Goal: Transaction & Acquisition: Subscribe to service/newsletter

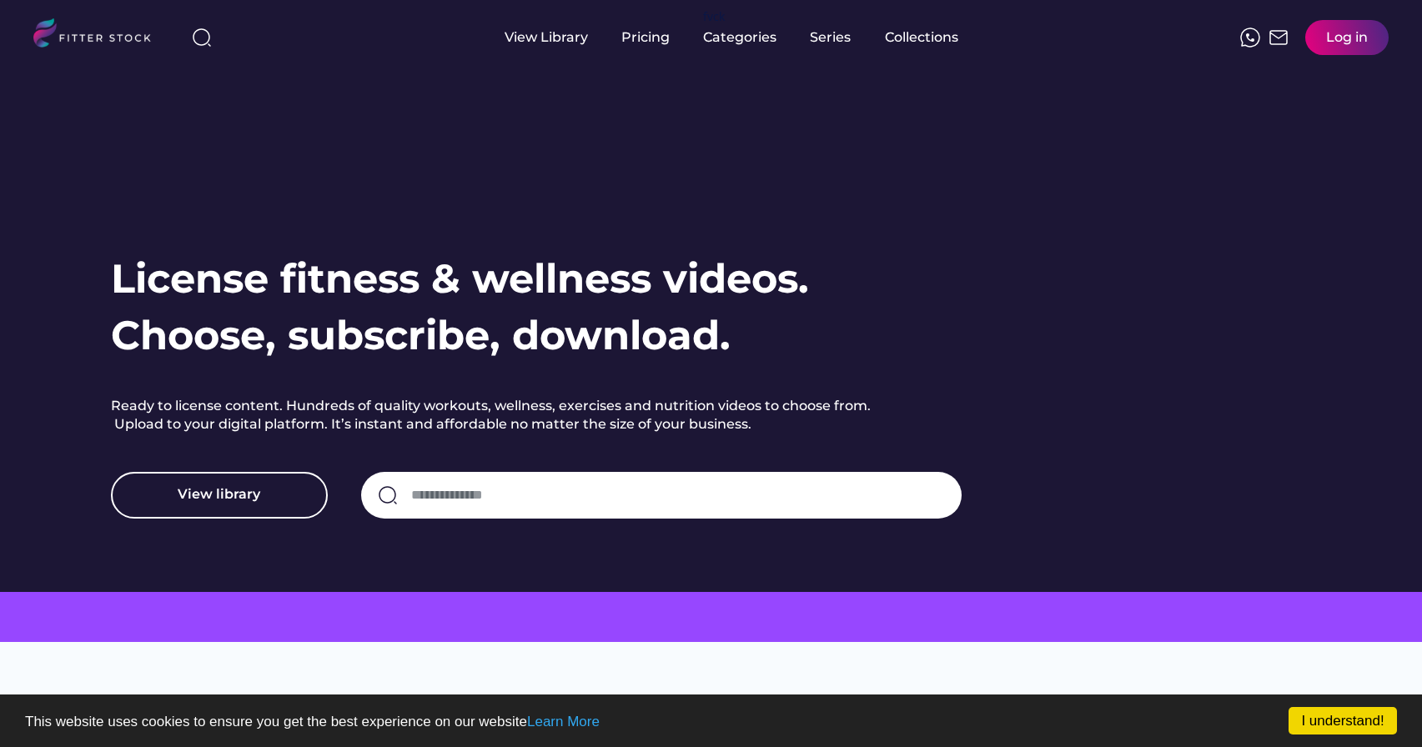
click at [1339, 40] on div "Log in" at bounding box center [1347, 37] width 42 height 18
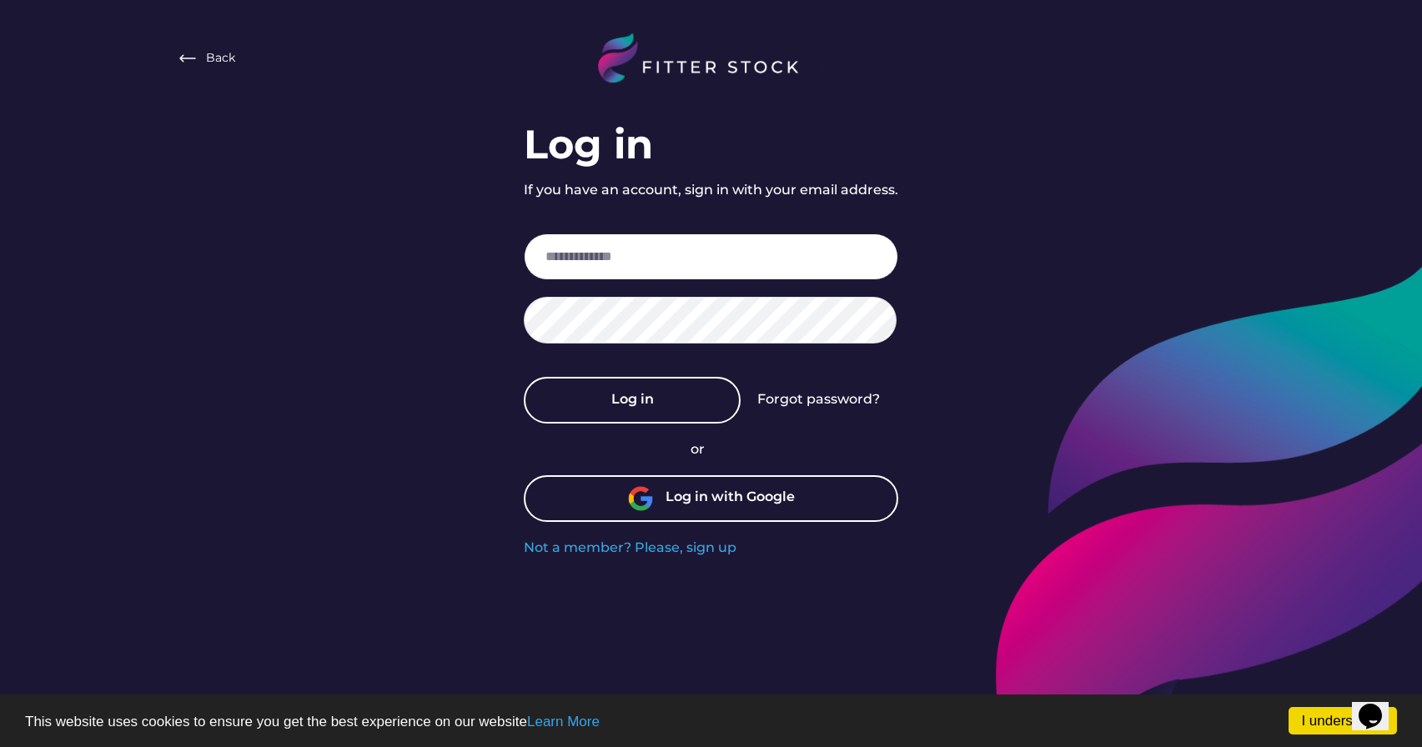
click at [603, 256] on input "email" at bounding box center [711, 257] width 375 height 47
click at [640, 506] on img at bounding box center [640, 498] width 25 height 25
click at [1314, 721] on link "I understand!" at bounding box center [1343, 721] width 108 height 28
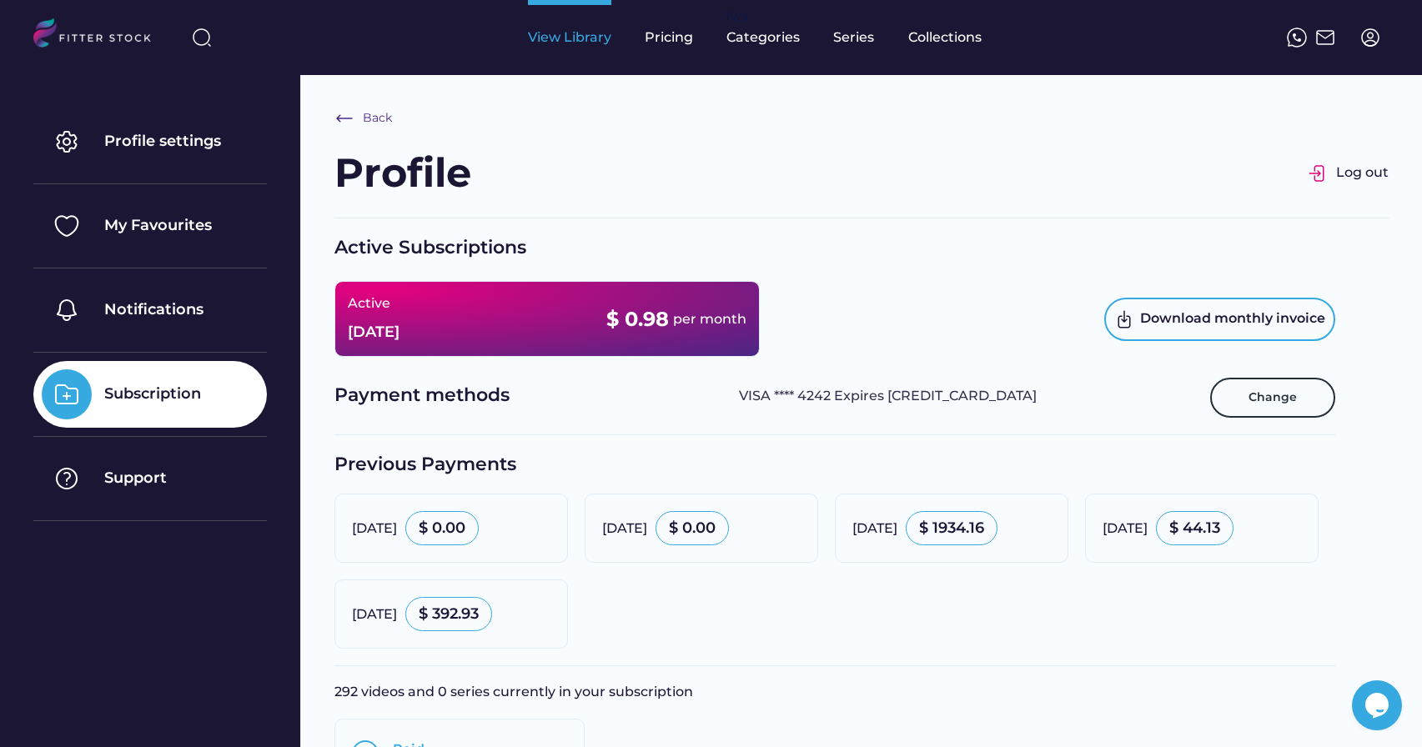
click at [547, 35] on div "View Library" at bounding box center [569, 37] width 83 height 18
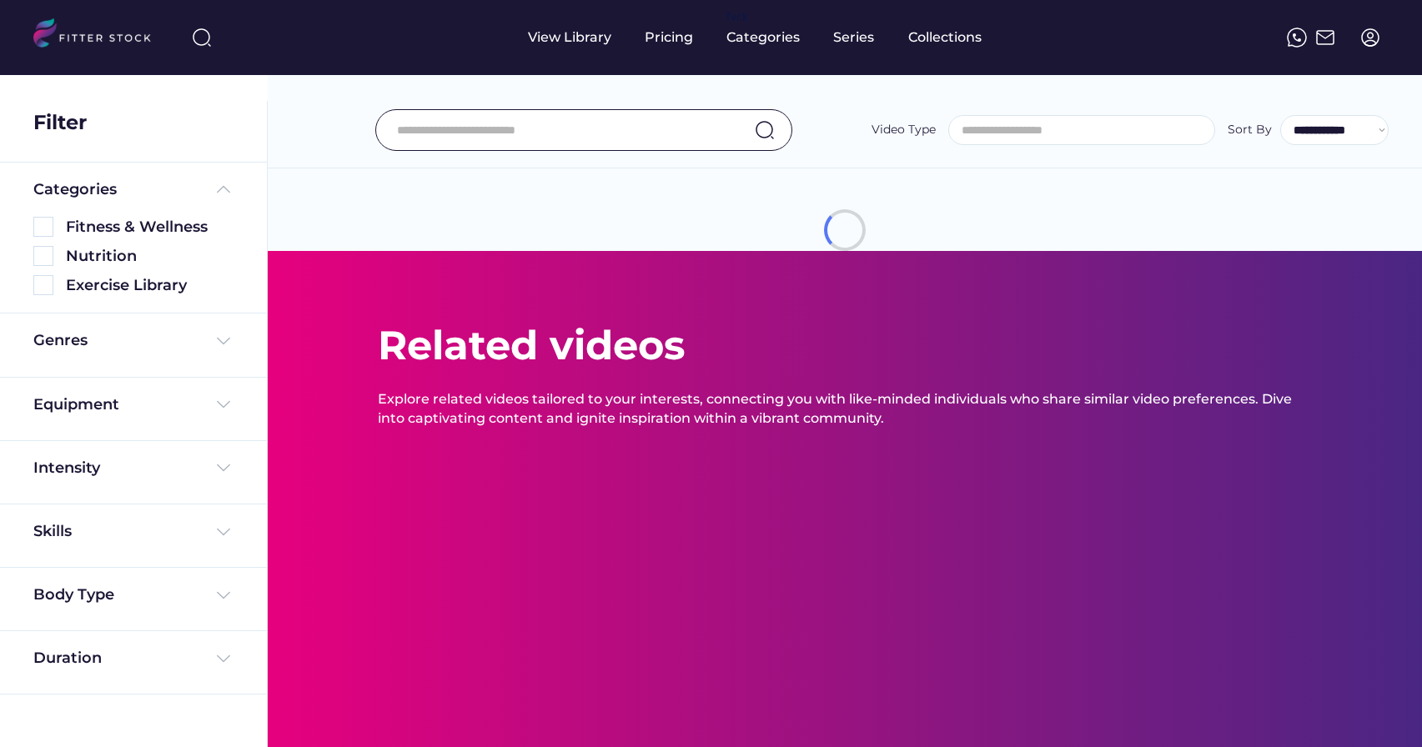
select select
select select "**********"
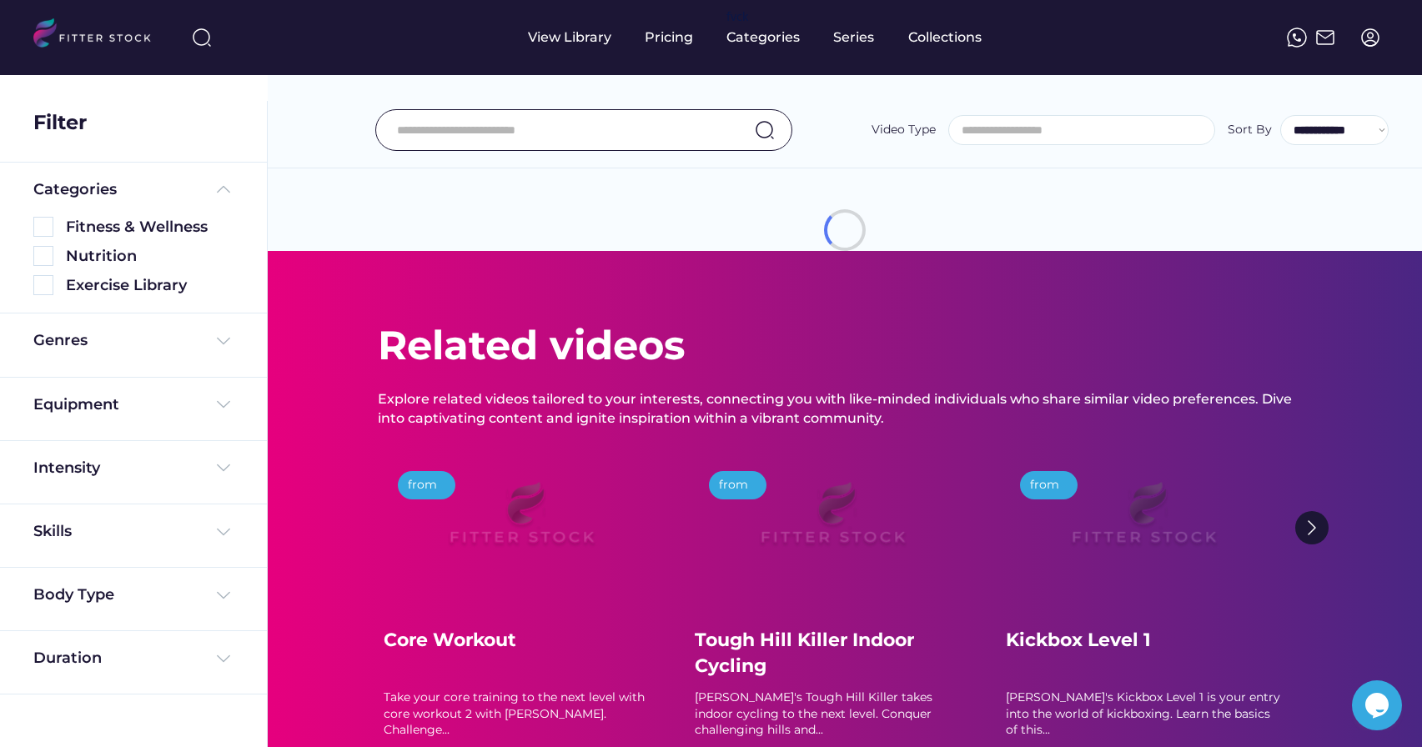
scroll to position [28, 0]
select select "**********"
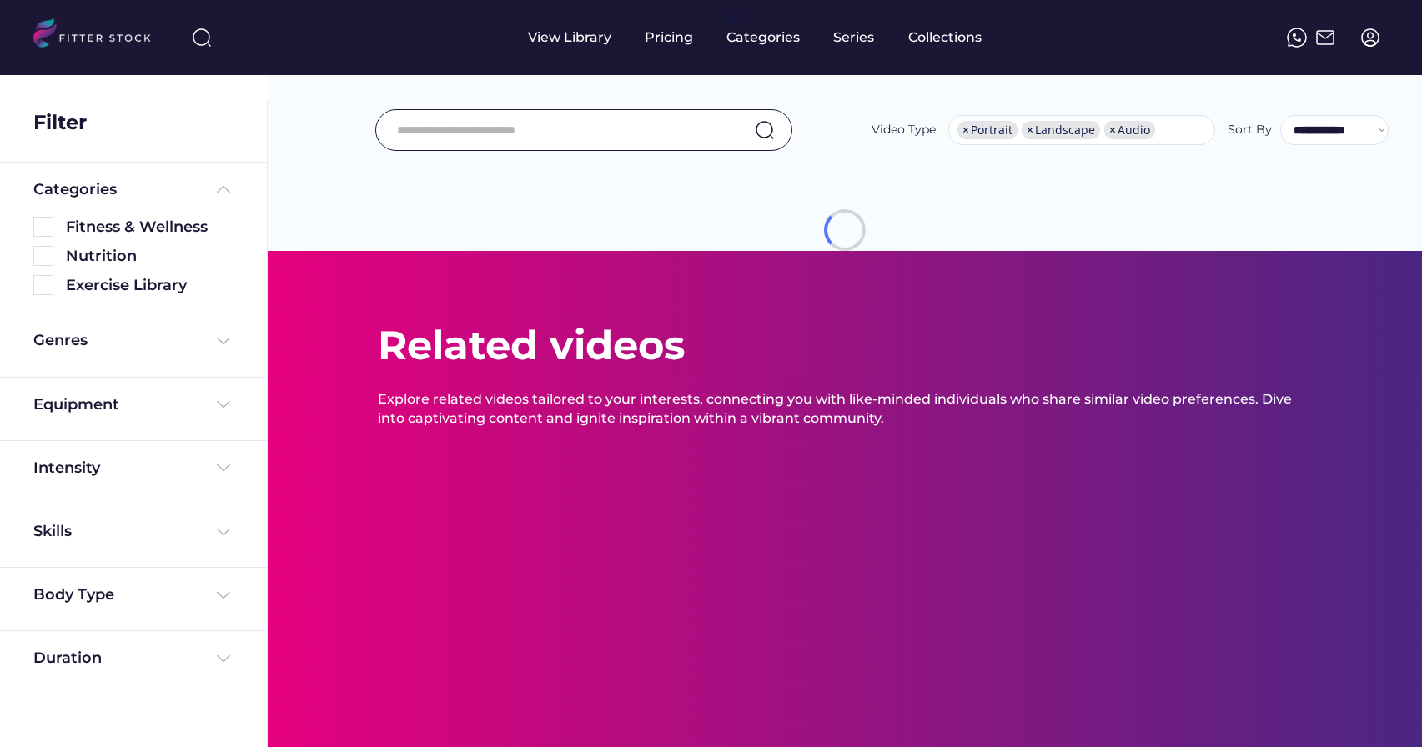
select select "**********"
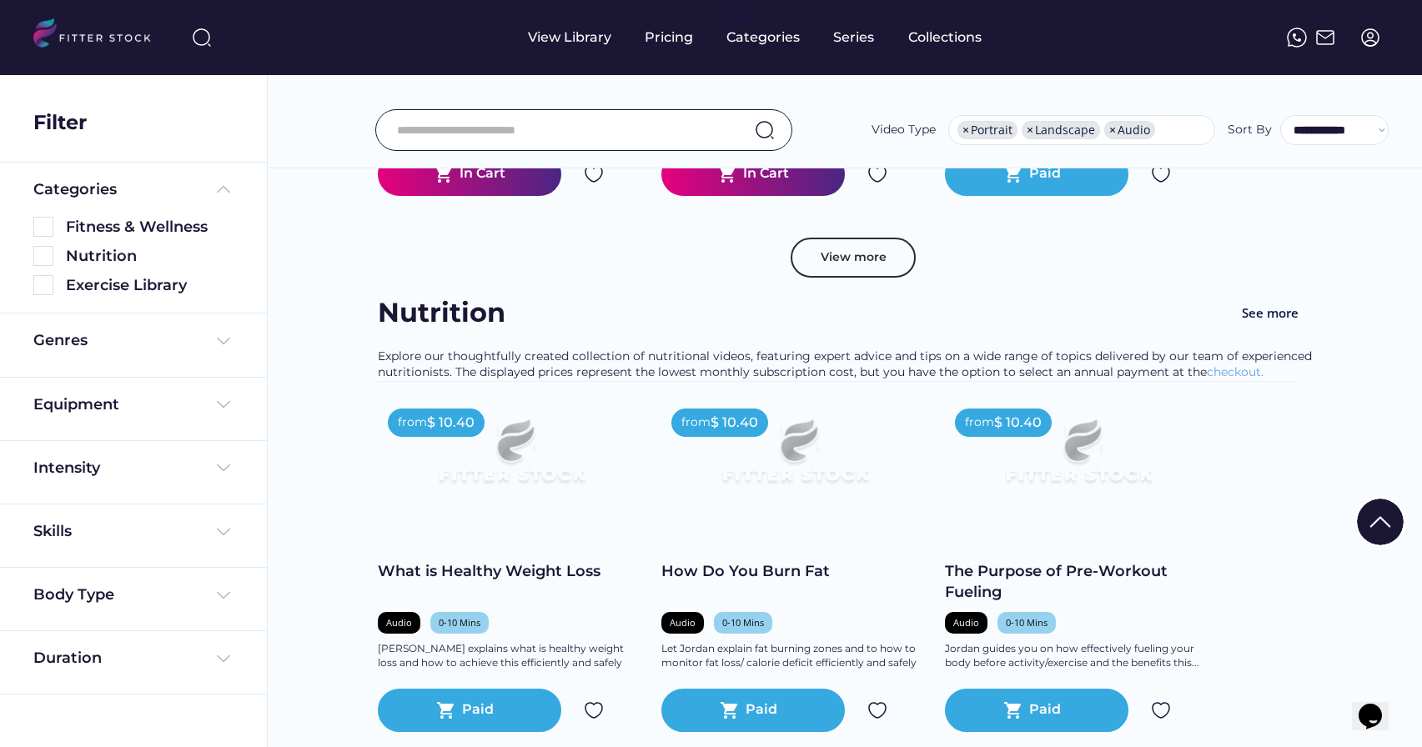
scroll to position [3013, 0]
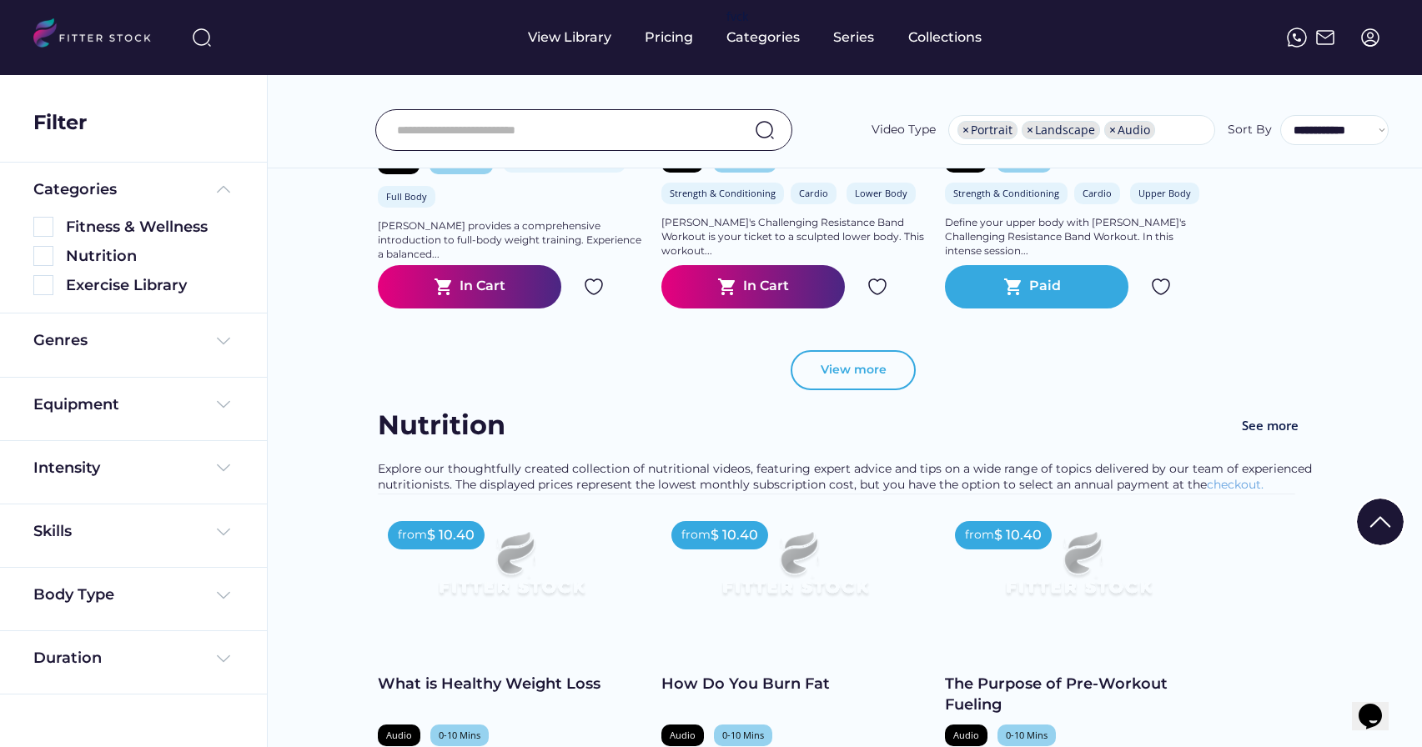
click at [862, 381] on button "View more" at bounding box center [853, 370] width 125 height 40
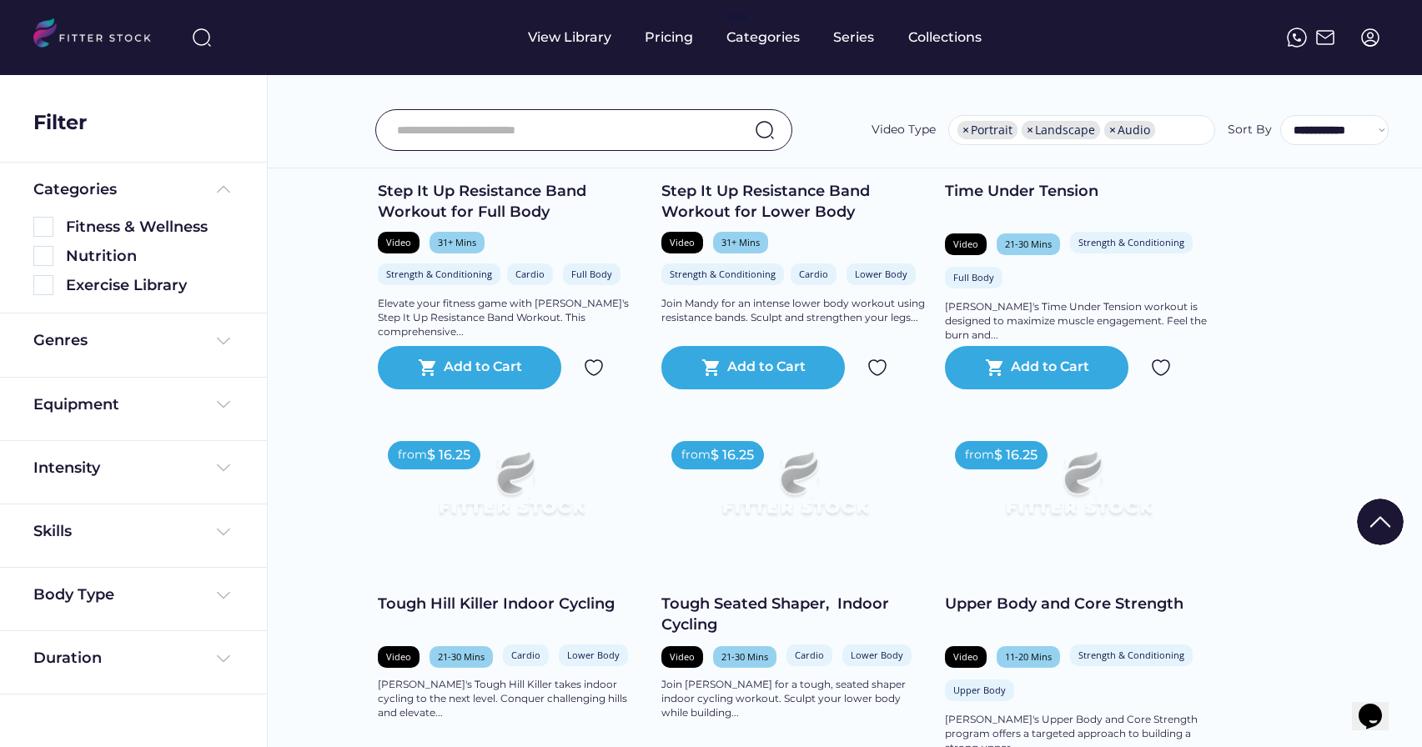
scroll to position [3377, 0]
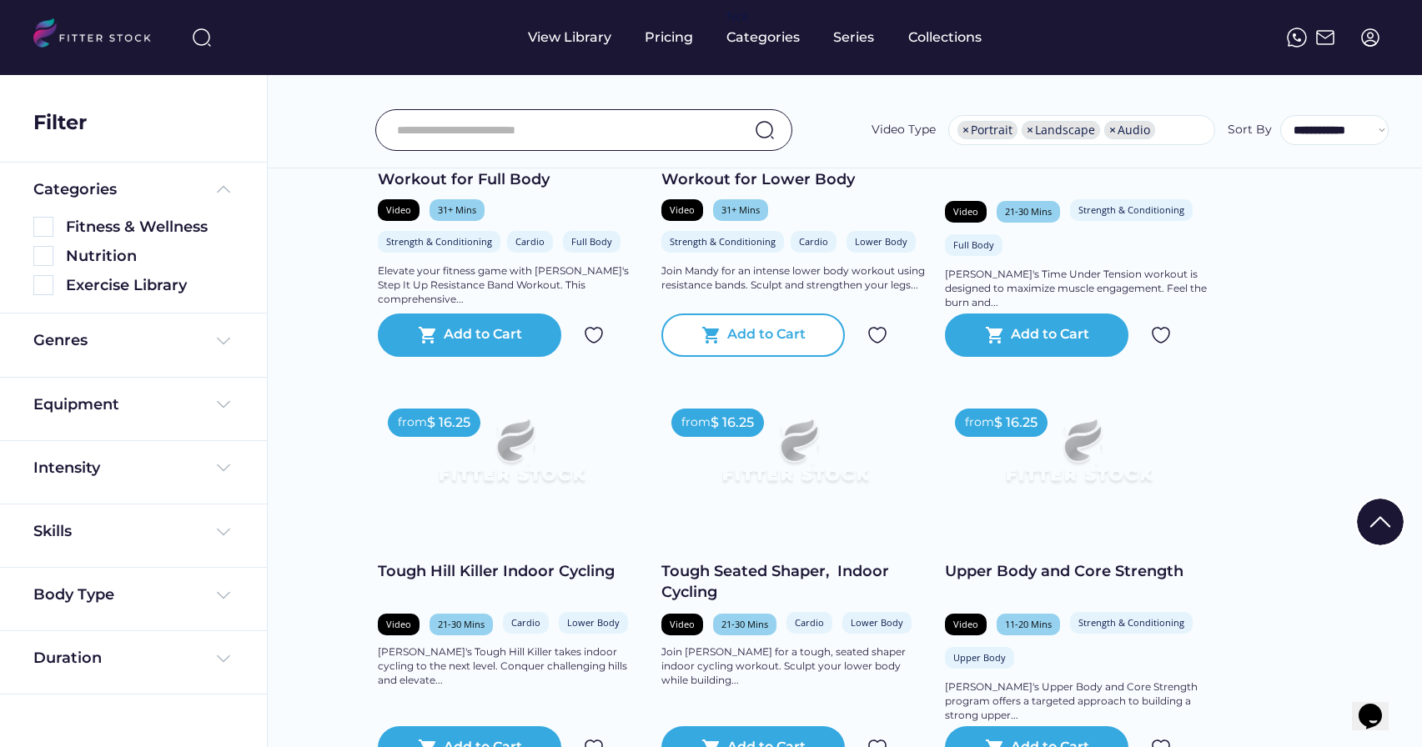
click at [730, 340] on div "Add to Cart" at bounding box center [766, 335] width 78 height 20
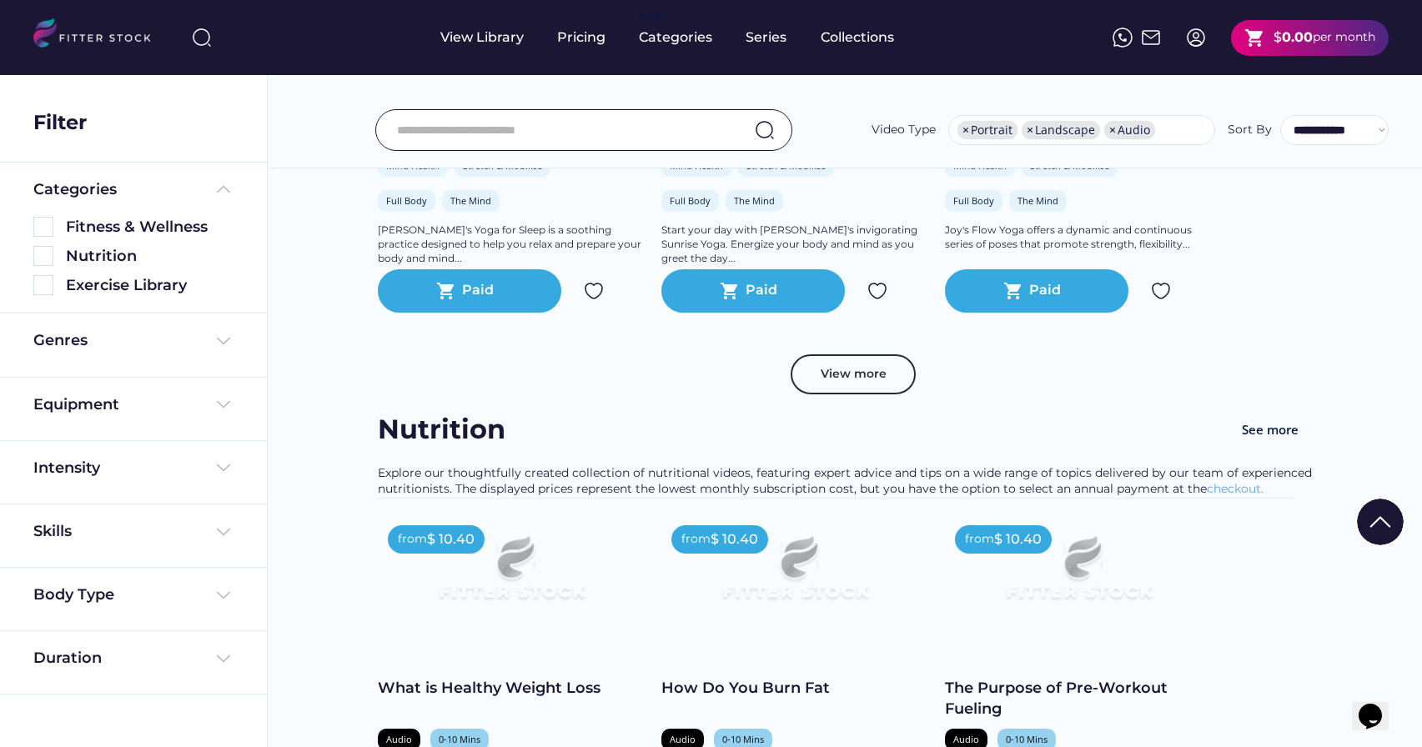
scroll to position [5874, 0]
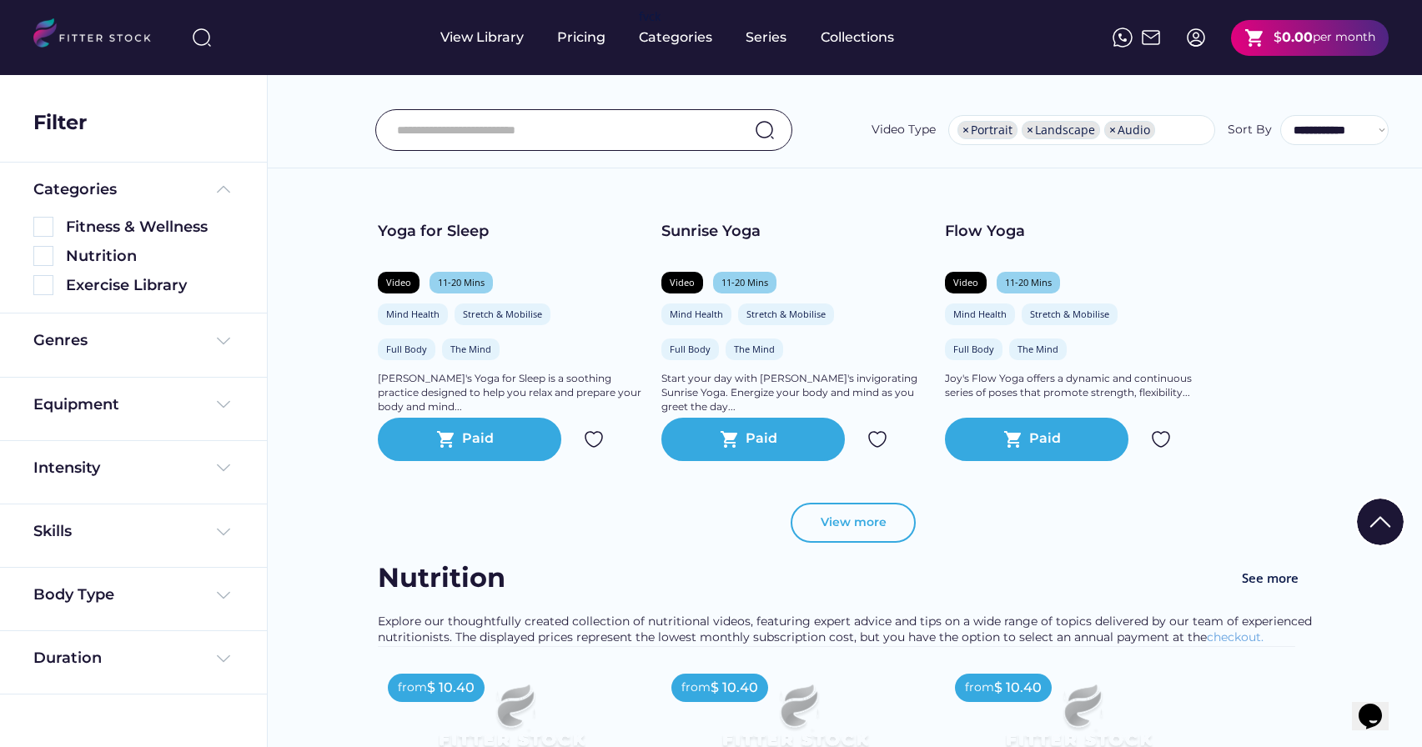
click at [861, 522] on button "View more" at bounding box center [853, 523] width 125 height 40
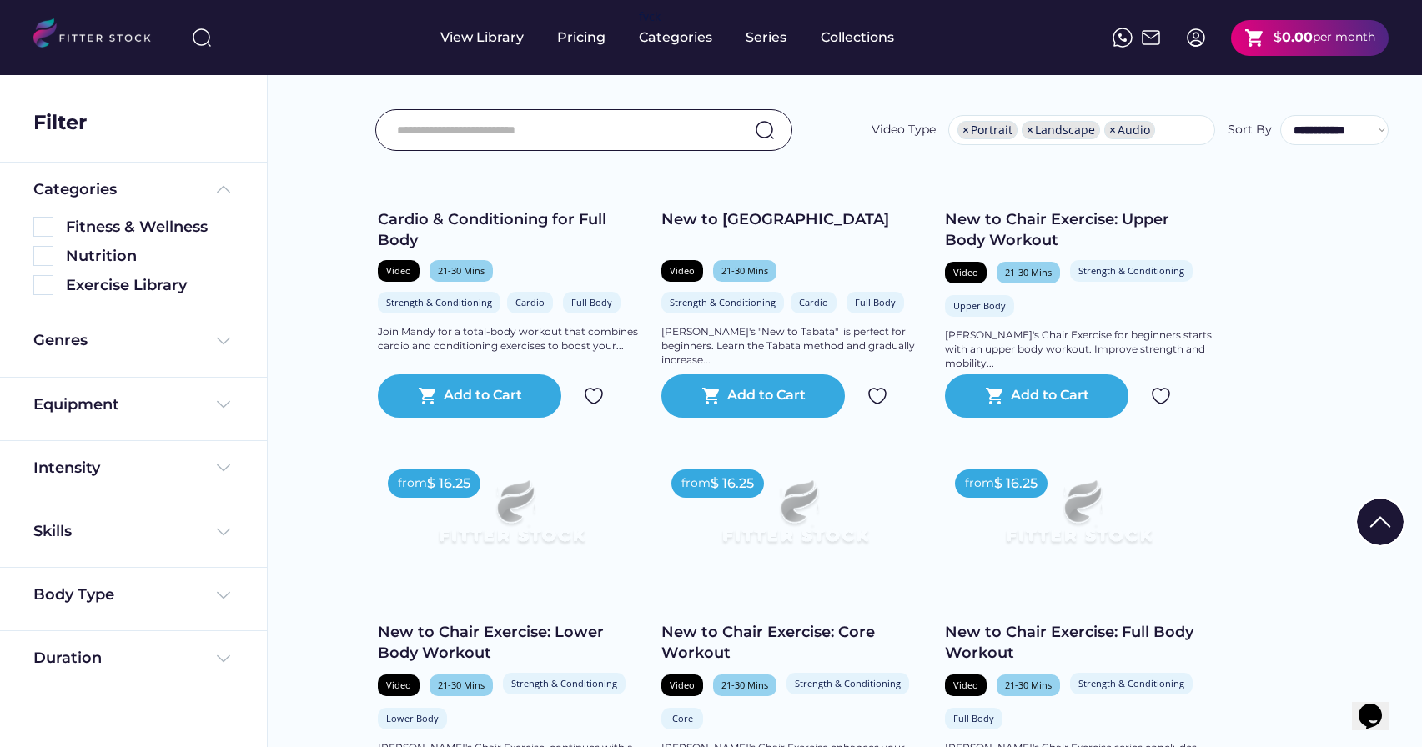
scroll to position [6715, 0]
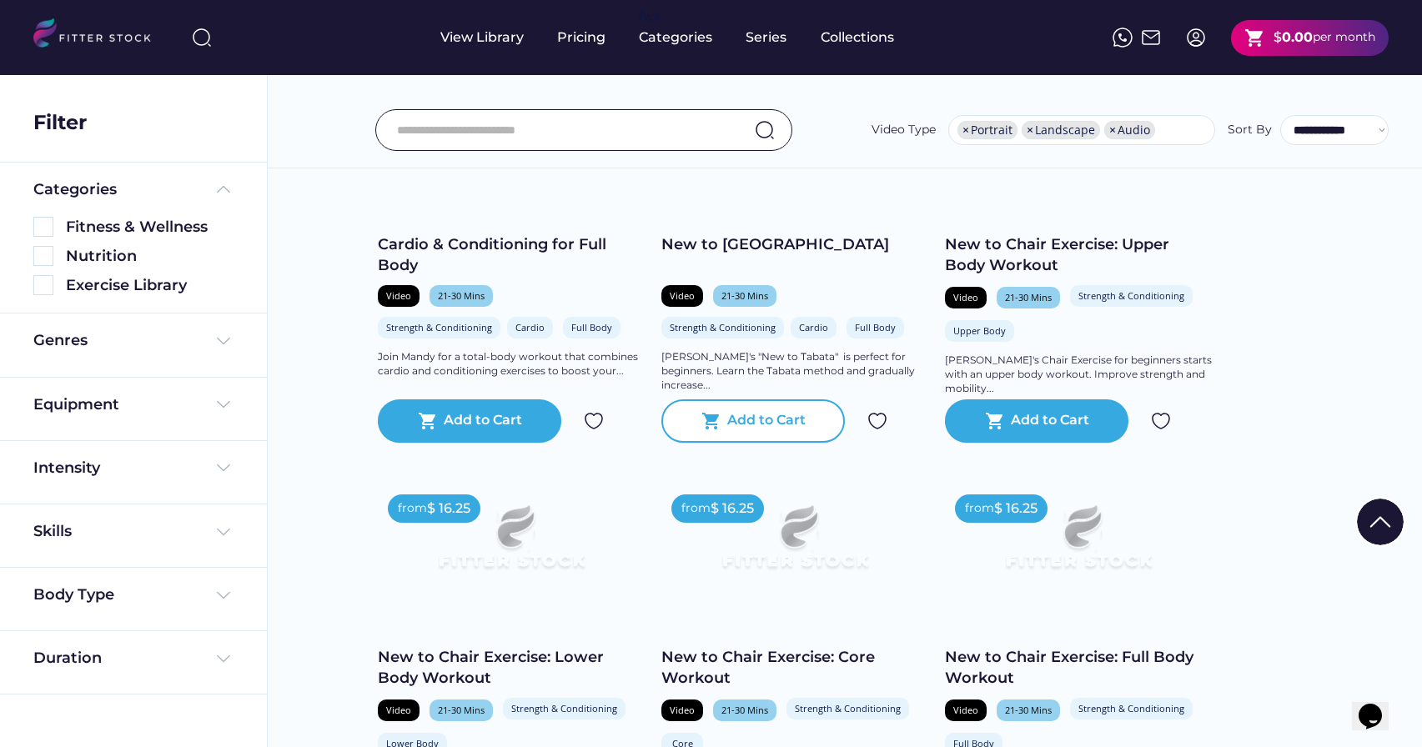
click at [756, 428] on div "Add to Cart" at bounding box center [766, 421] width 78 height 20
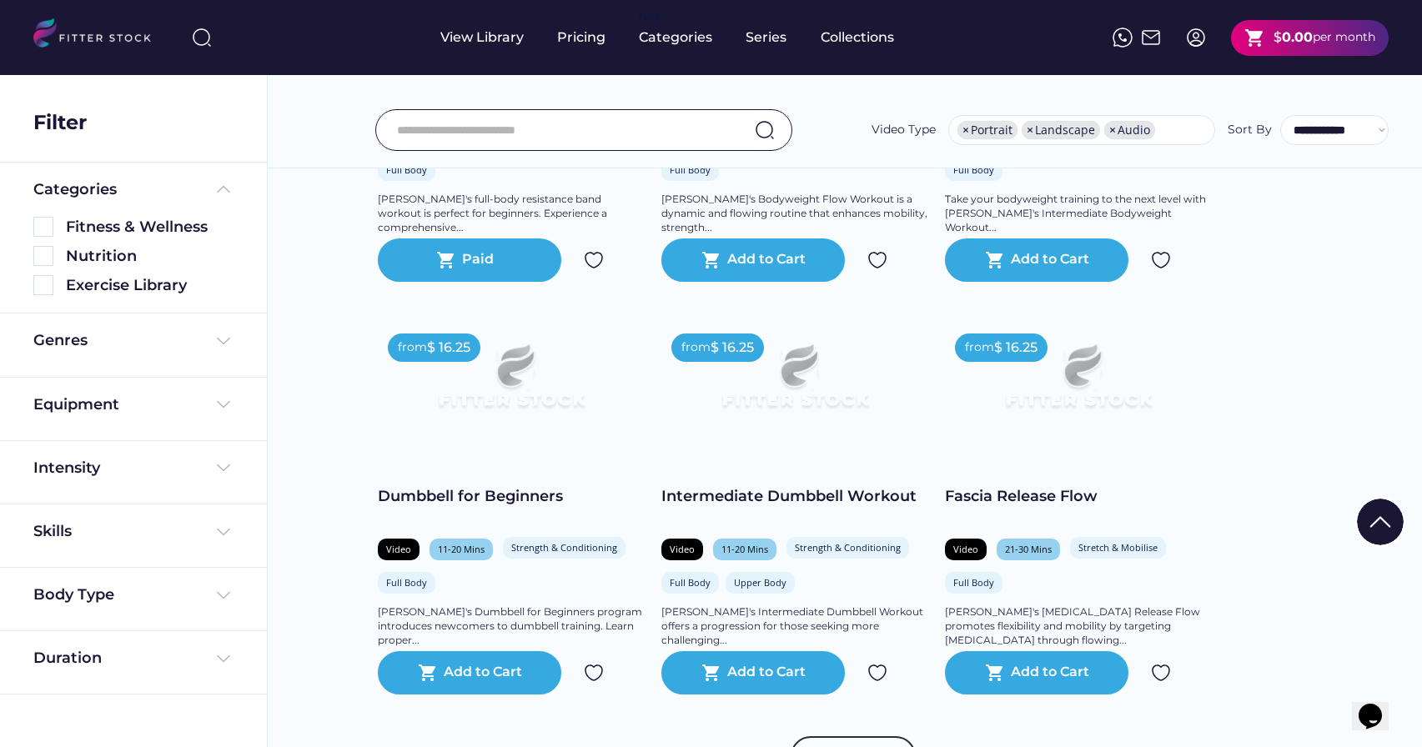
scroll to position [8585, 0]
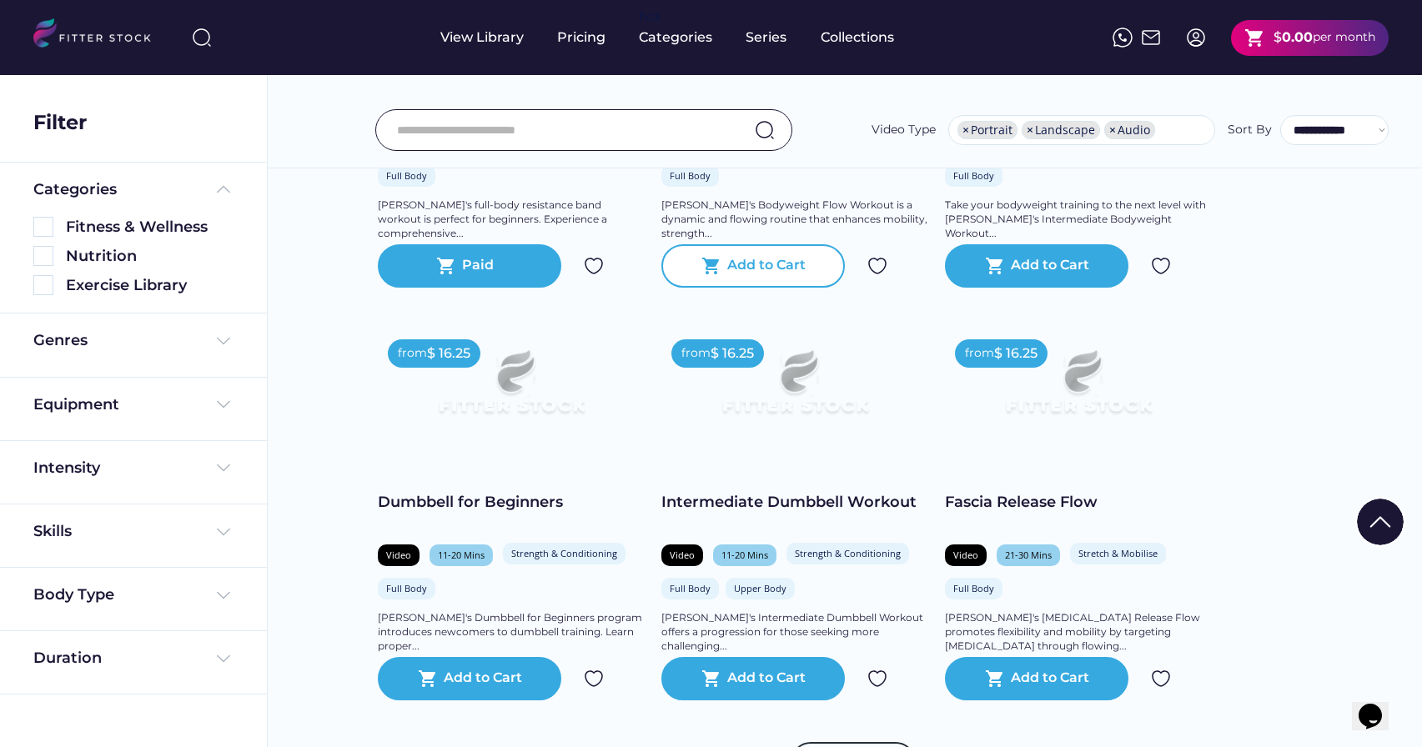
click at [752, 267] on div "Add to Cart" at bounding box center [766, 266] width 78 height 20
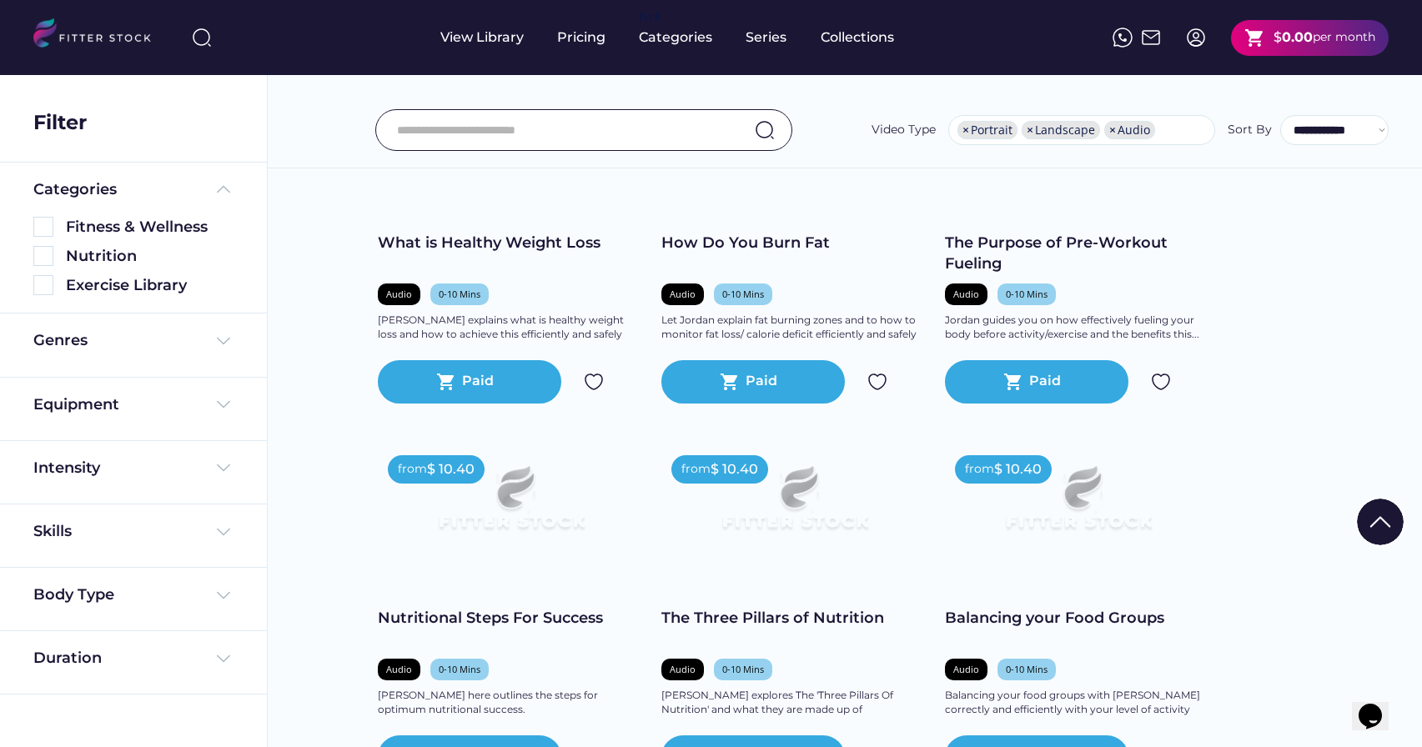
scroll to position [8884, 0]
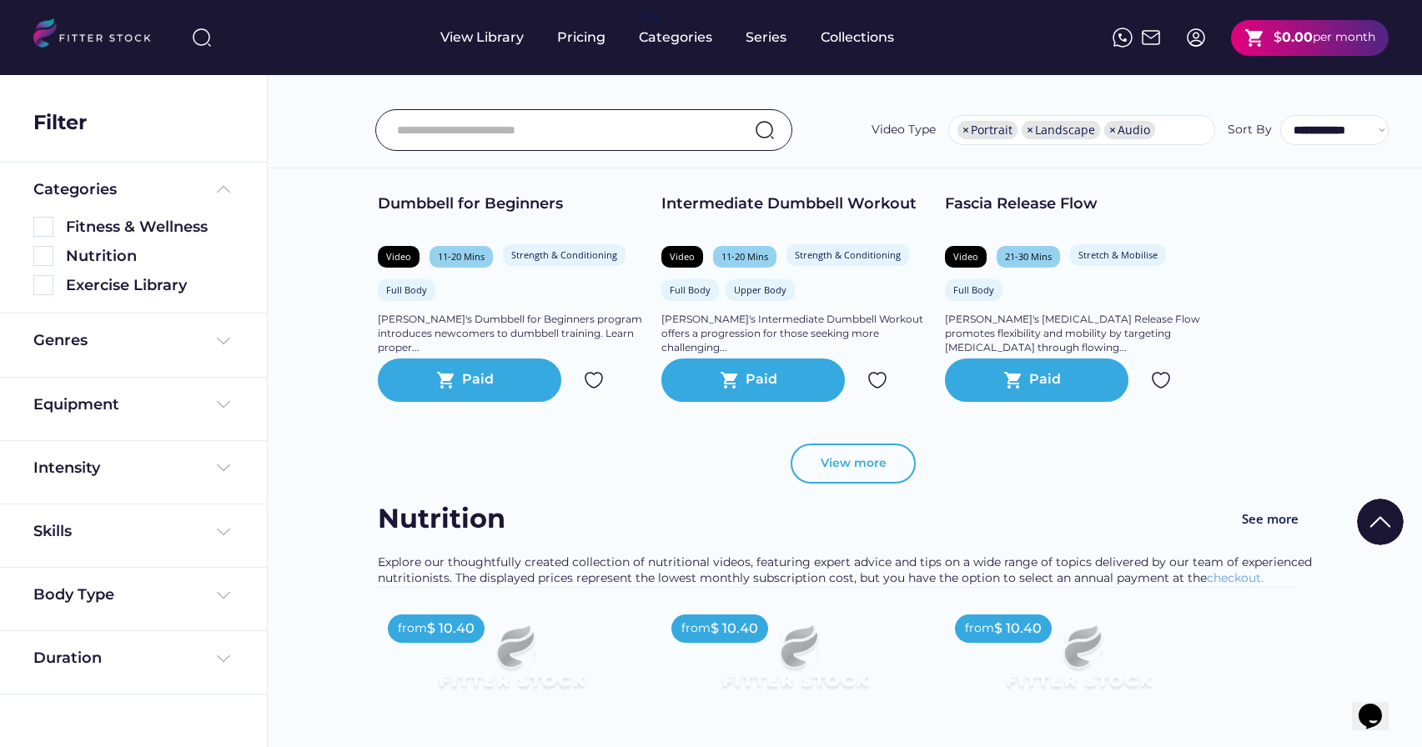
click at [866, 466] on button "View more" at bounding box center [853, 464] width 125 height 40
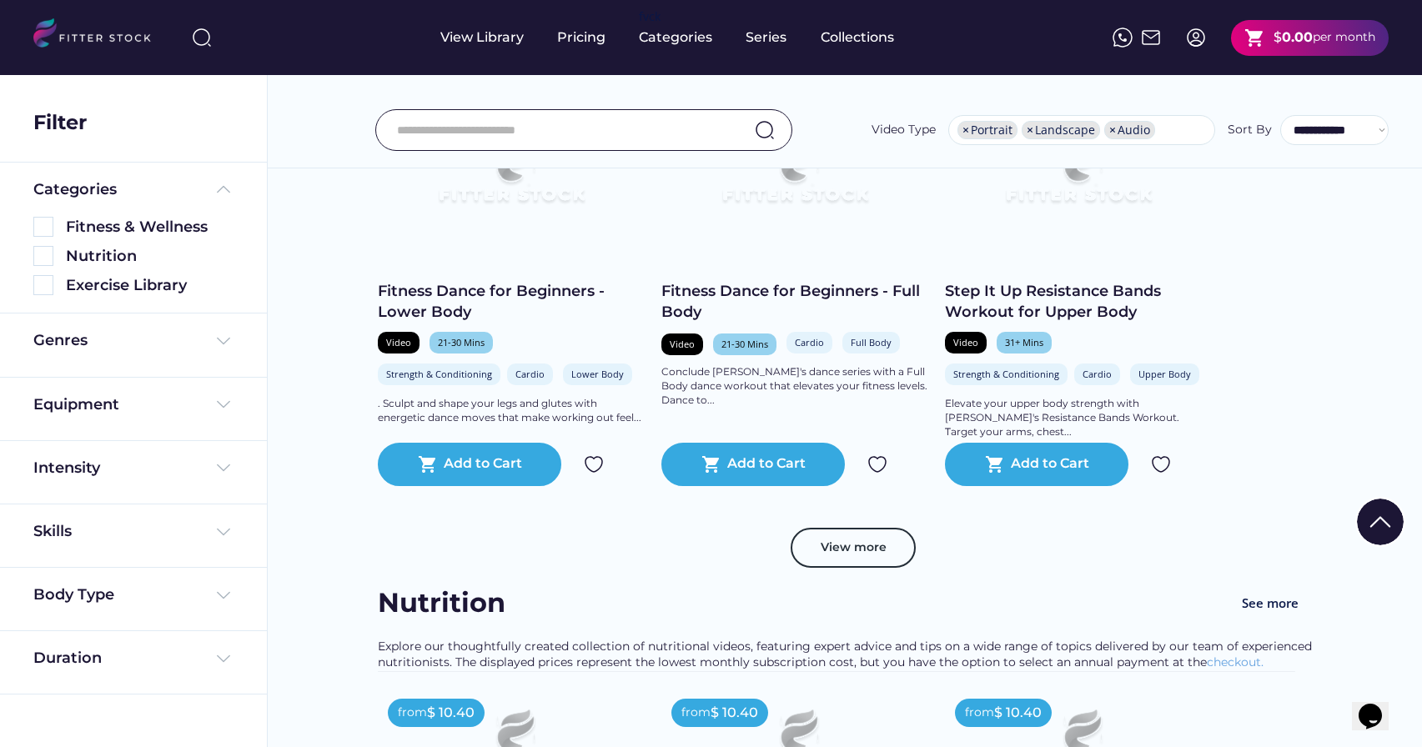
scroll to position [11881, 0]
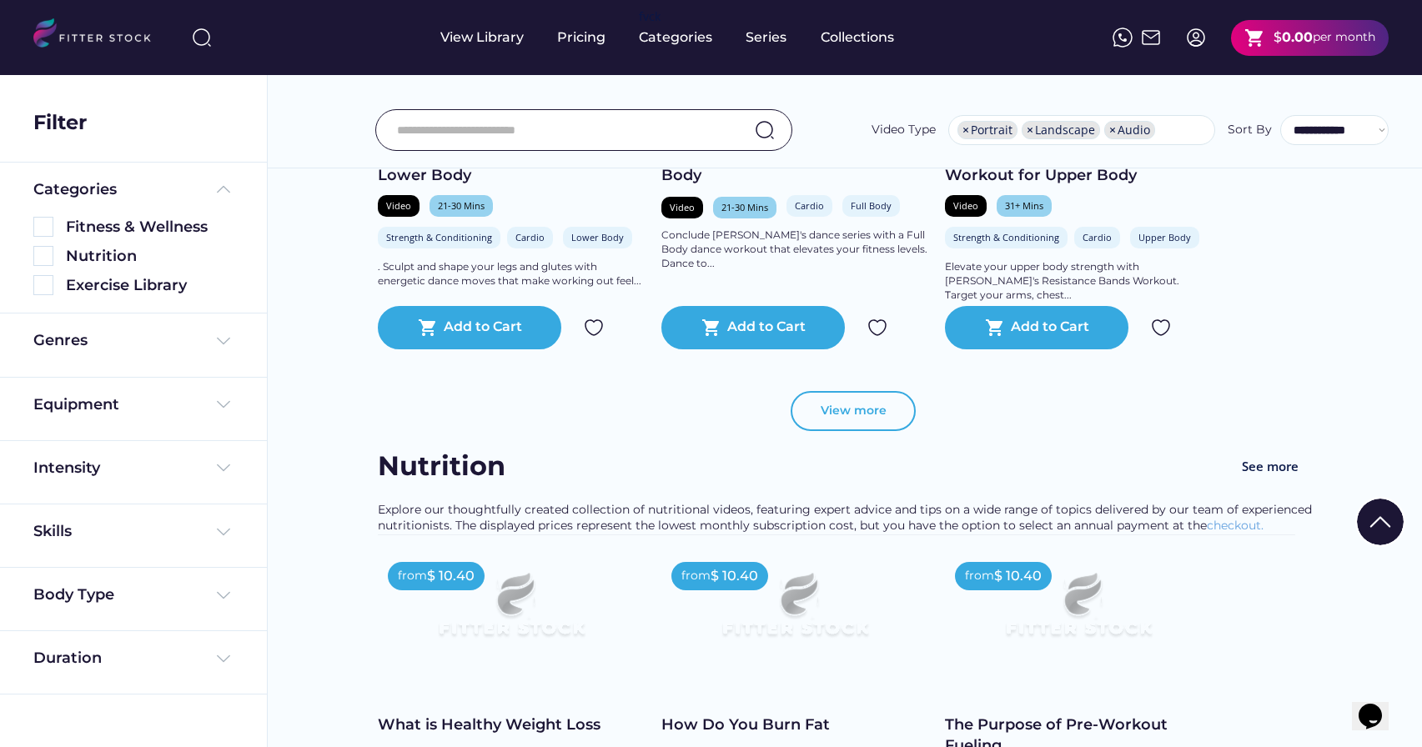
click at [843, 413] on button "View more" at bounding box center [853, 411] width 125 height 40
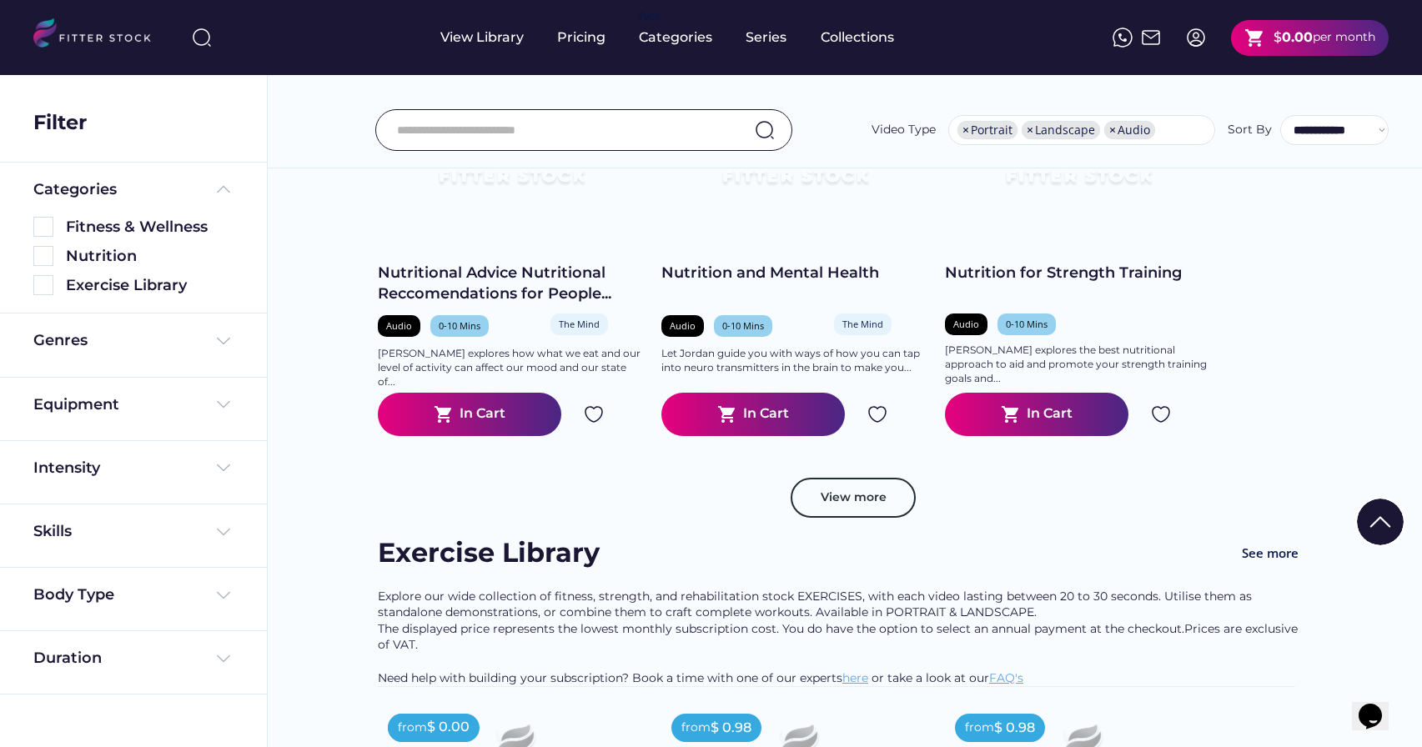
scroll to position [17664, 0]
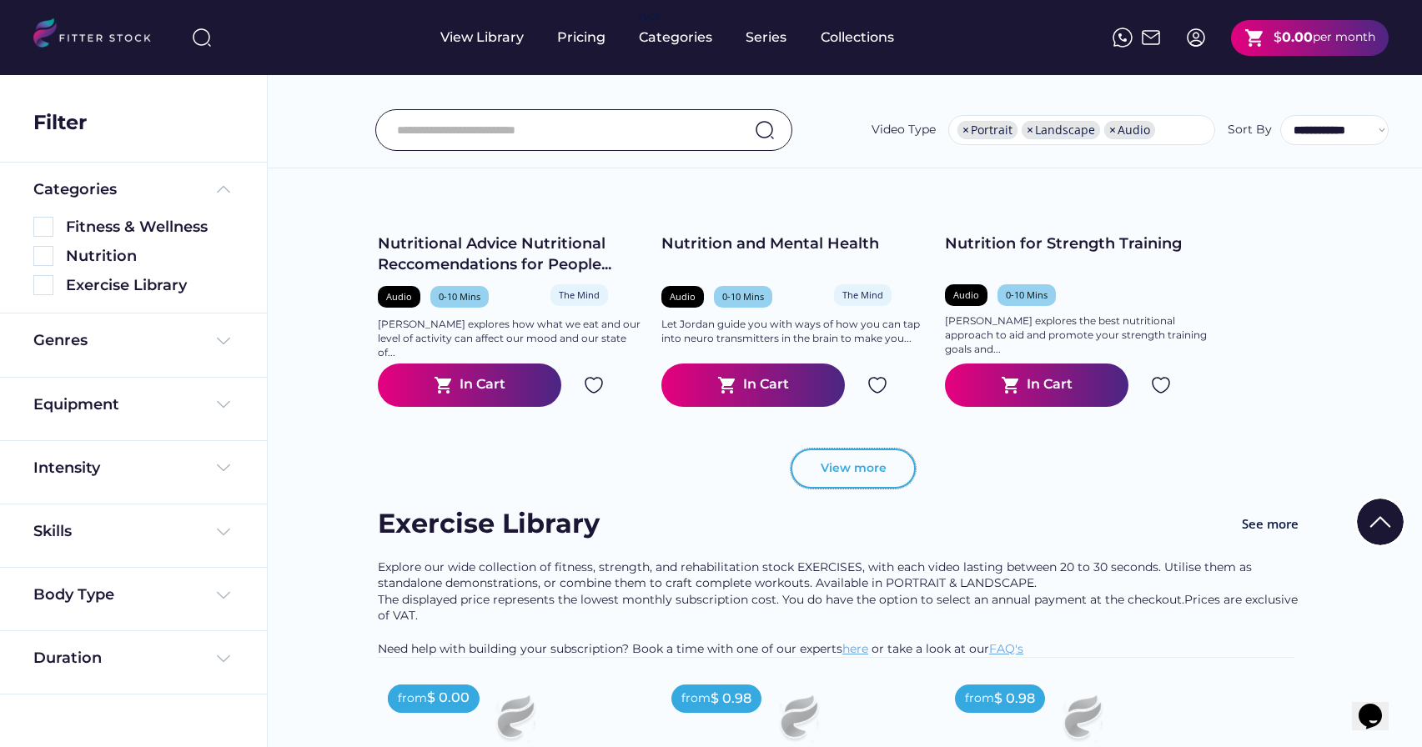
click at [840, 473] on button "View more" at bounding box center [853, 469] width 125 height 40
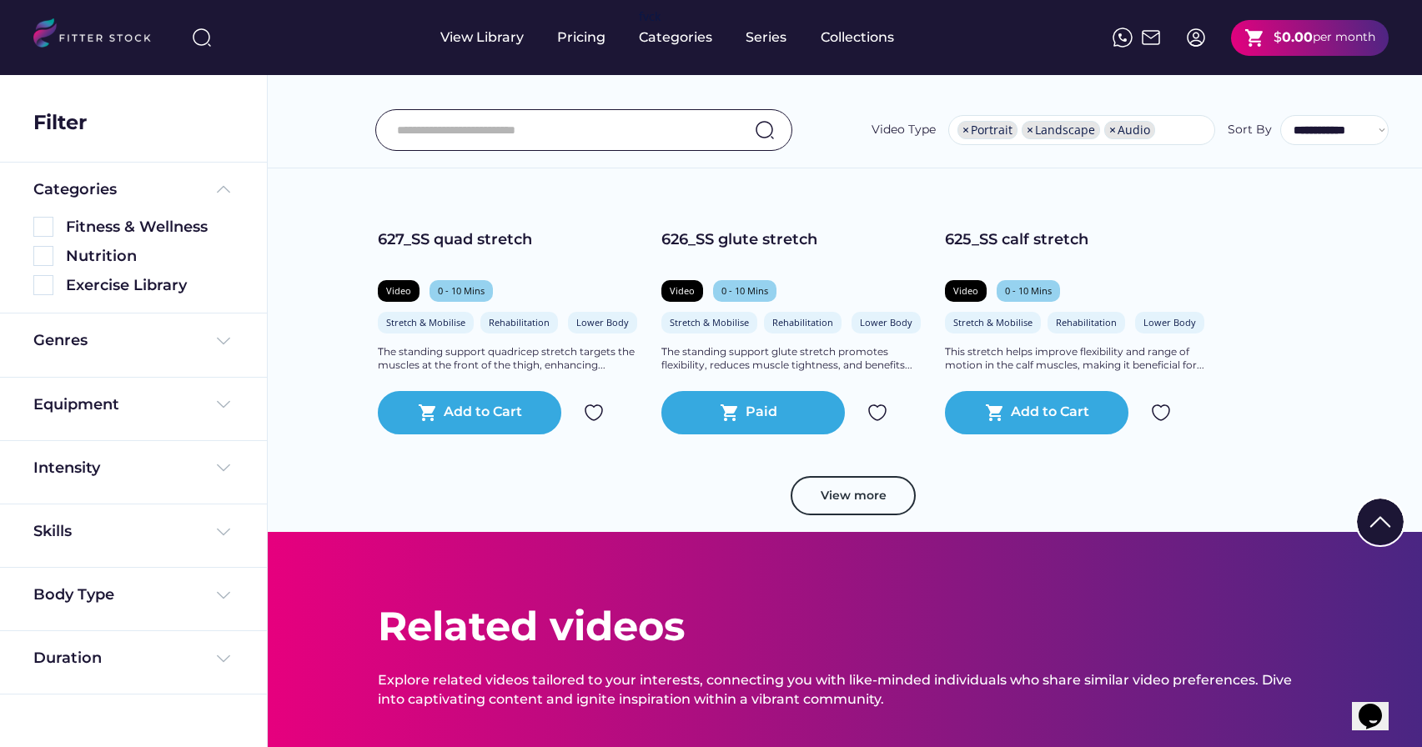
scroll to position [22187, 0]
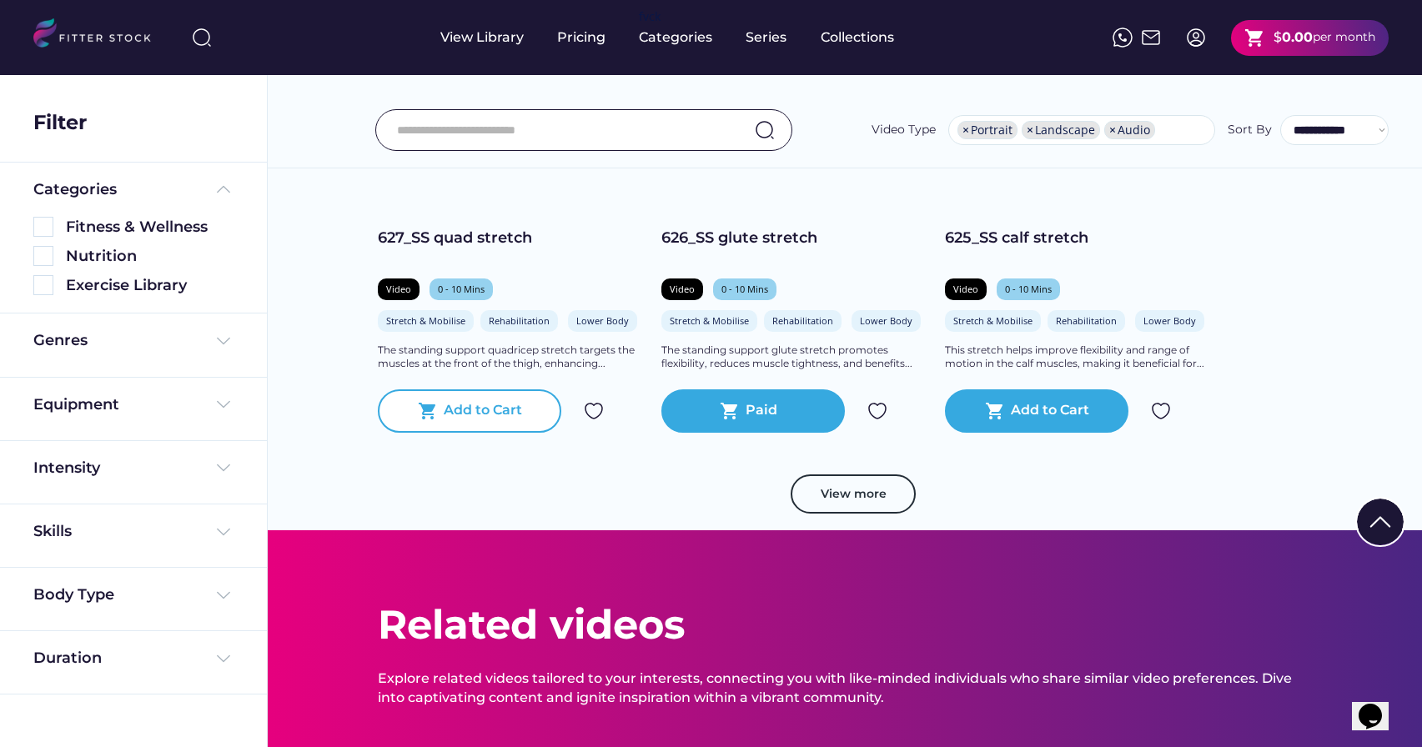
click at [496, 421] on div "Add to Cart" at bounding box center [483, 411] width 78 height 20
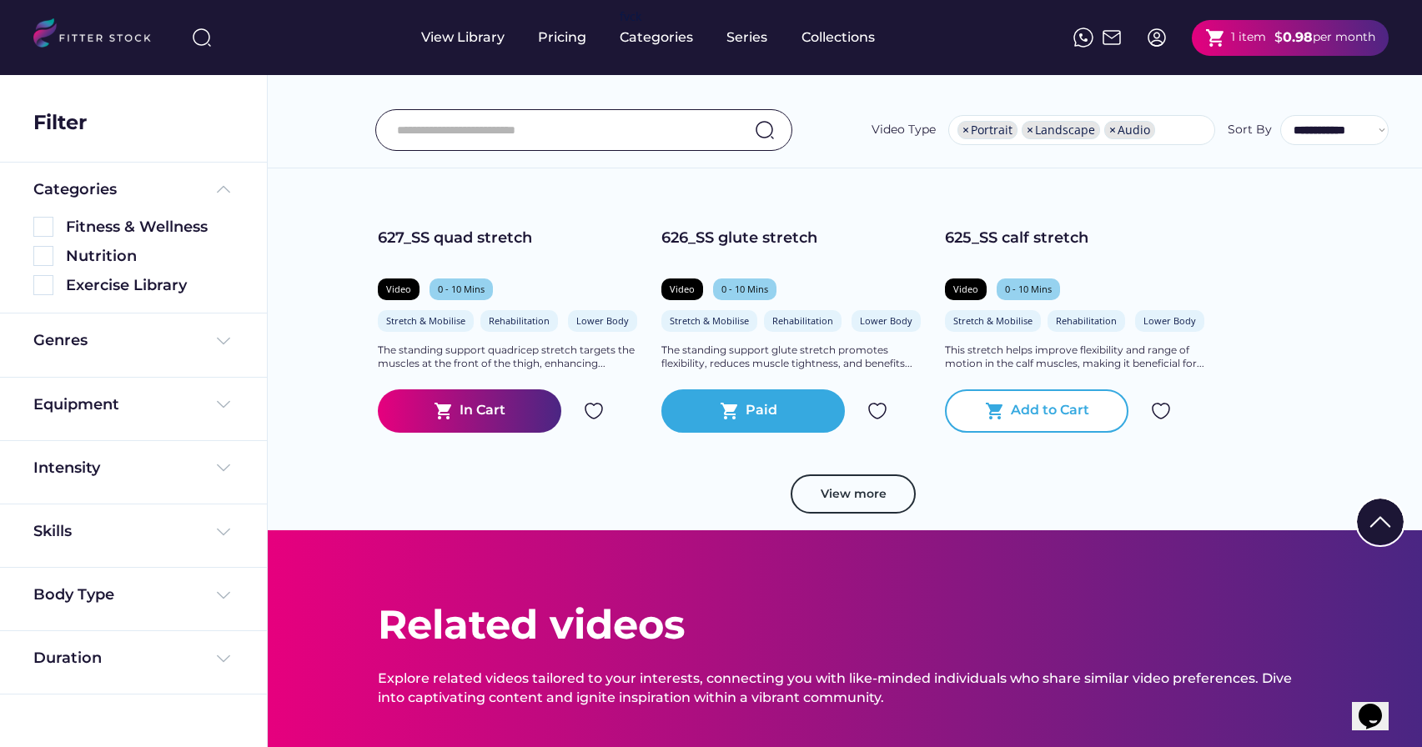
click at [1025, 421] on div "Add to Cart" at bounding box center [1050, 411] width 78 height 20
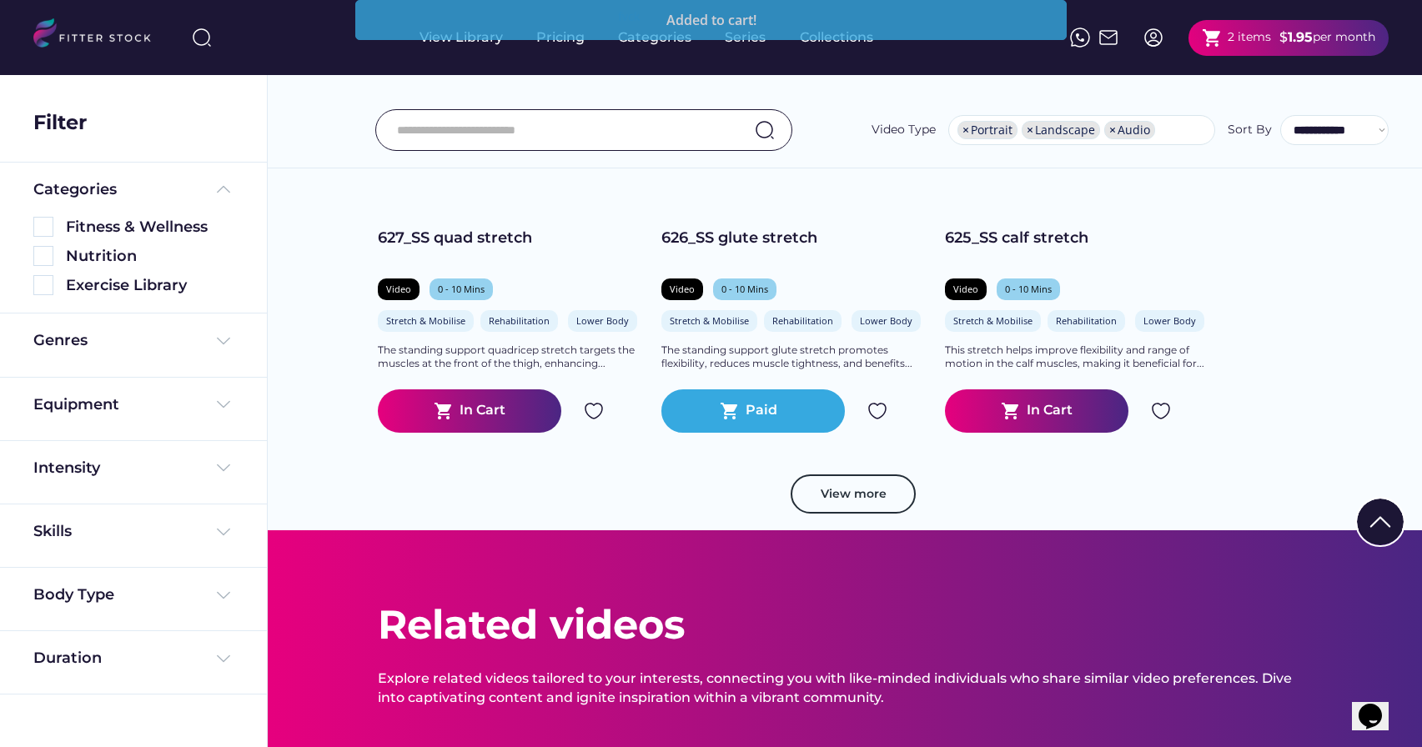
click at [1213, 49] on div "shopping_cart 2 items $ 1.95 per month" at bounding box center [1289, 38] width 200 height 36
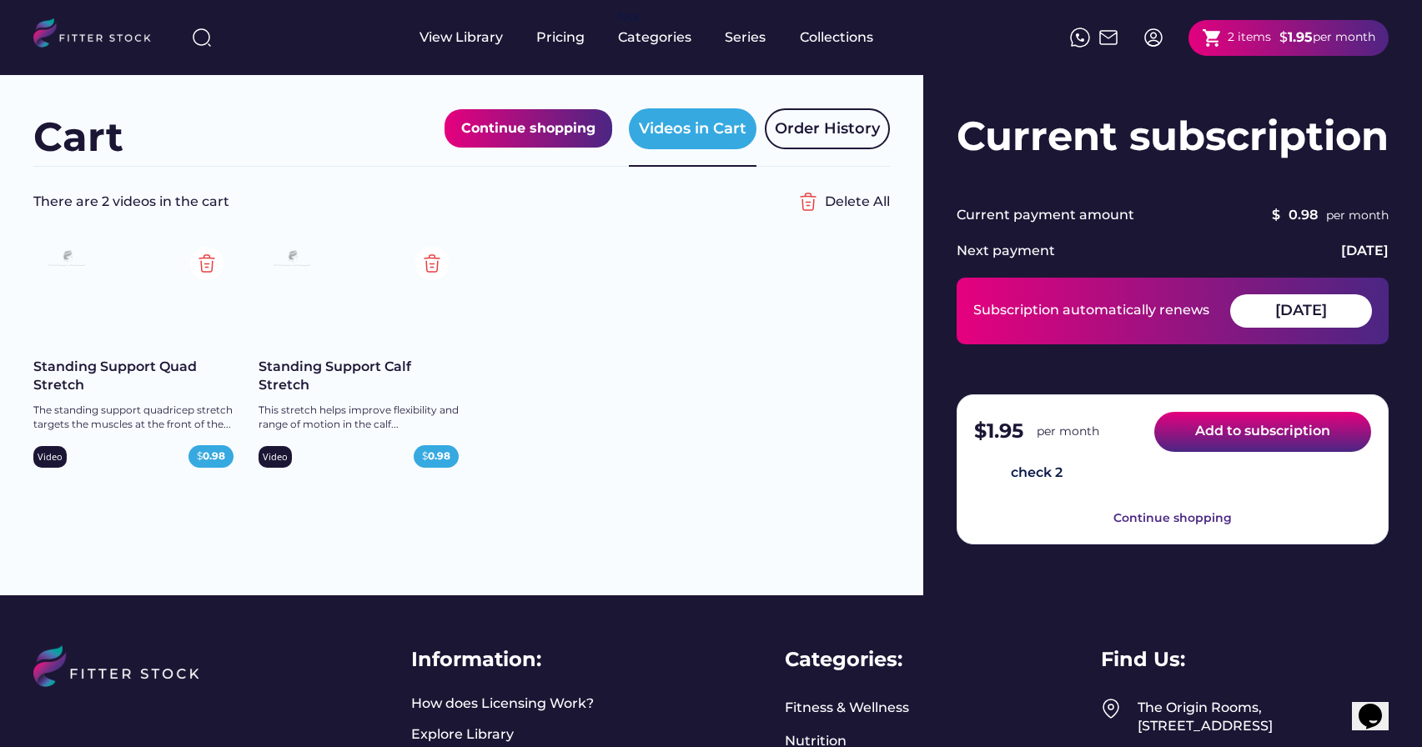
click at [1206, 442] on button "Add to subscription" at bounding box center [1263, 432] width 217 height 40
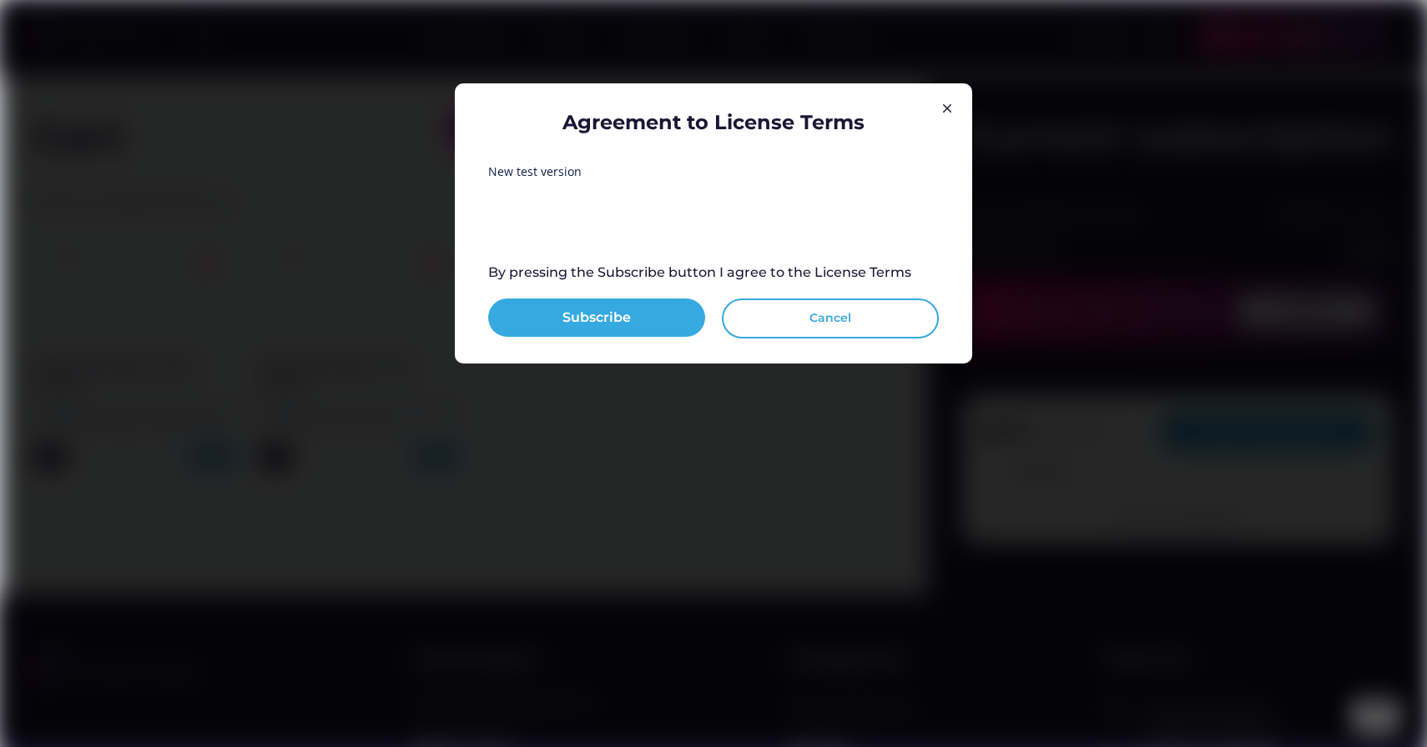
click at [818, 320] on button "Cancel" at bounding box center [830, 319] width 217 height 40
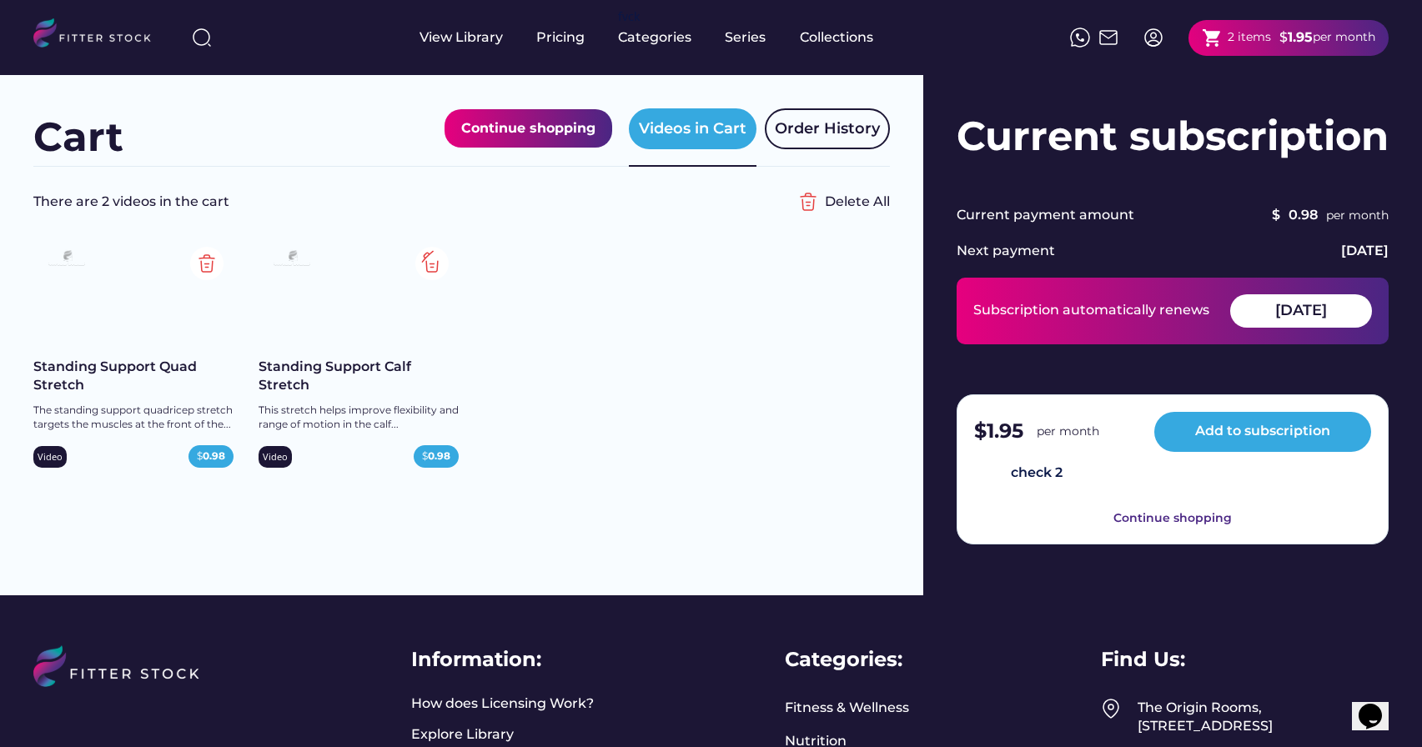
click at [432, 261] on img at bounding box center [431, 263] width 33 height 33
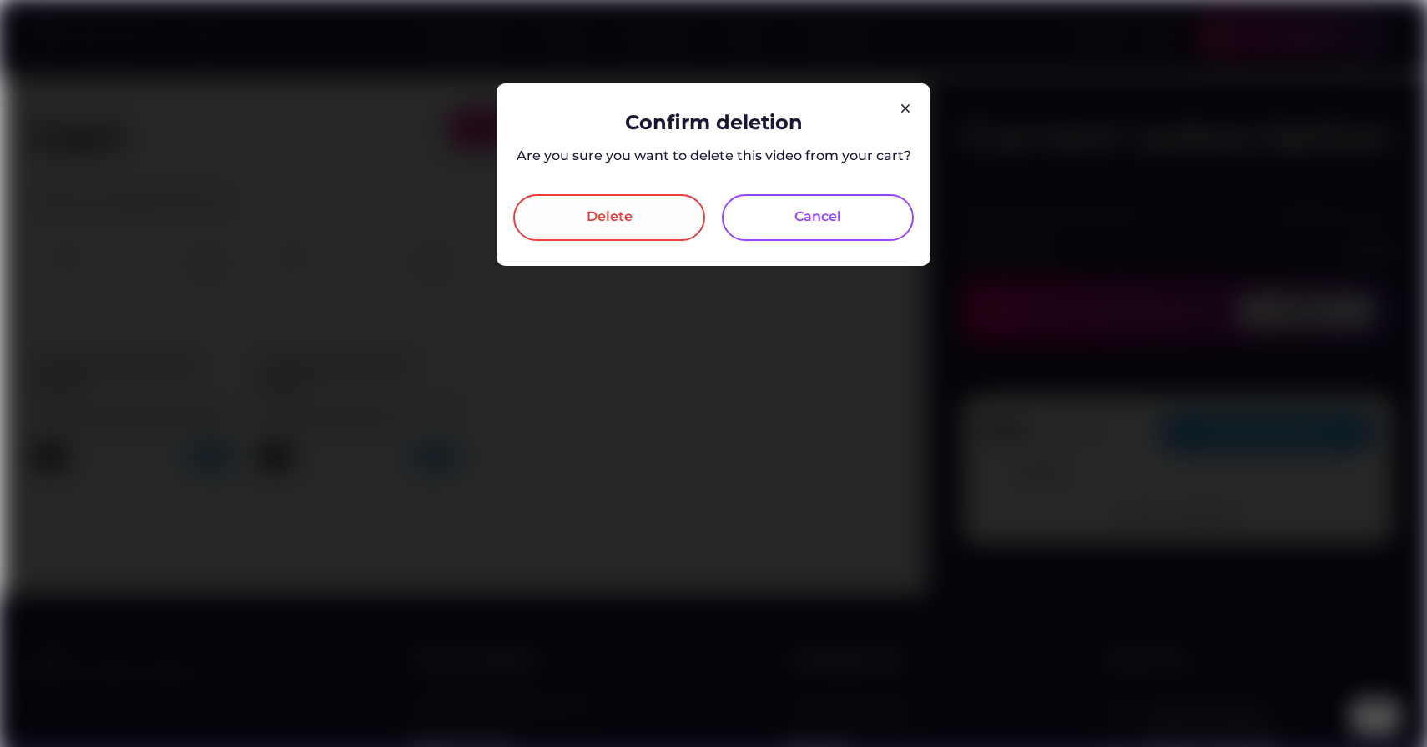
click at [610, 224] on div "Delete" at bounding box center [609, 218] width 46 height 20
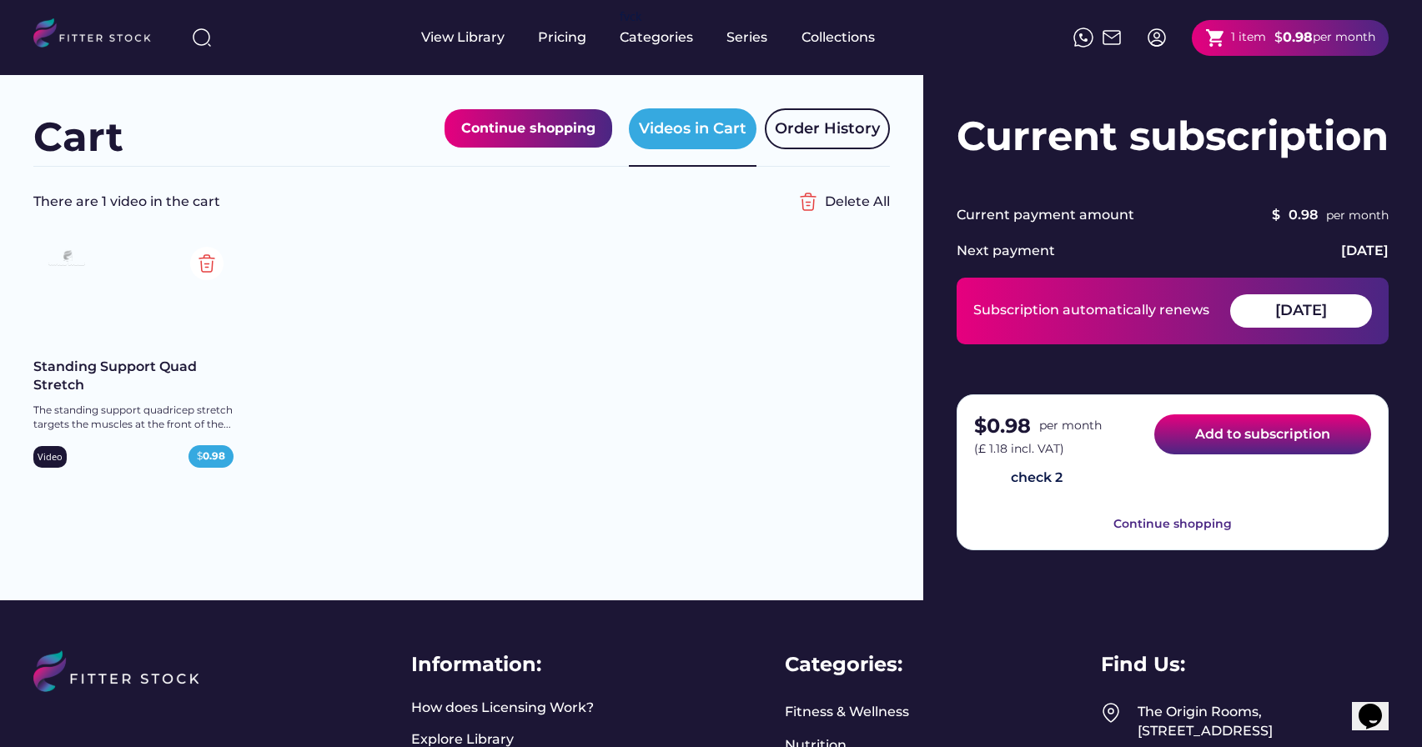
click at [1192, 441] on button "Add to subscription" at bounding box center [1263, 435] width 217 height 40
click at [1226, 433] on button "Add to subscription" at bounding box center [1263, 435] width 217 height 40
click at [1227, 440] on button "Add to subscription" at bounding box center [1263, 435] width 217 height 40
click at [1206, 437] on button "Add to subscription" at bounding box center [1263, 435] width 217 height 40
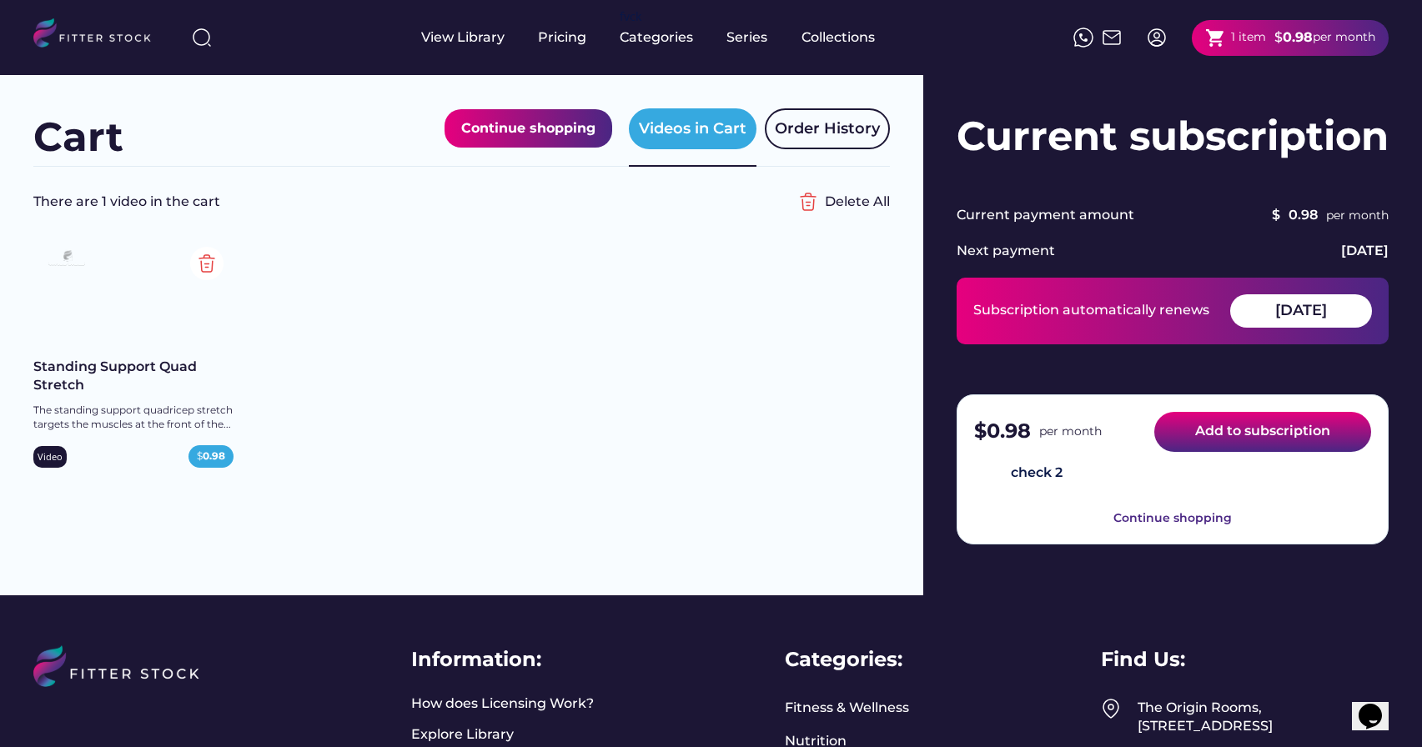
click at [1206, 437] on button "Add to subscription" at bounding box center [1263, 432] width 217 height 40
click at [1251, 437] on button "Add to subscription" at bounding box center [1263, 432] width 217 height 40
click at [1248, 434] on button "Add to subscription" at bounding box center [1263, 432] width 217 height 40
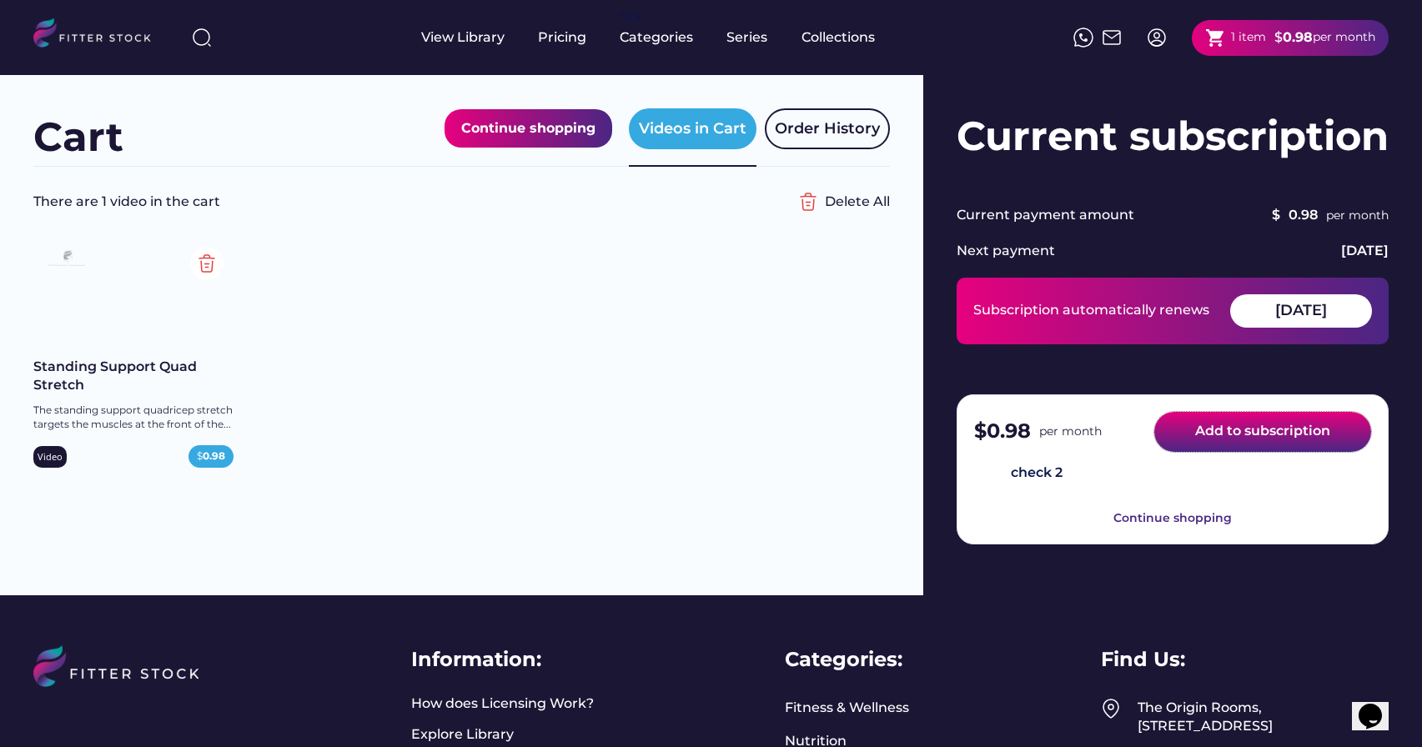
click at [1251, 435] on button "Add to subscription" at bounding box center [1263, 432] width 217 height 40
click at [1255, 443] on button "Add to subscription" at bounding box center [1263, 432] width 217 height 40
click at [1259, 445] on button "Add to subscription" at bounding box center [1263, 432] width 217 height 40
click at [1246, 425] on button "Add to subscription" at bounding box center [1263, 432] width 217 height 40
click at [1228, 437] on button "Add to subscription" at bounding box center [1263, 432] width 217 height 40
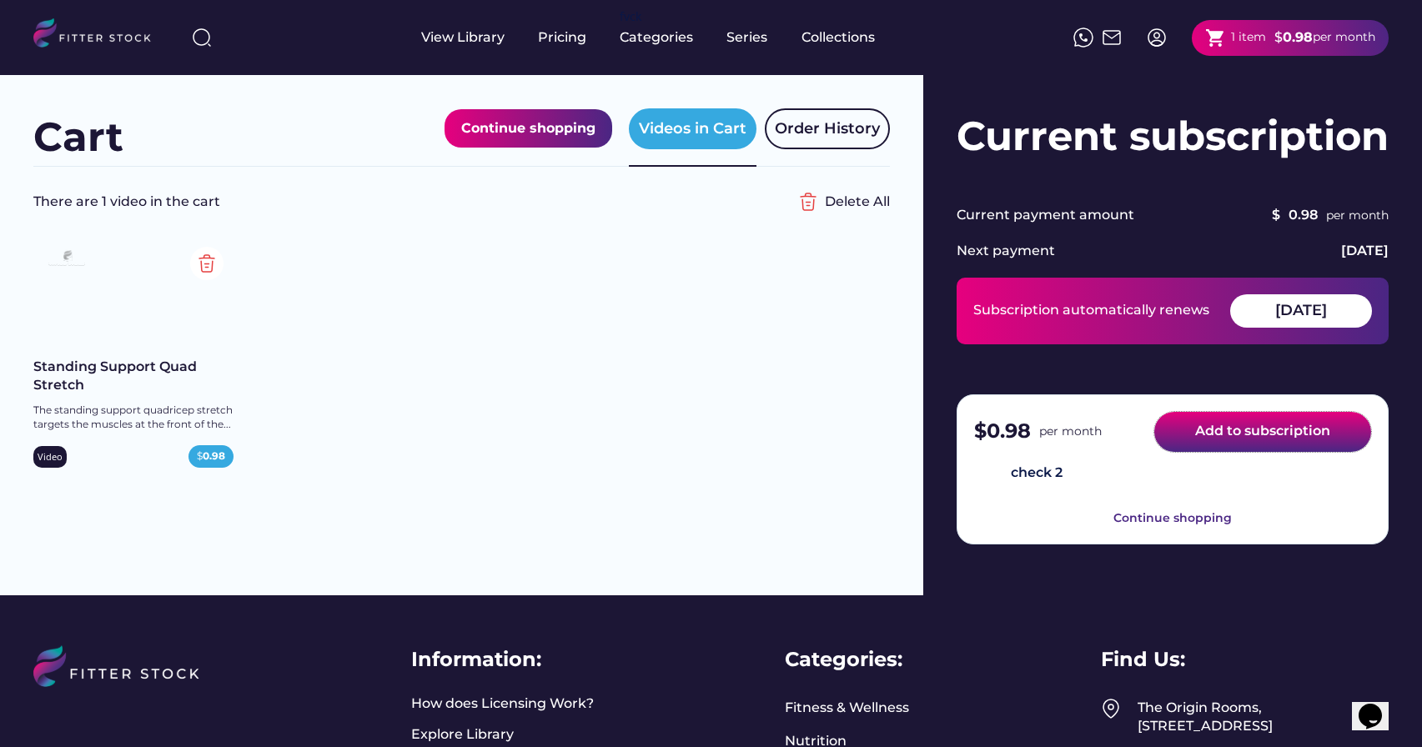
click at [1228, 437] on button "Add to subscription" at bounding box center [1263, 432] width 217 height 40
click at [1228, 429] on button "Add to subscription" at bounding box center [1263, 432] width 217 height 40
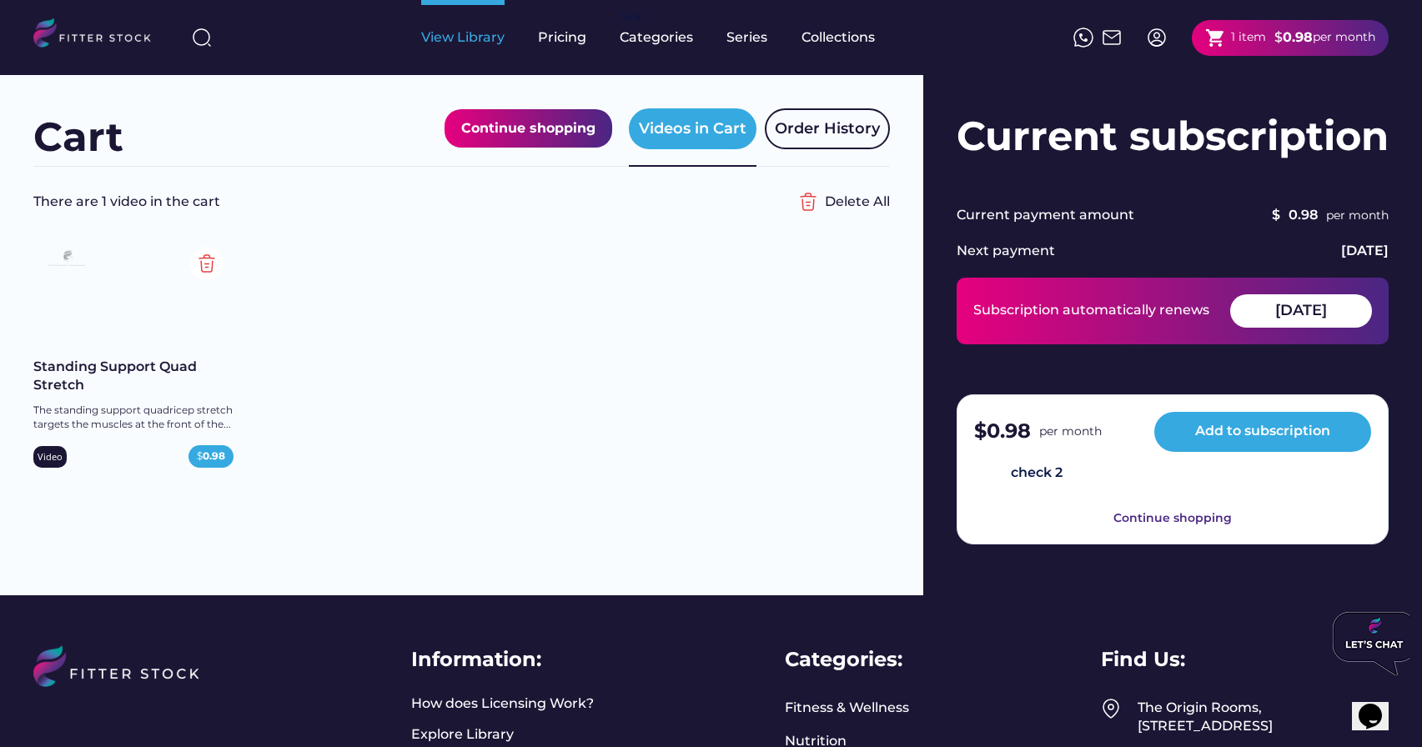
click at [435, 38] on div "View Library" at bounding box center [462, 37] width 83 height 18
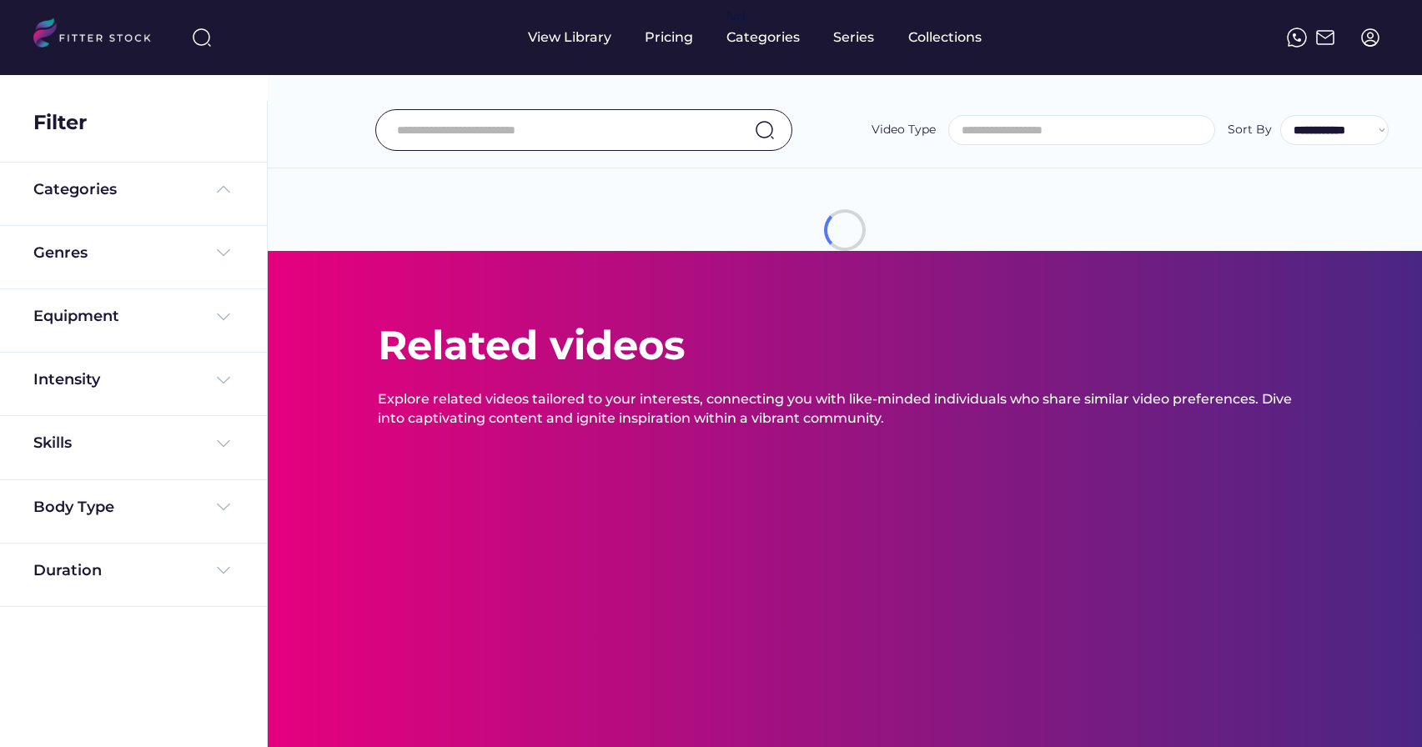
select select
select select "**********"
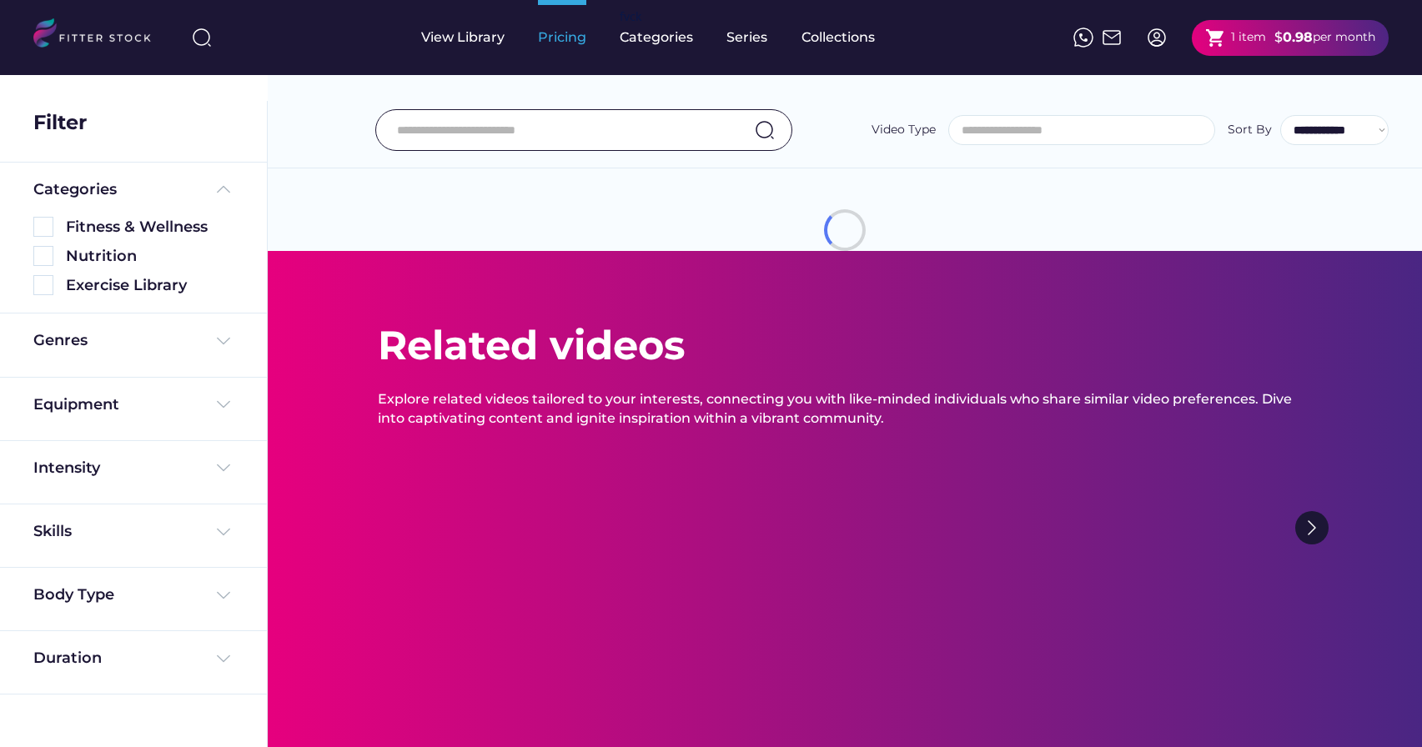
select select "**********"
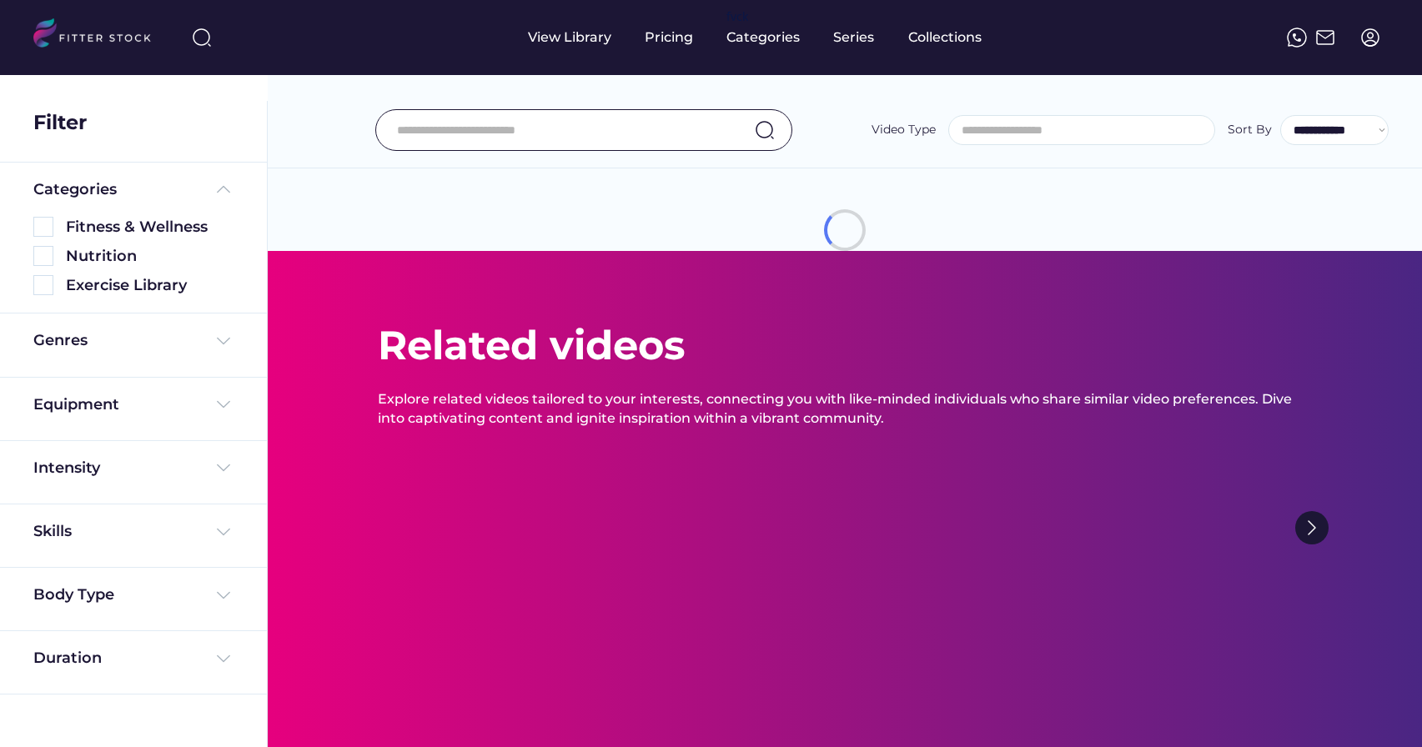
select select
select select "**********"
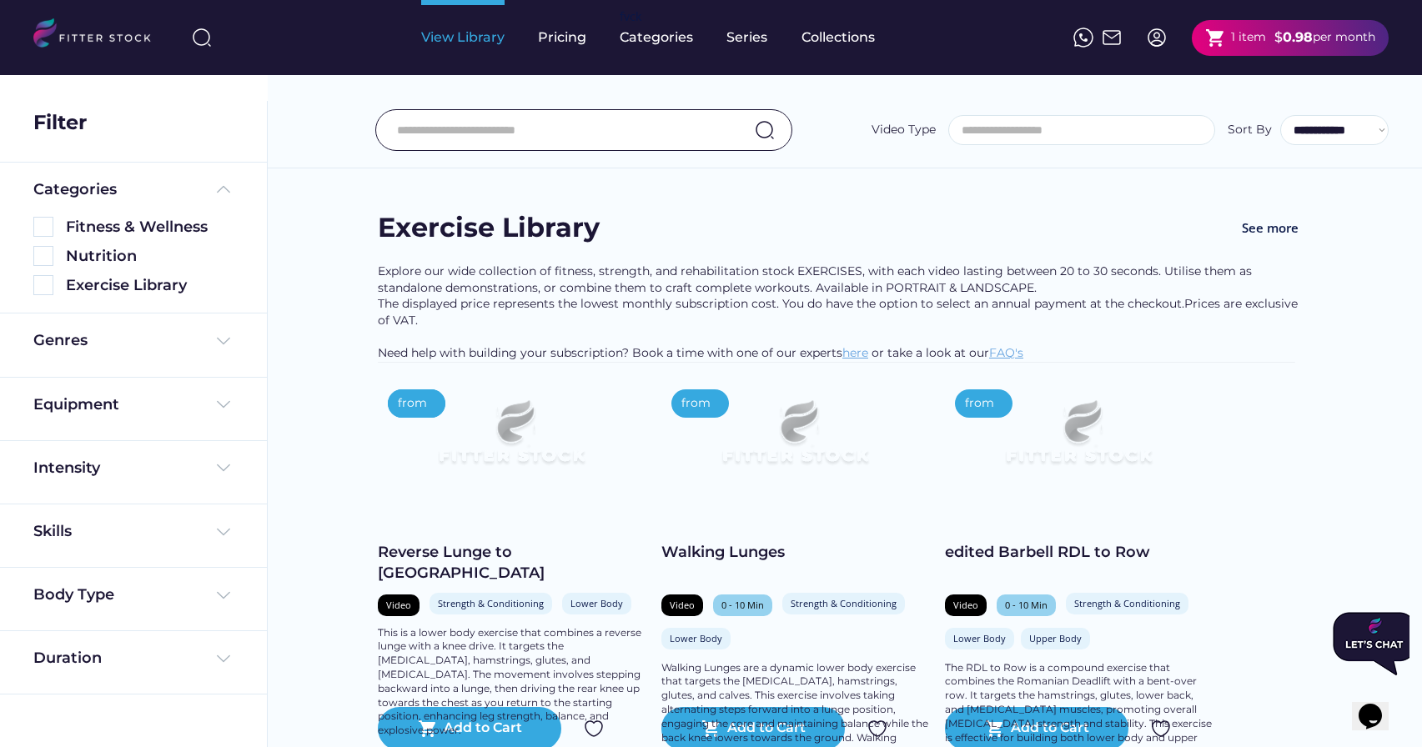
select select "**********"
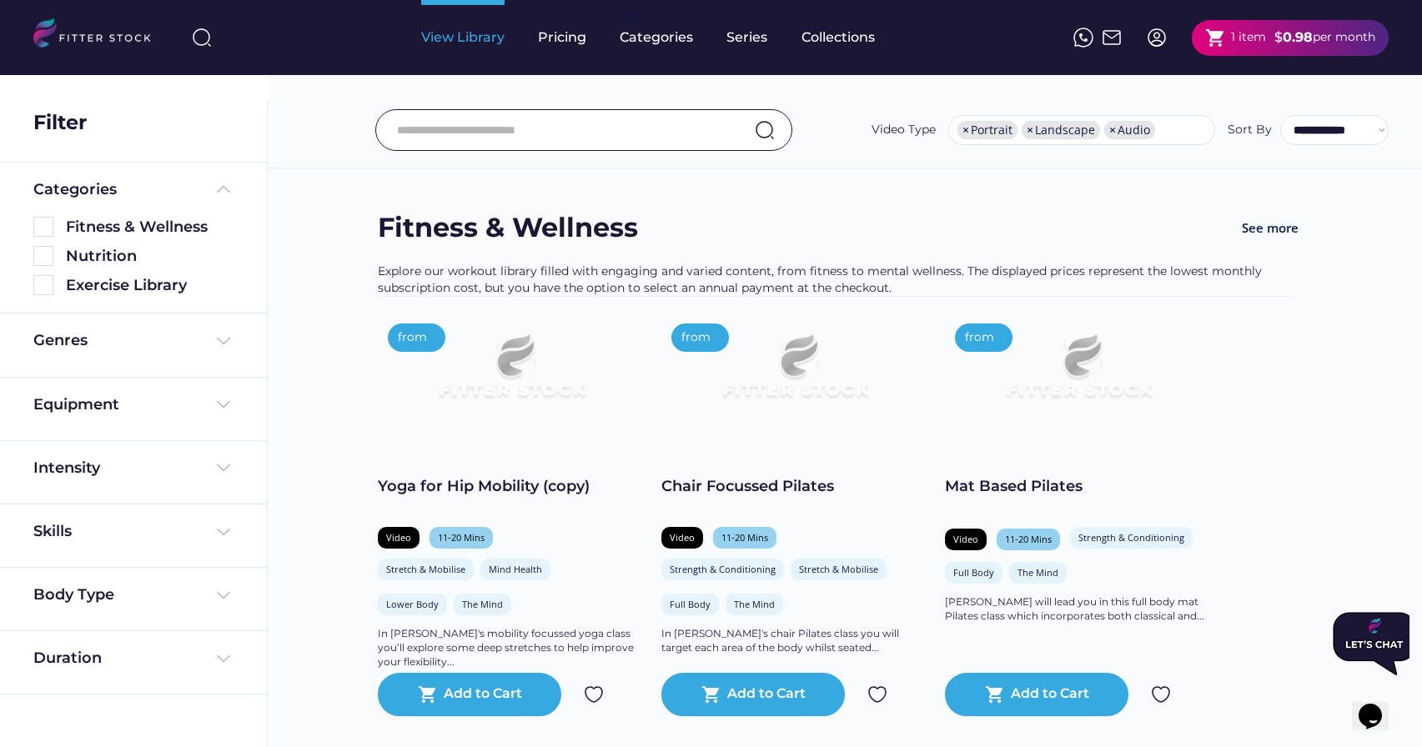
scroll to position [28, 0]
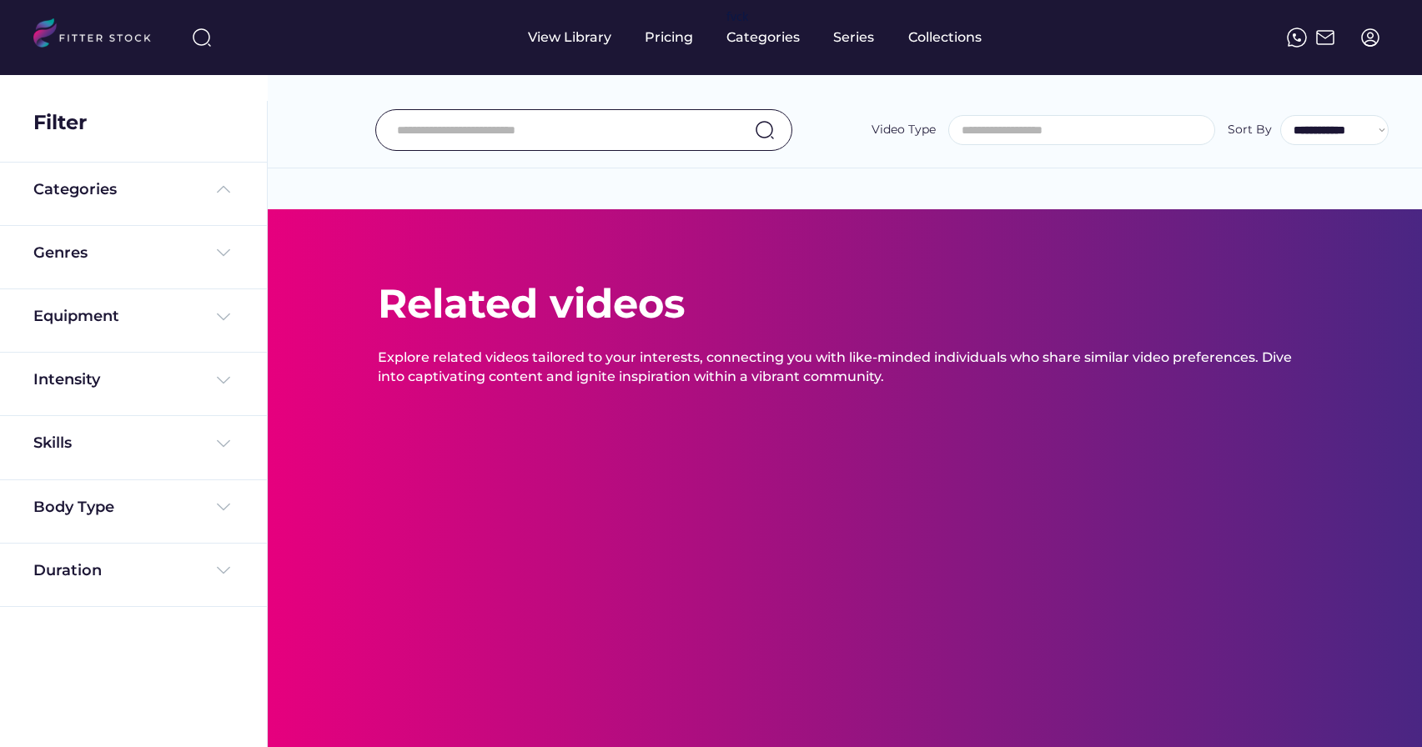
select select
select select "**********"
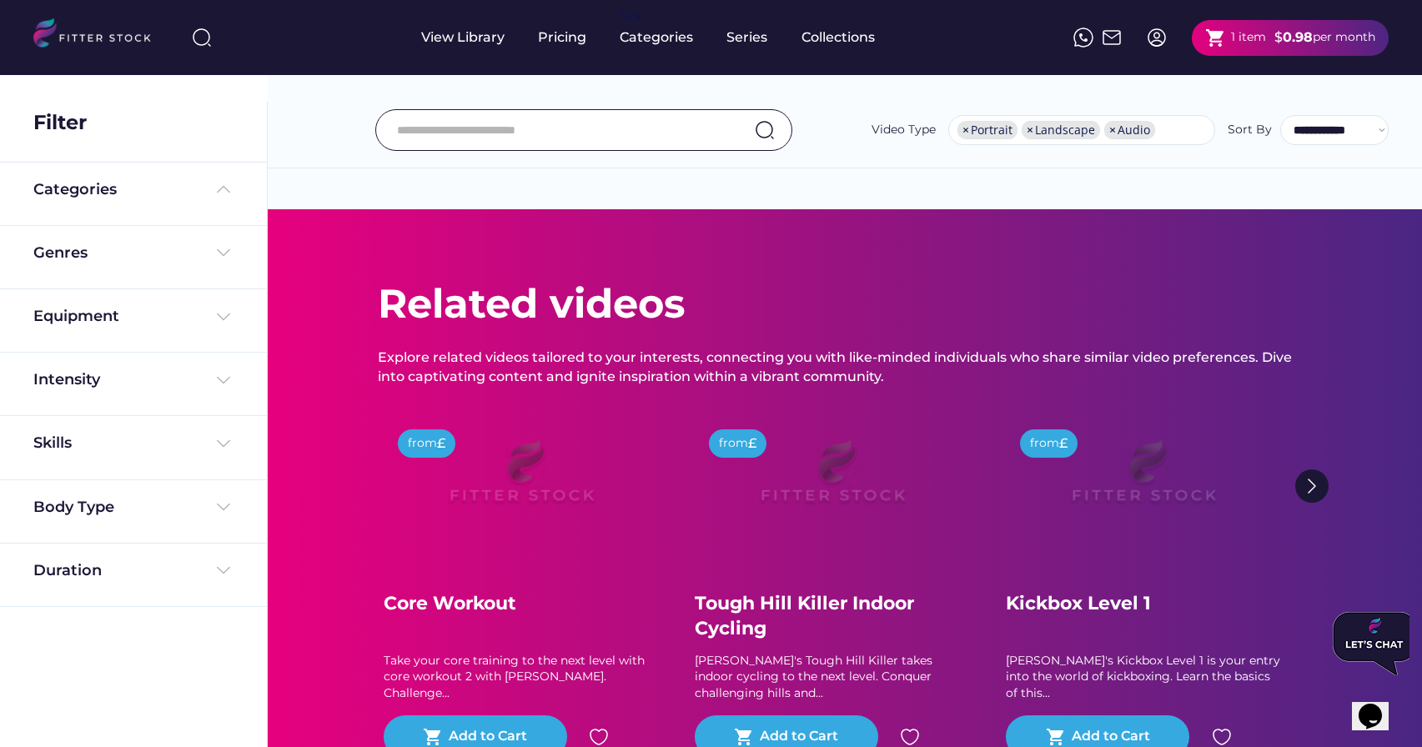
scroll to position [0, 0]
click at [337, 123] on div "**********" at bounding box center [845, 130] width 1088 height 42
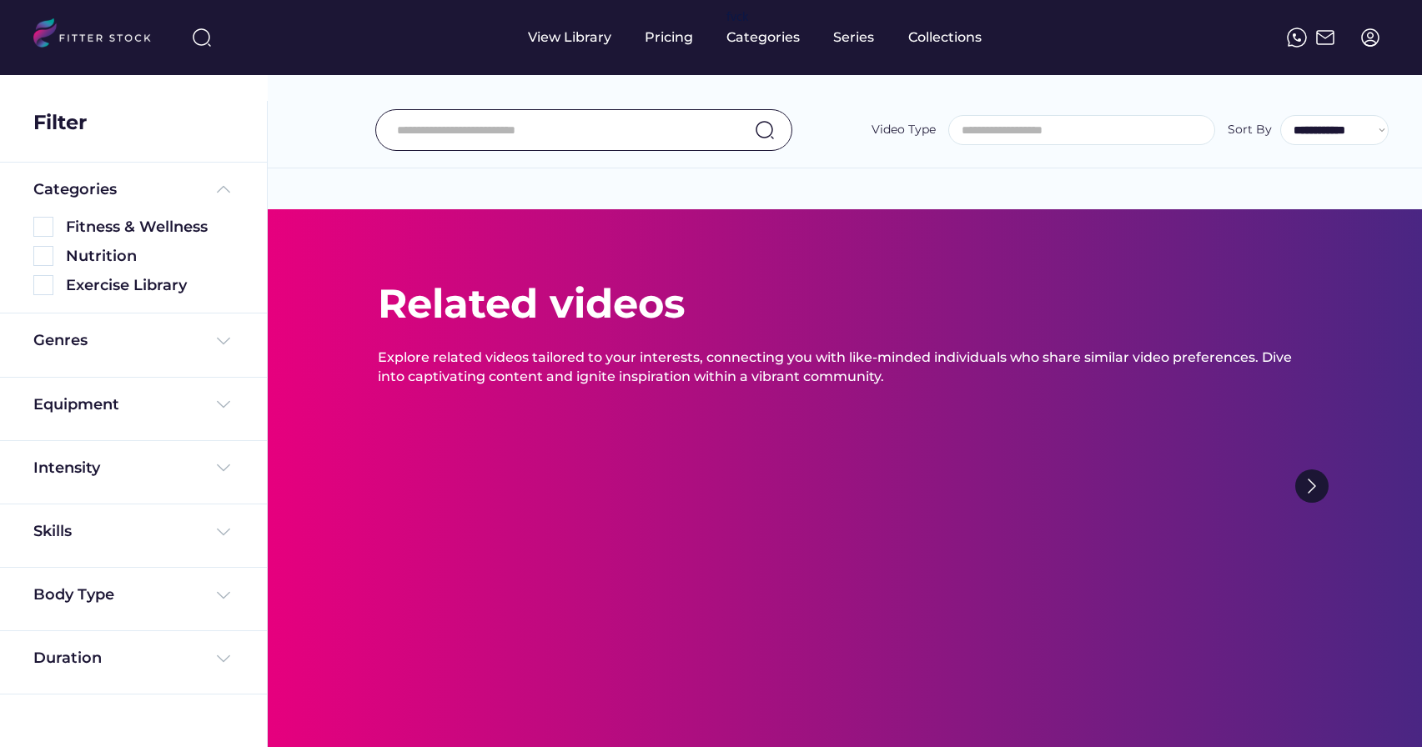
select select
select select "**********"
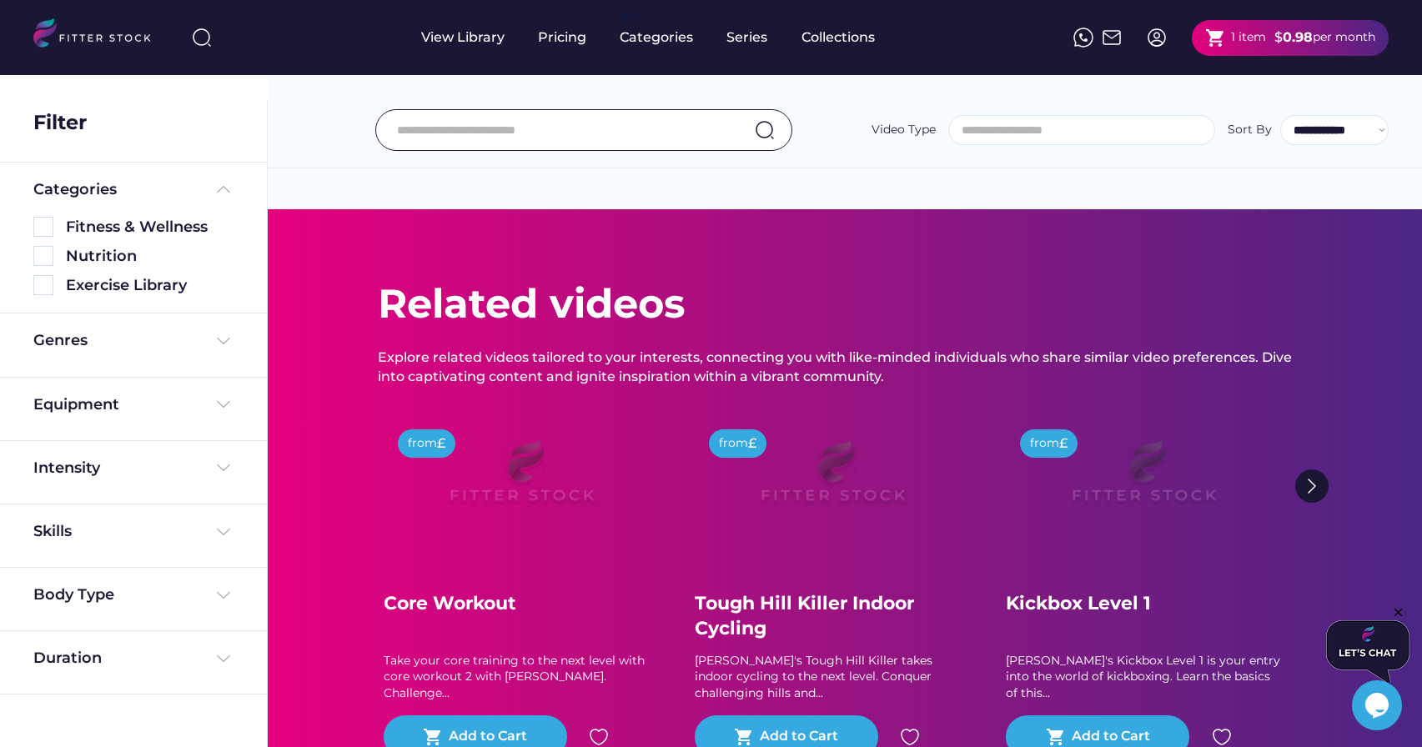
scroll to position [28, 0]
select select "**********"
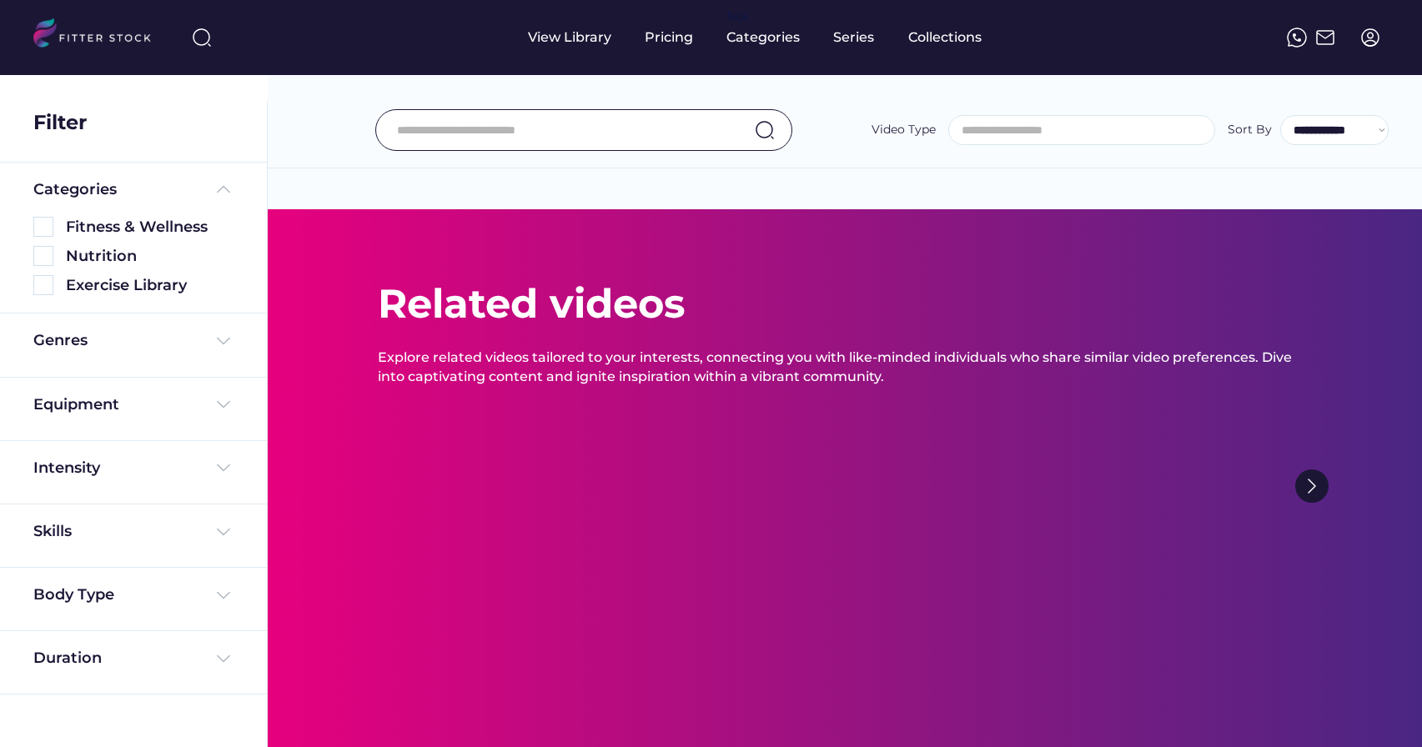
select select
select select "**********"
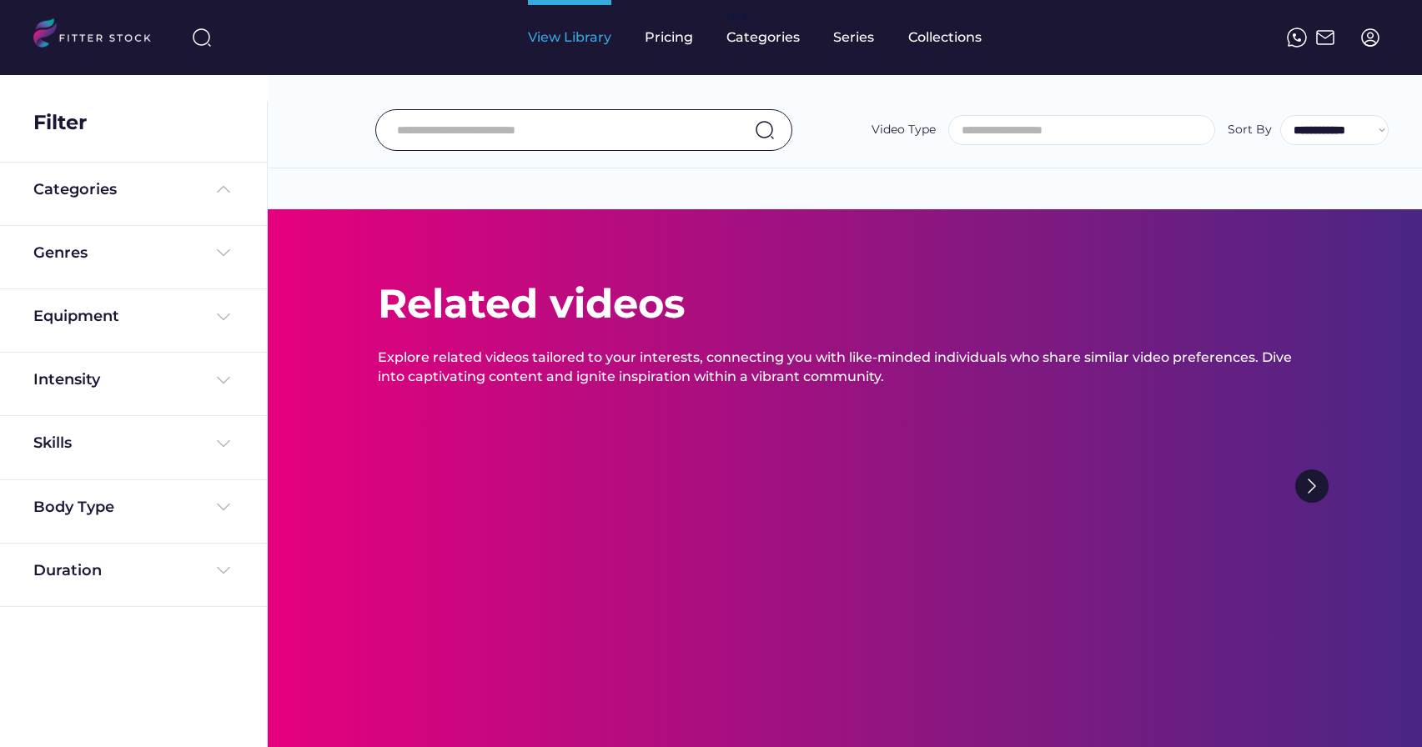
select select
select select "**********"
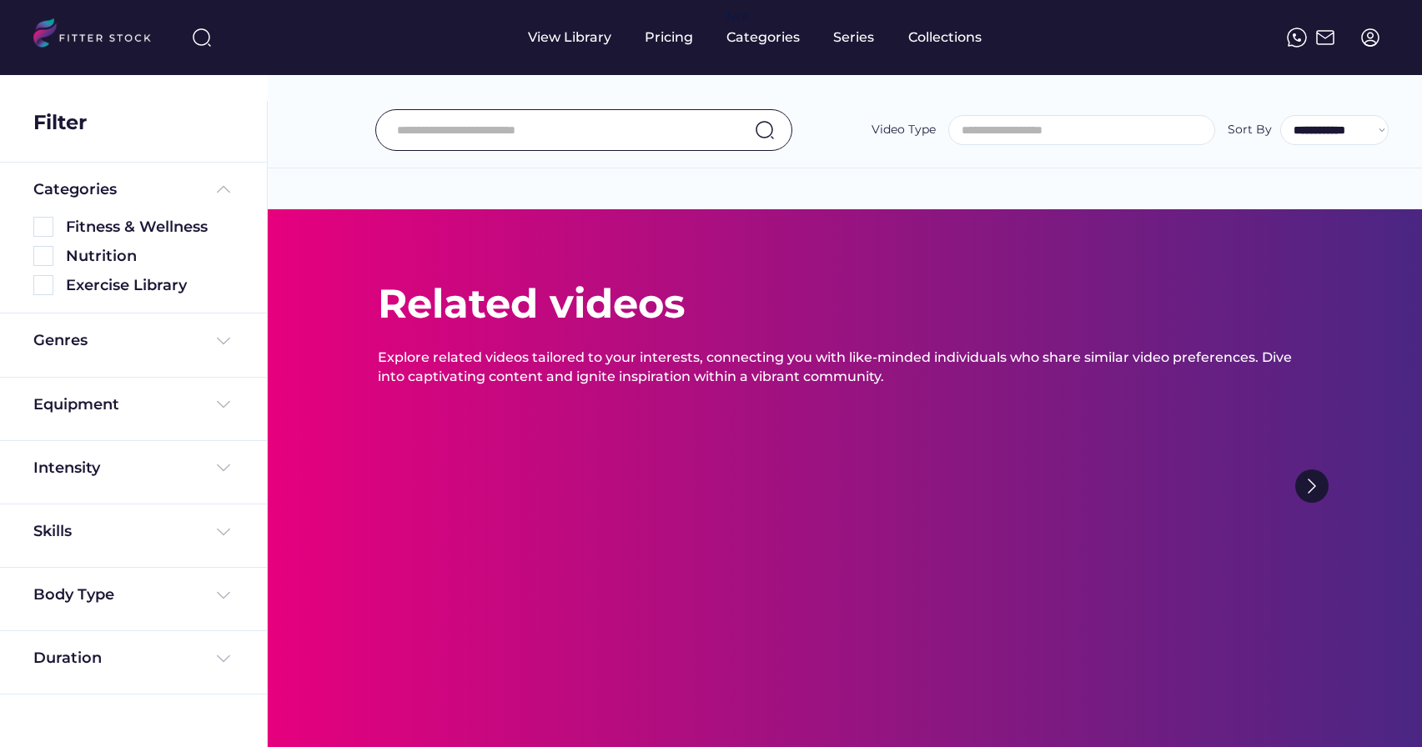
select select
select select "**********"
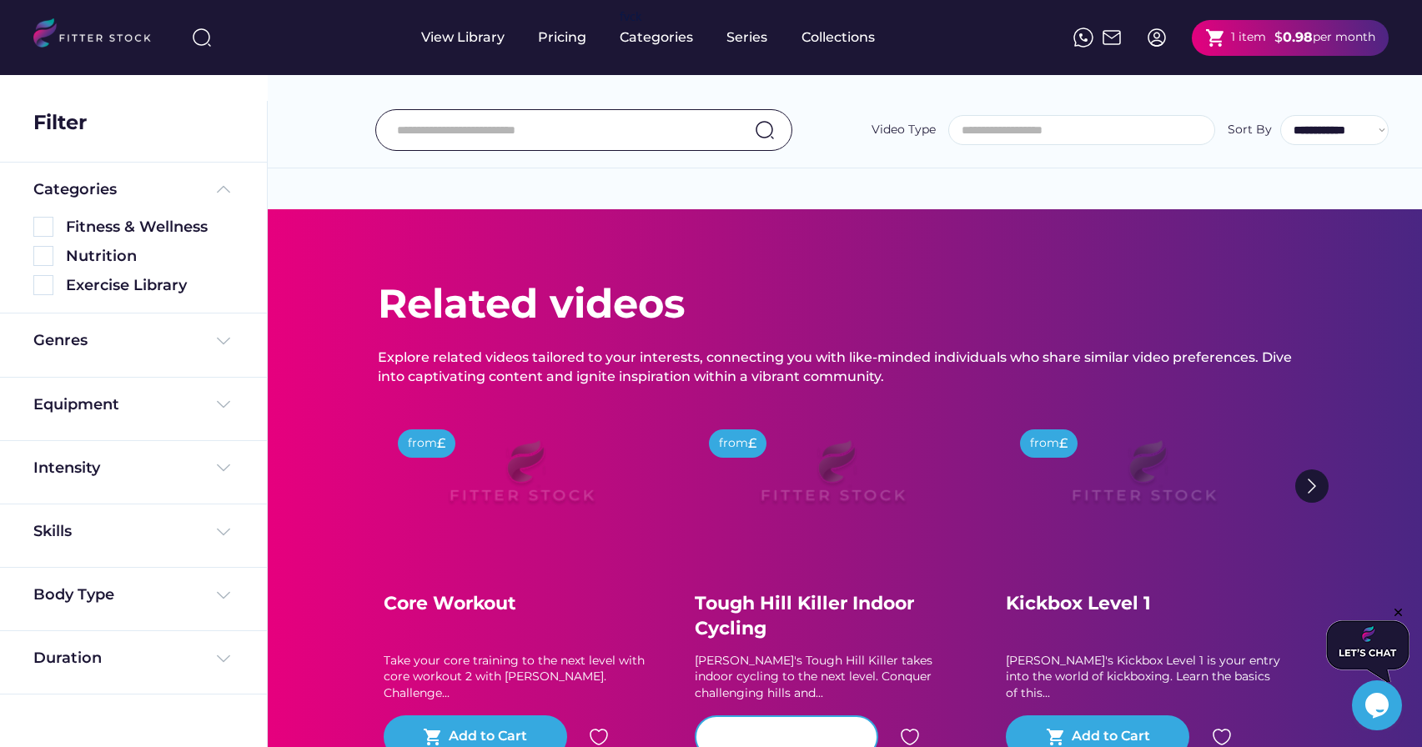
scroll to position [28, 0]
select select "**********"
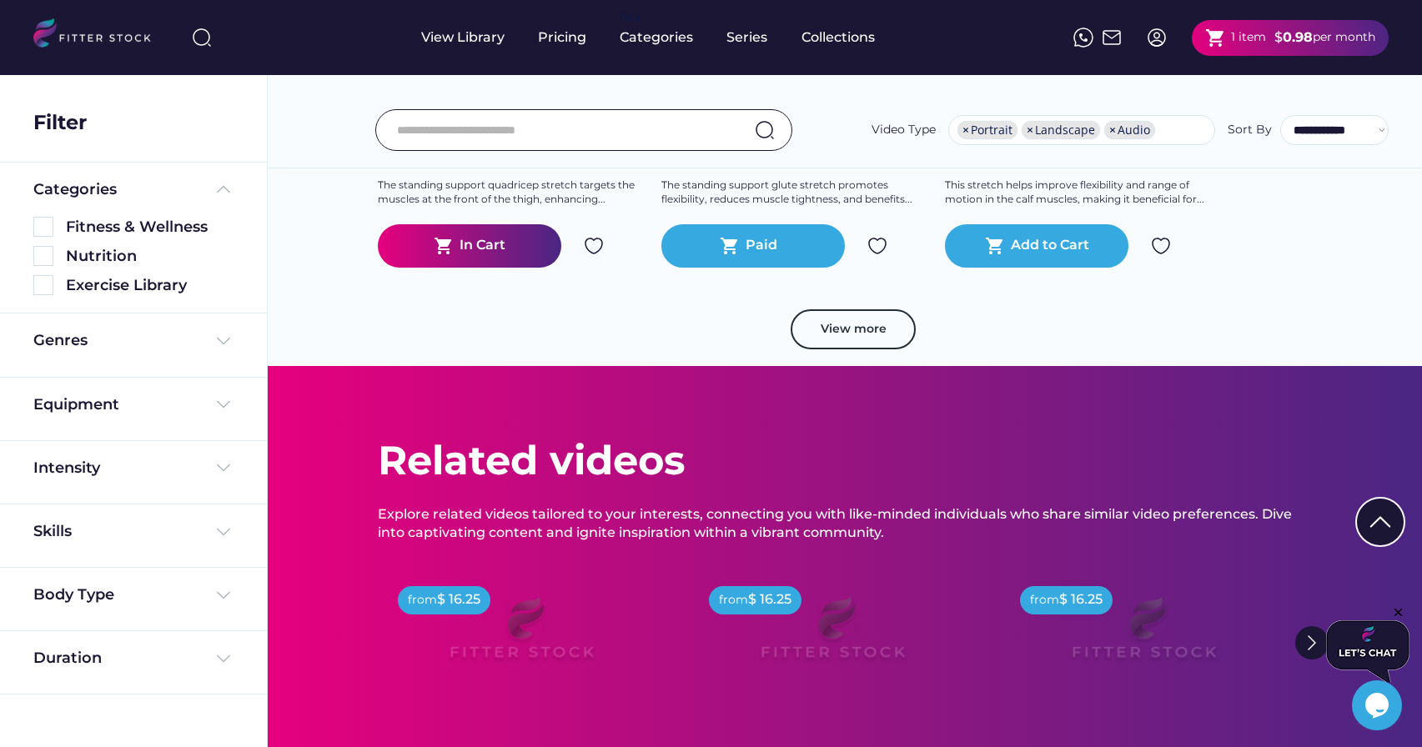
scroll to position [8826, 0]
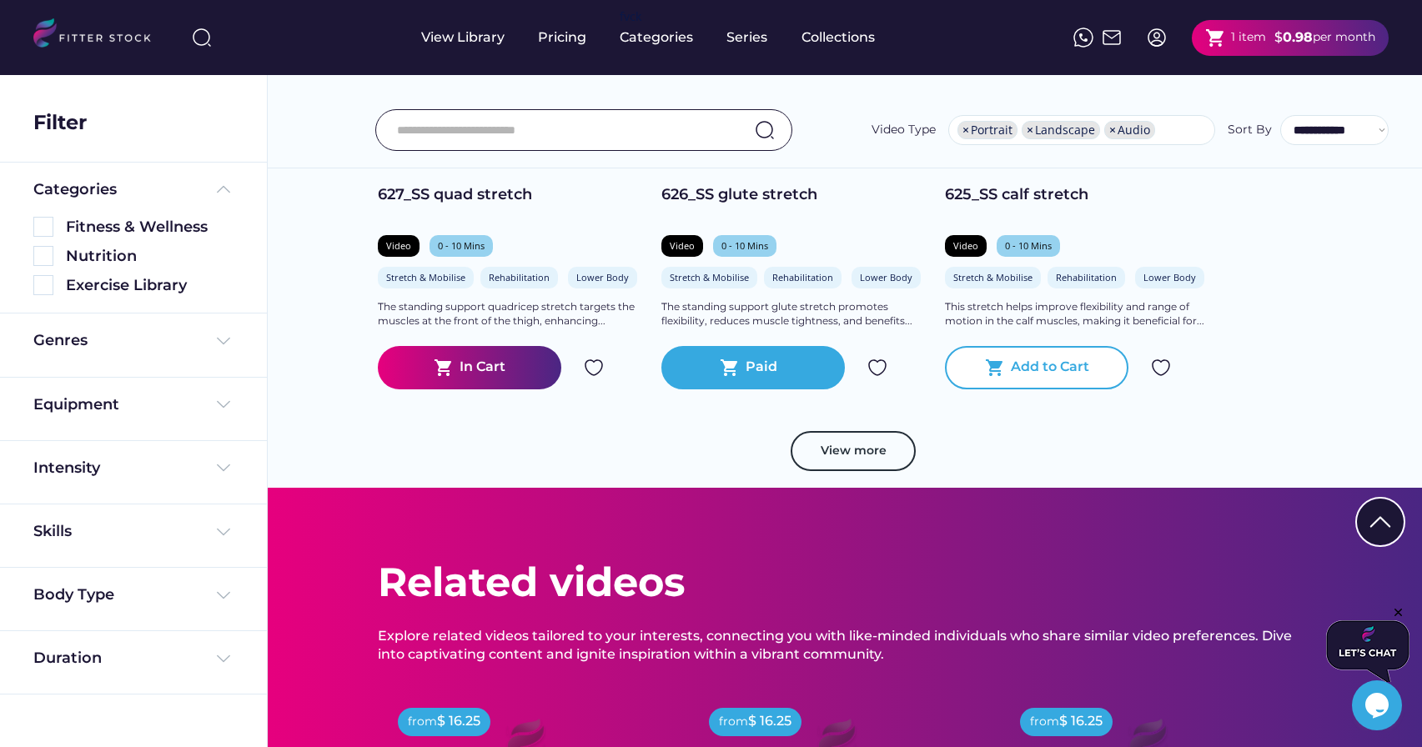
click at [1042, 390] on div "shopping_cart Add to Cart" at bounding box center [1037, 367] width 184 height 43
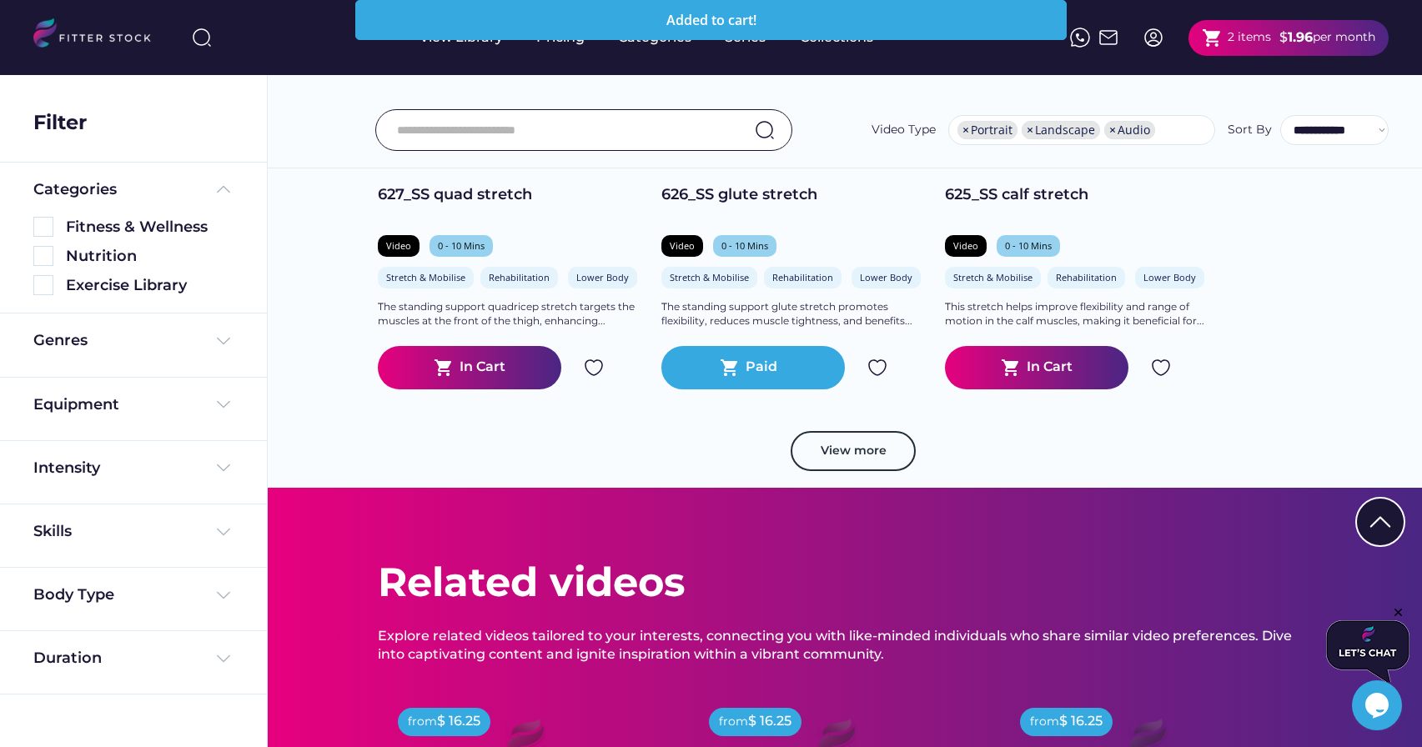
click at [1216, 42] on text "shopping_cart" at bounding box center [1212, 38] width 21 height 21
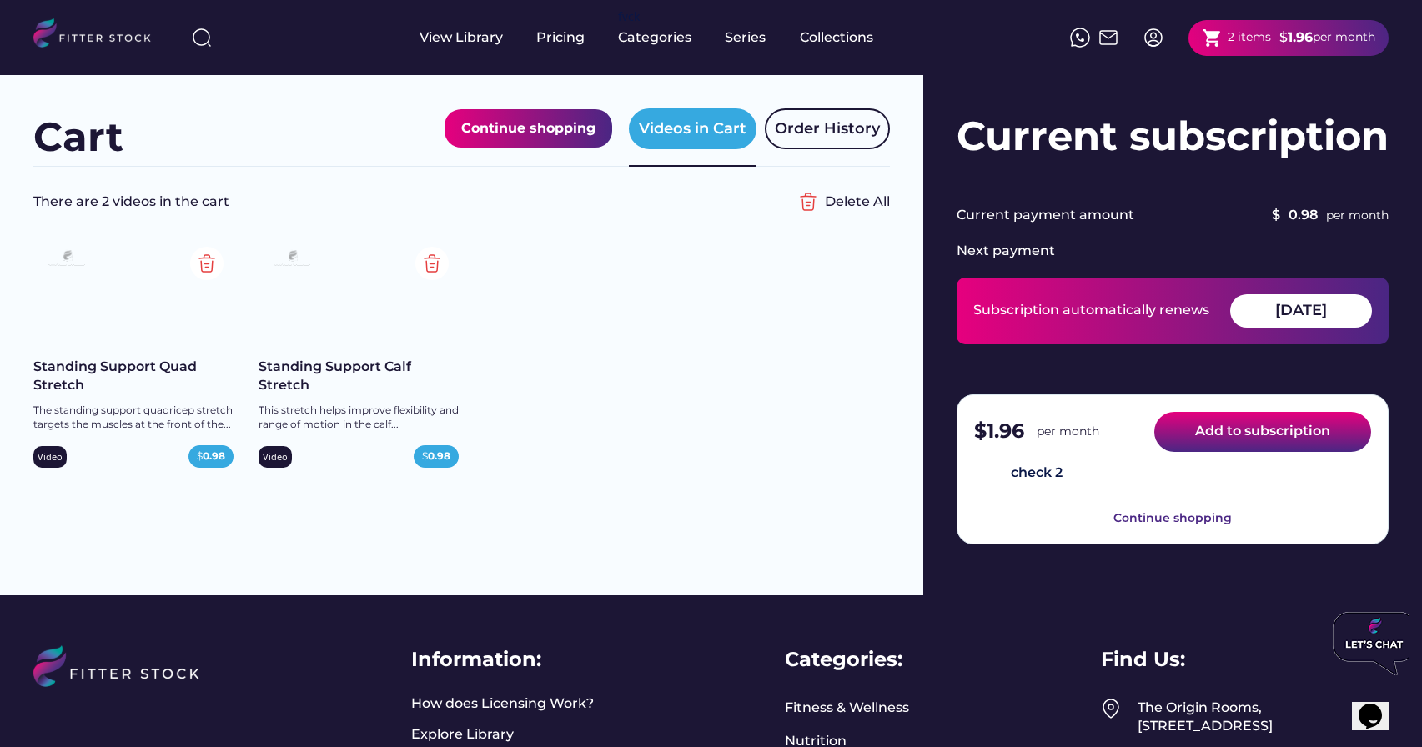
click at [1251, 431] on button "Add to subscription" at bounding box center [1263, 432] width 217 height 40
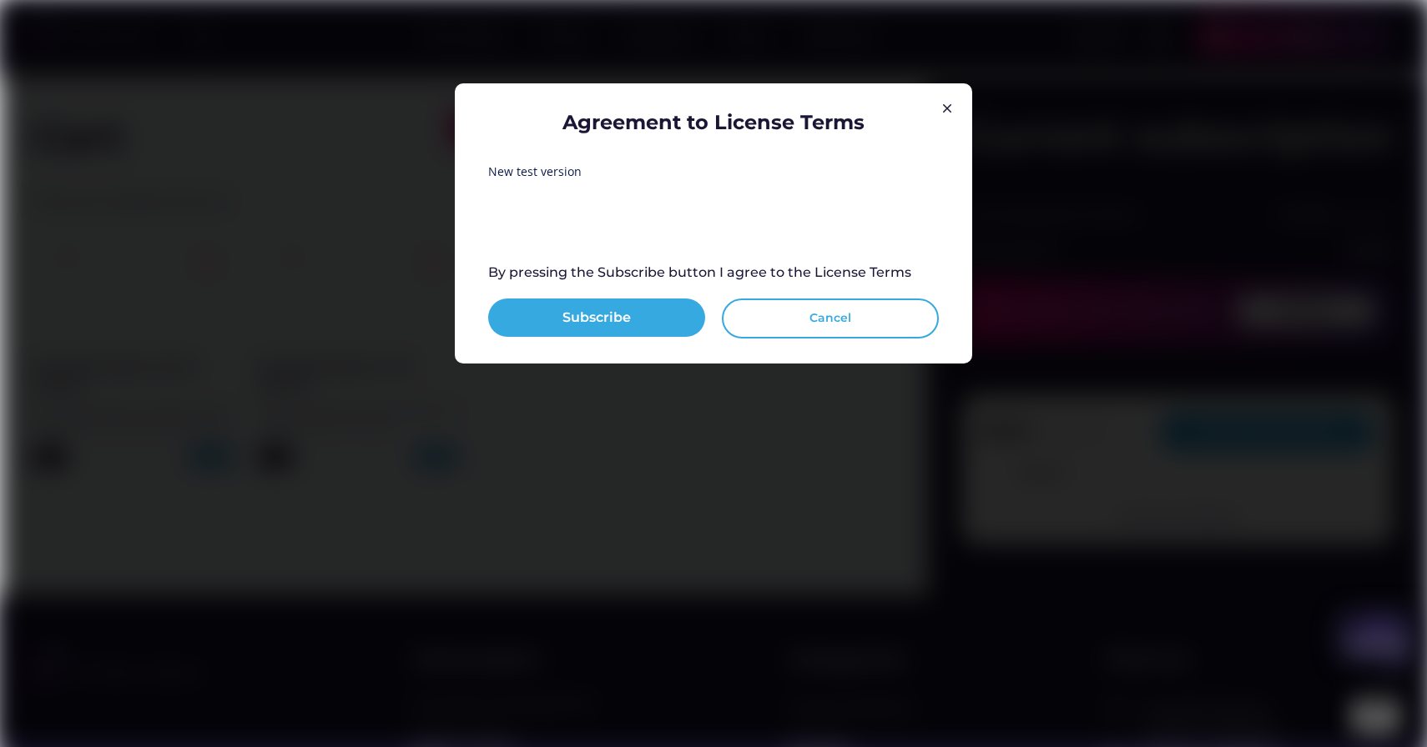
click at [806, 309] on button "Cancel" at bounding box center [830, 319] width 217 height 40
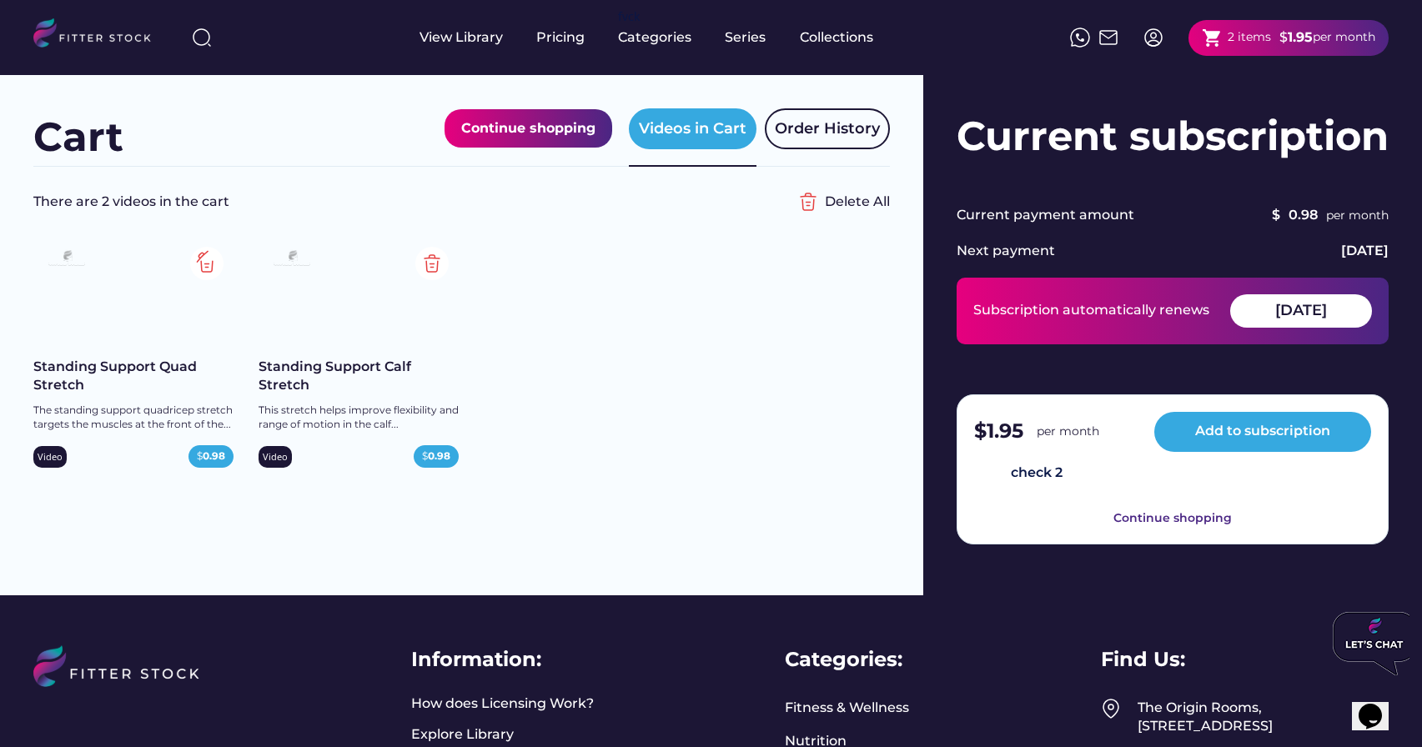
click at [208, 263] on img at bounding box center [206, 263] width 33 height 33
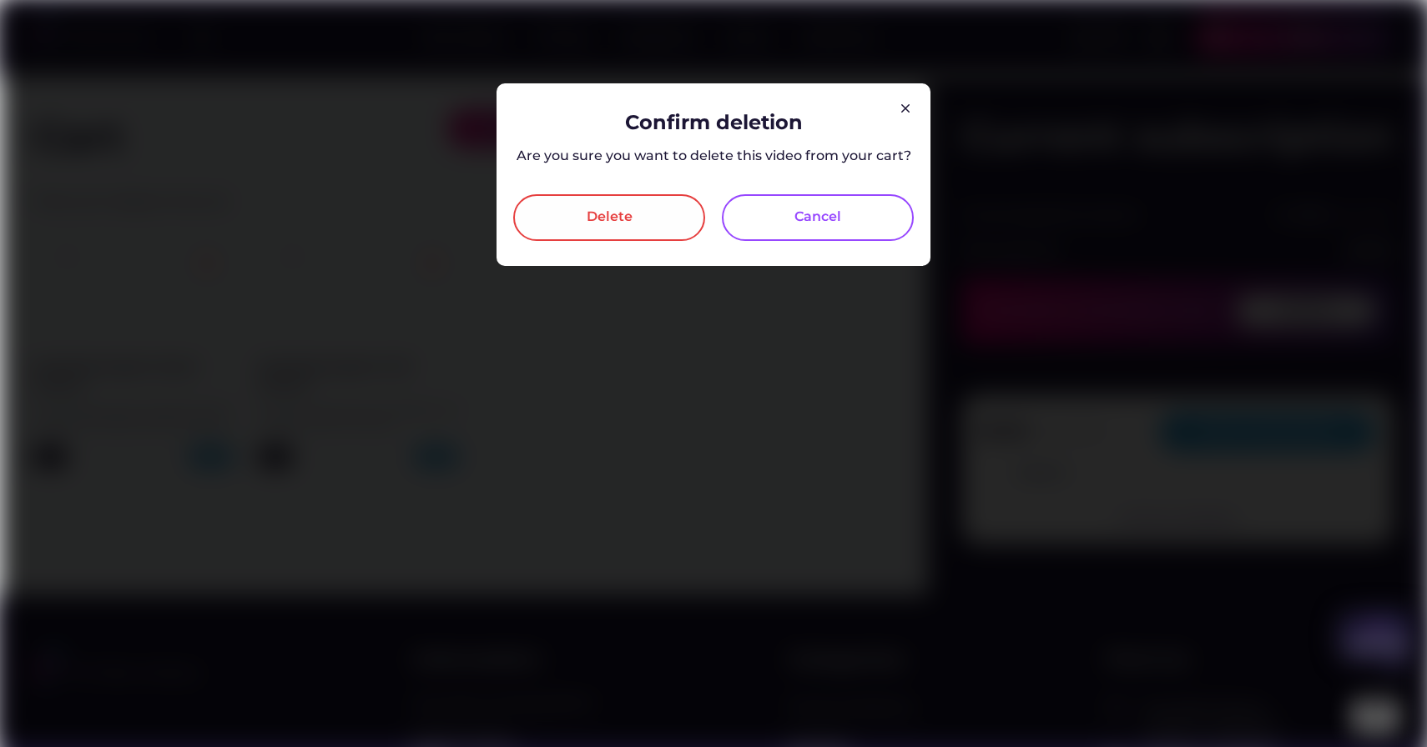
click at [637, 211] on div "Delete" at bounding box center [609, 217] width 192 height 47
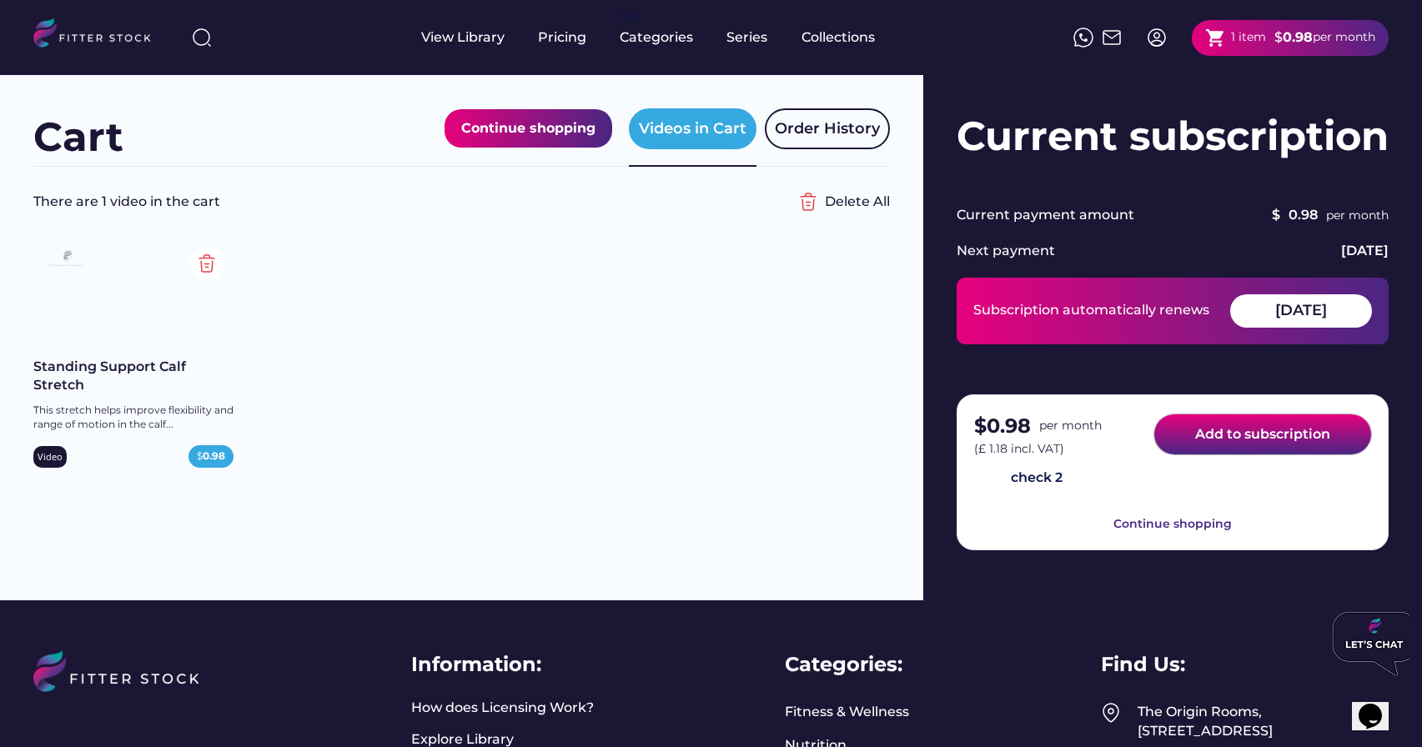
click at [1287, 444] on button "Add to subscription" at bounding box center [1263, 435] width 217 height 40
click at [1240, 438] on button "Add to subscription" at bounding box center [1263, 435] width 217 height 40
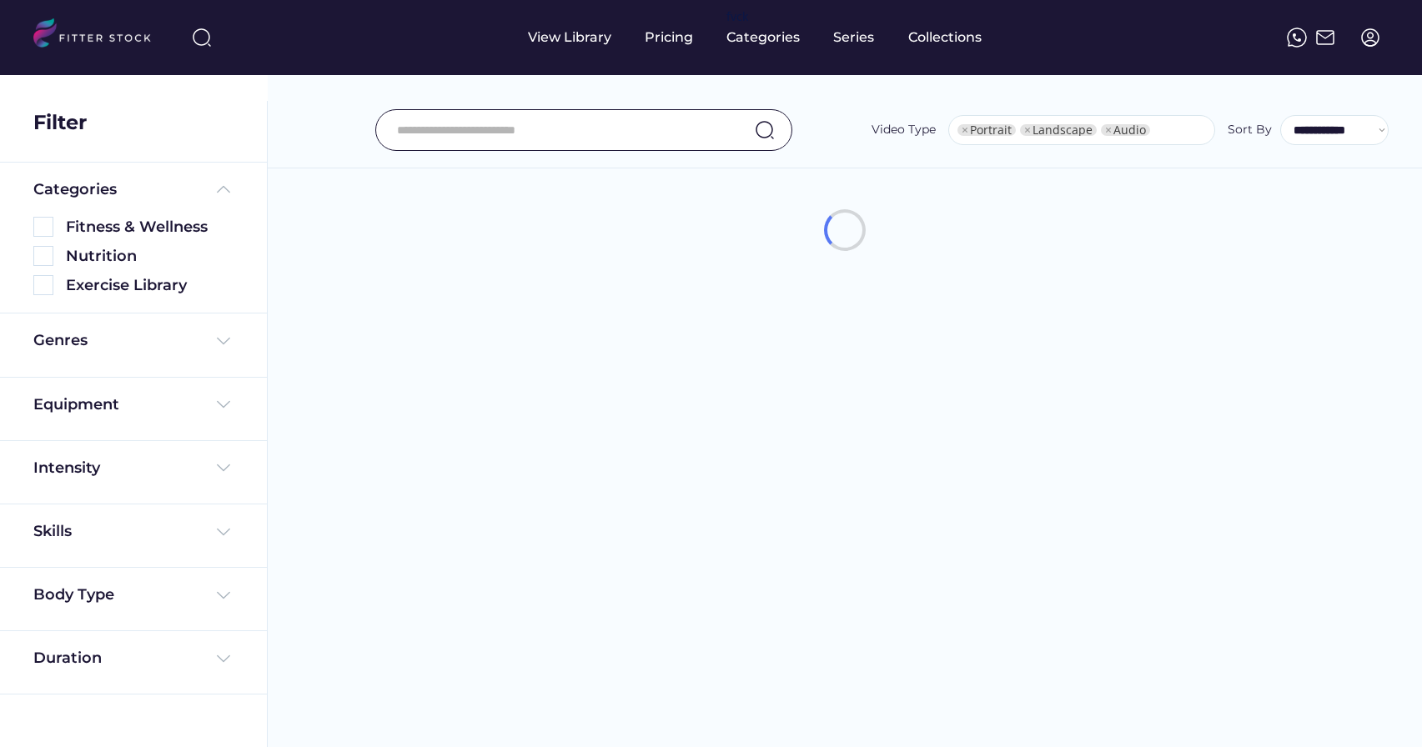
select select "**********"
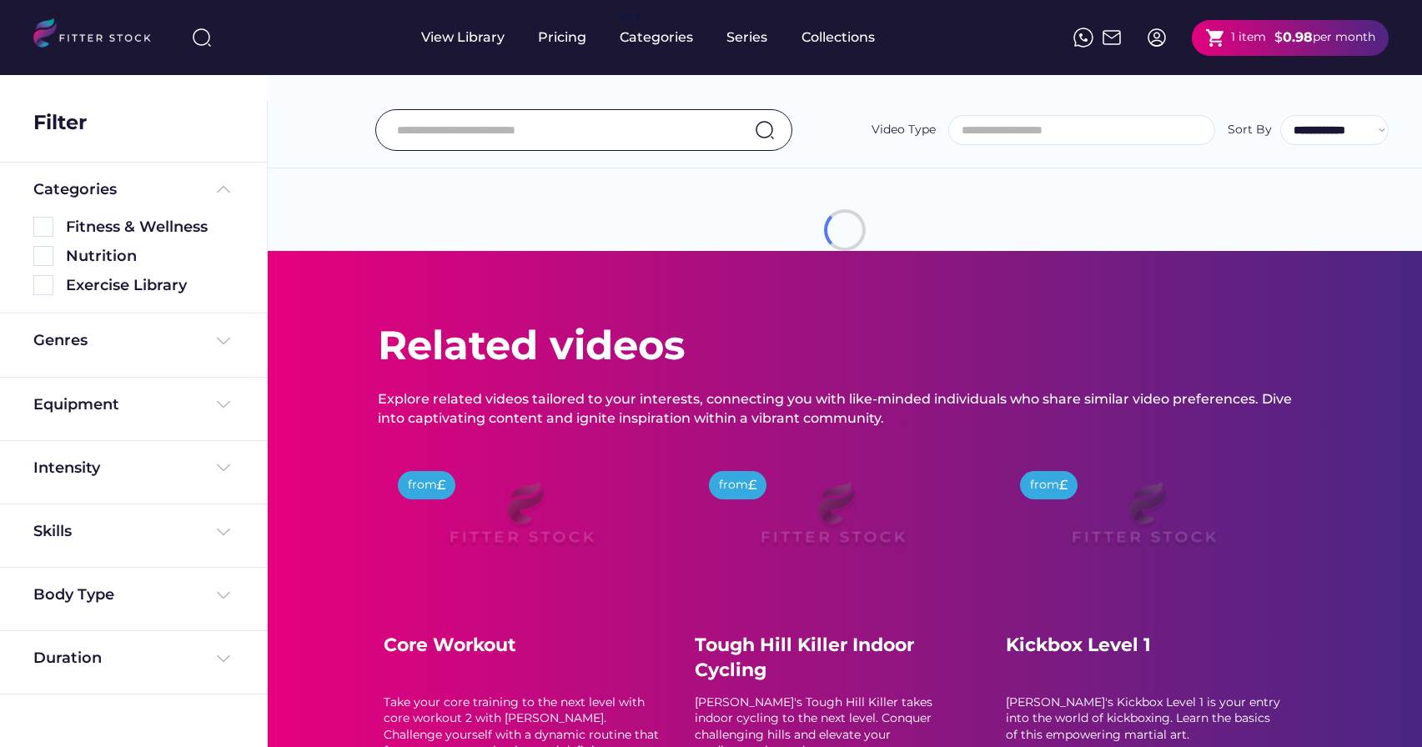
select select
select select "**********"
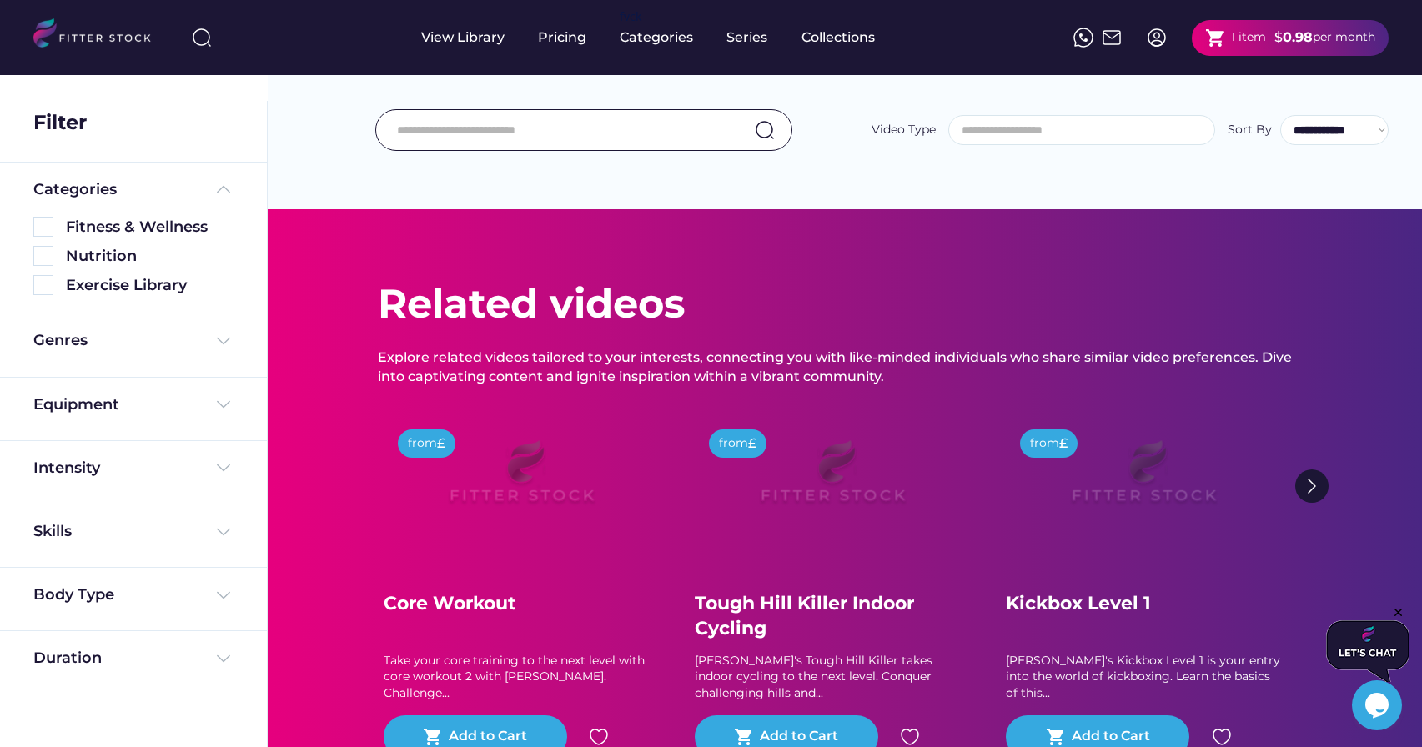
select select "**********"
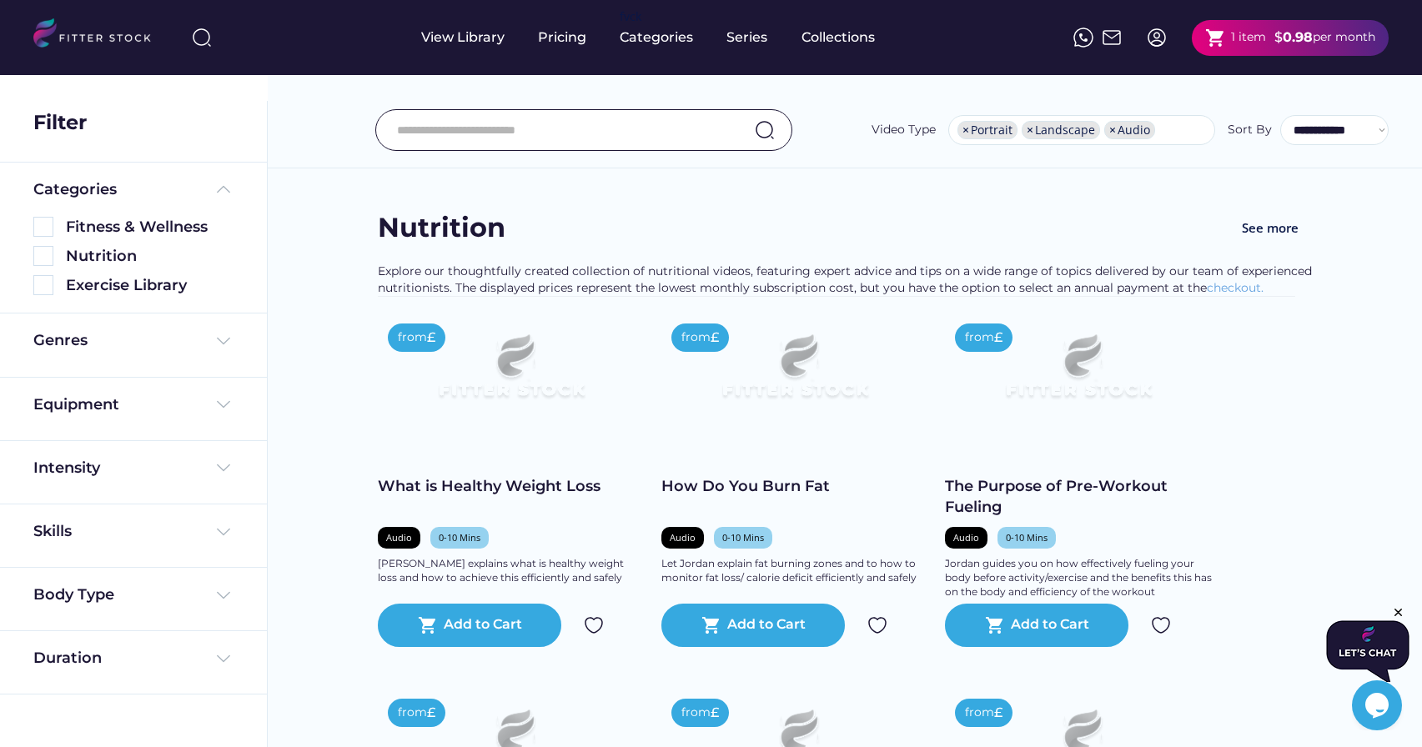
scroll to position [28, 0]
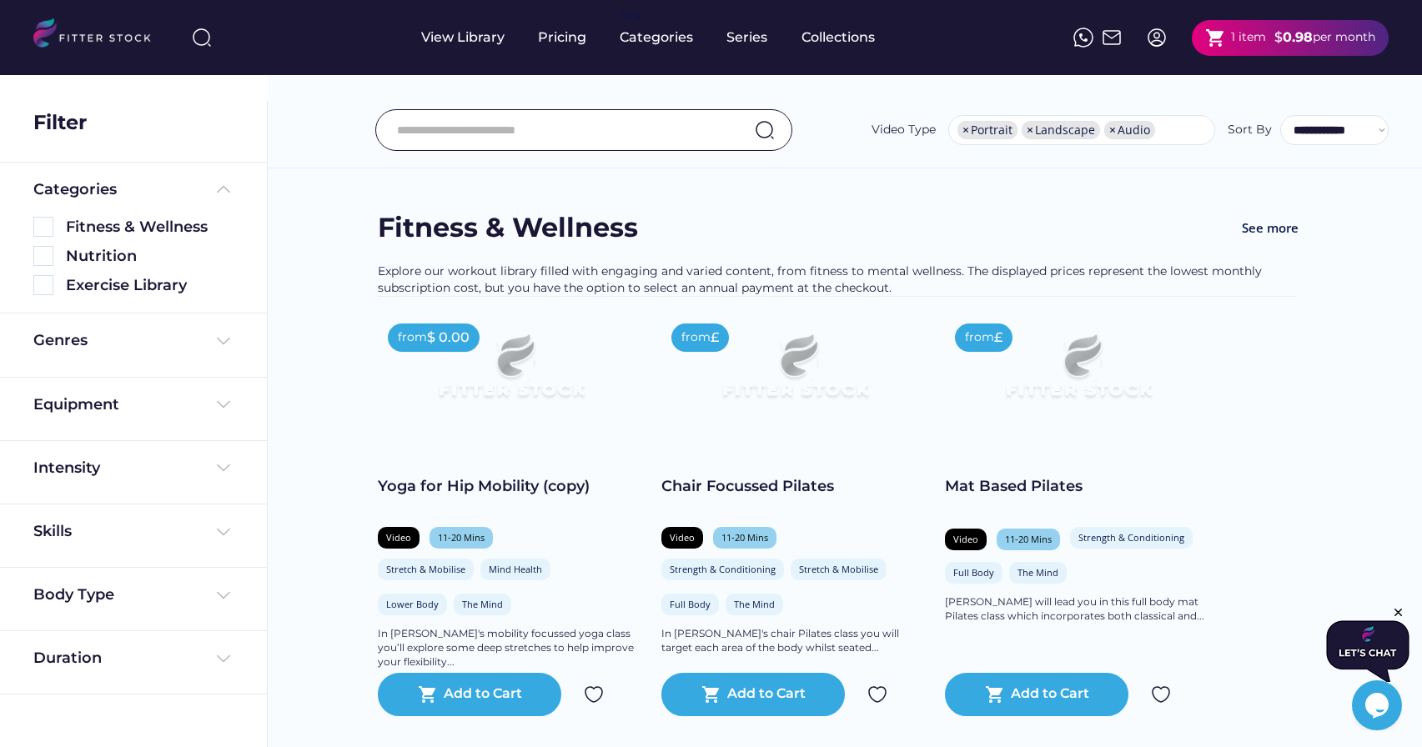
click at [1231, 36] on div "1 item" at bounding box center [1248, 37] width 35 height 17
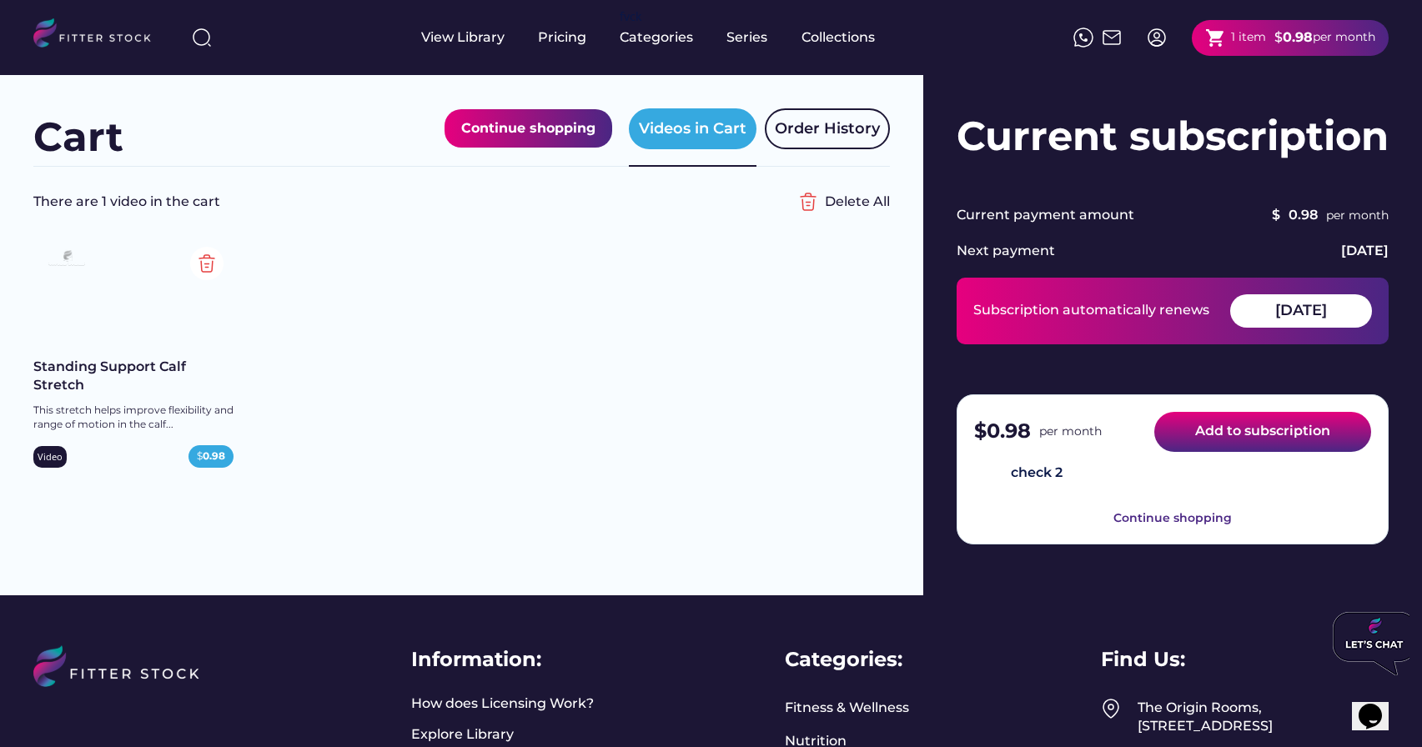
click at [1236, 435] on button "Add to subscription" at bounding box center [1263, 432] width 217 height 40
click at [1261, 439] on button "Add to subscription" at bounding box center [1263, 432] width 217 height 40
click at [1252, 445] on button "Add to subscription" at bounding box center [1263, 432] width 217 height 40
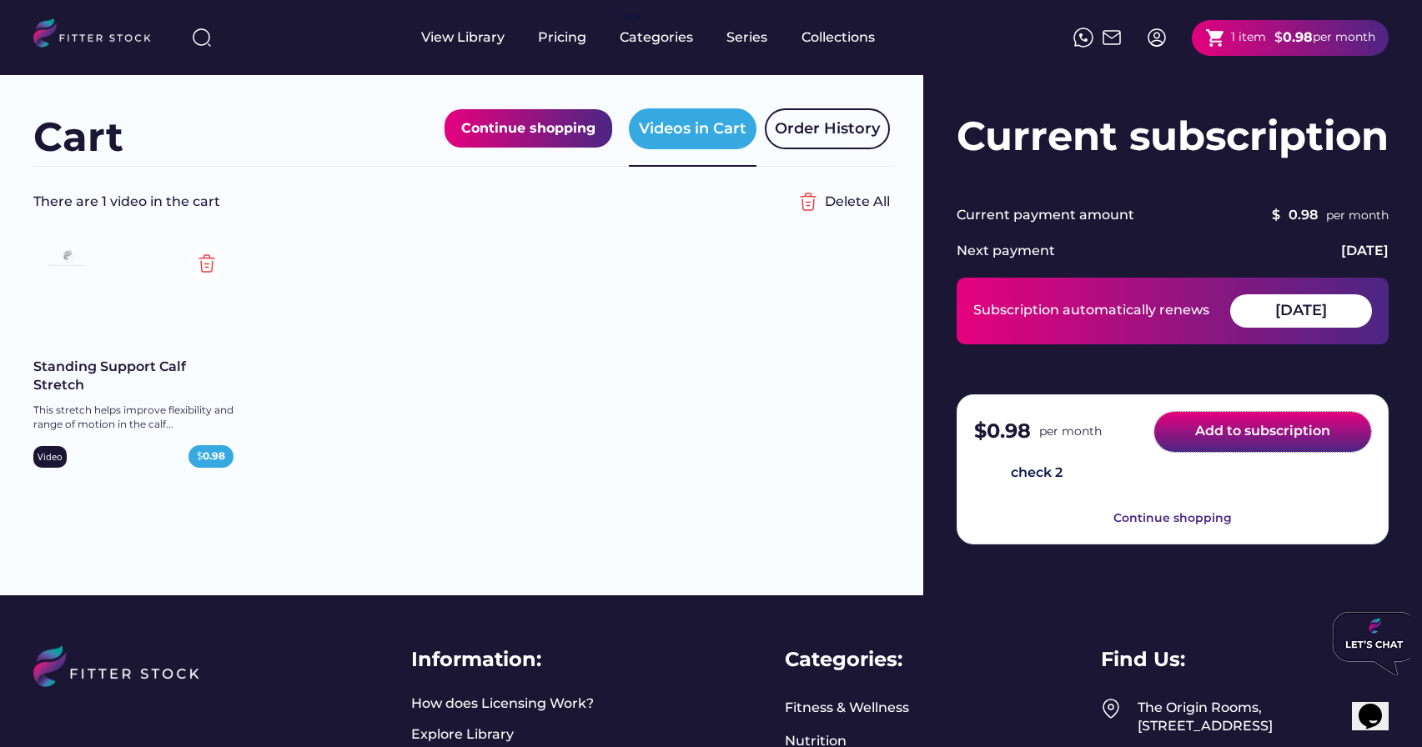
click at [1252, 445] on button "Add to subscription" at bounding box center [1263, 432] width 217 height 40
click at [1236, 431] on button "Add to subscription" at bounding box center [1263, 432] width 217 height 40
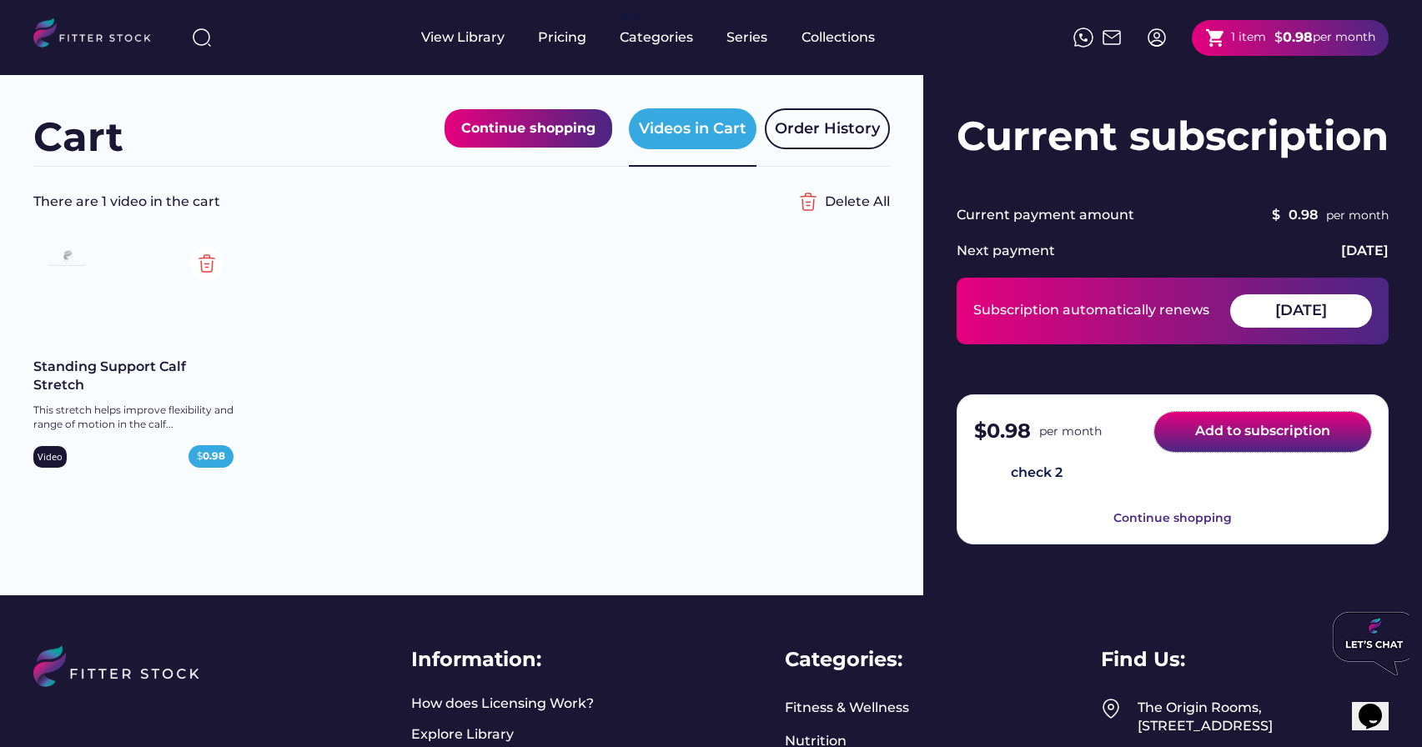
click at [1236, 431] on button "Add to subscription" at bounding box center [1263, 432] width 217 height 40
click at [1240, 435] on button "Add to subscription" at bounding box center [1263, 432] width 217 height 40
click at [1242, 434] on button "Add to subscription" at bounding box center [1263, 432] width 217 height 40
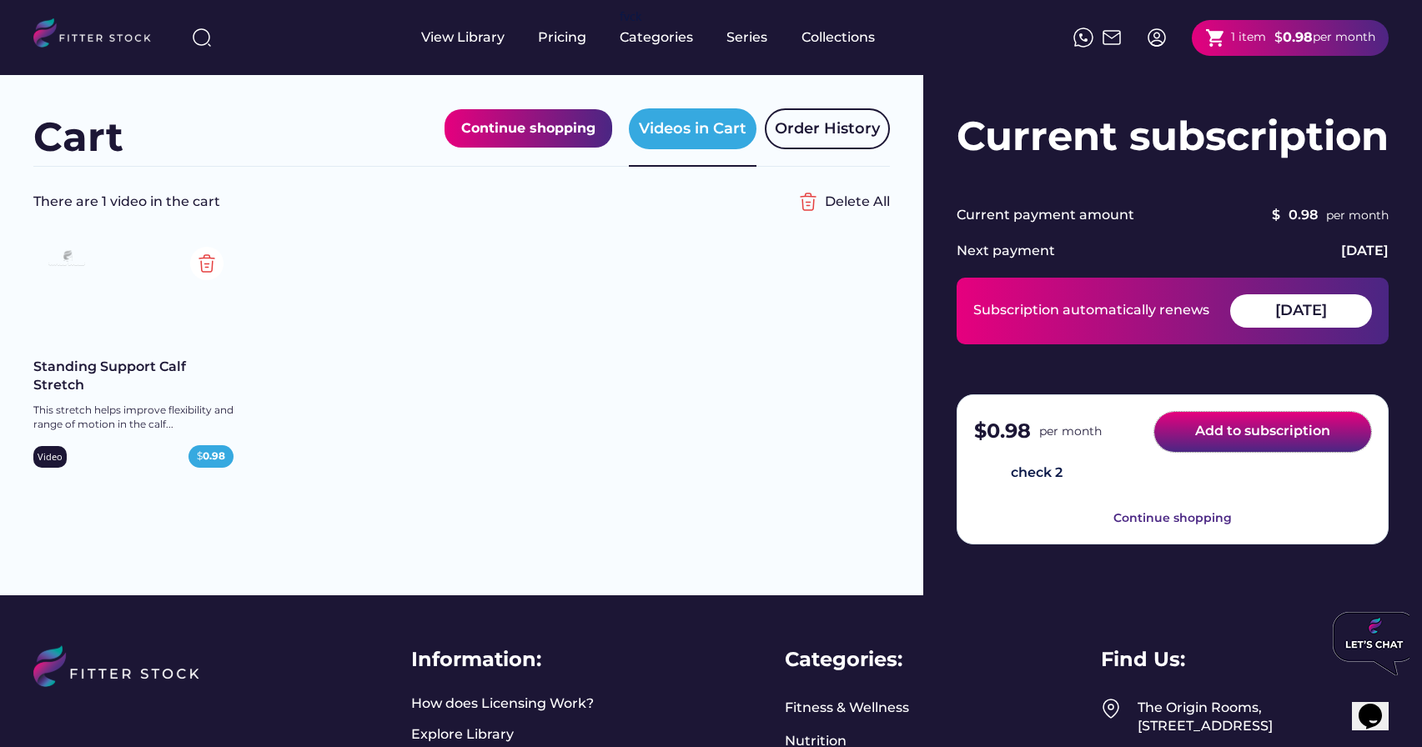
click at [1242, 434] on button "Add to subscription" at bounding box center [1263, 432] width 217 height 40
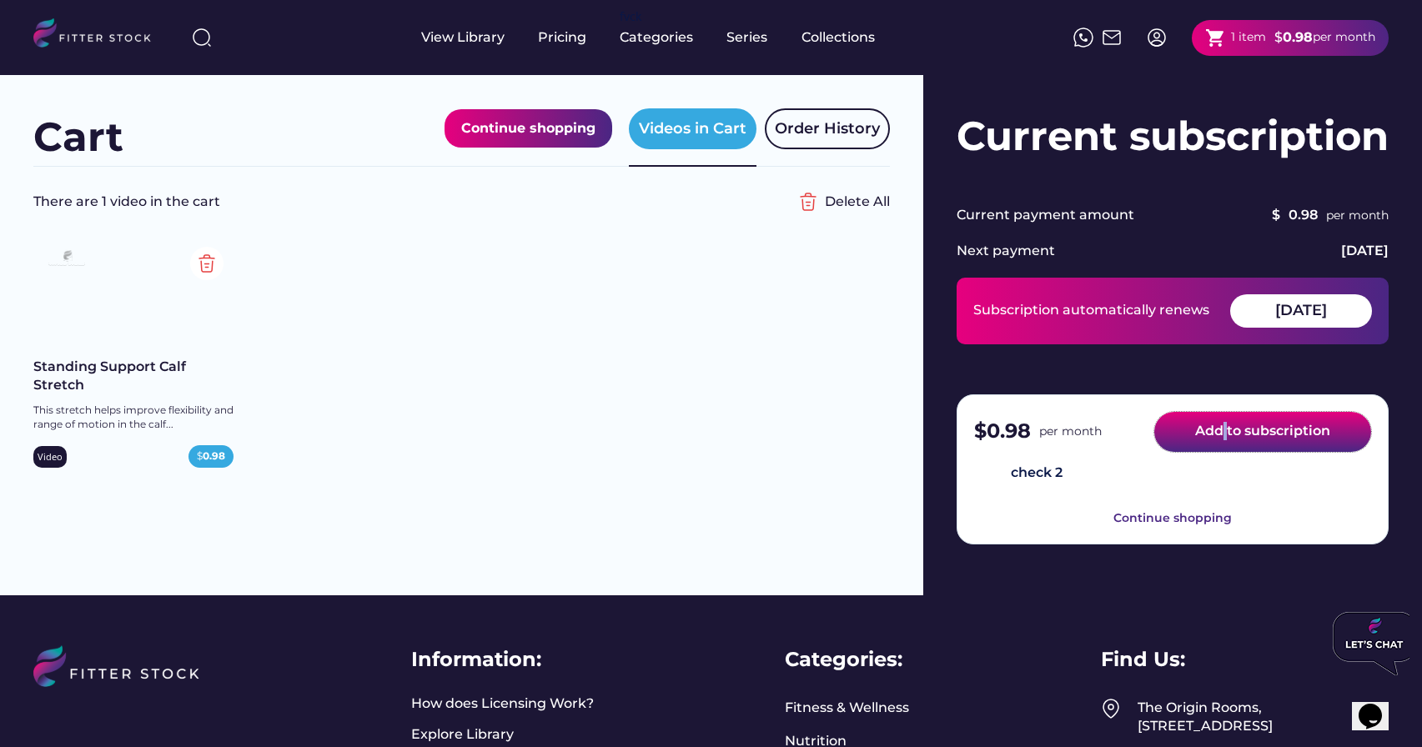
click at [1223, 437] on button "Add to subscription" at bounding box center [1263, 432] width 217 height 40
click at [1206, 435] on button "Add to subscription" at bounding box center [1263, 432] width 217 height 40
click at [209, 263] on img at bounding box center [206, 263] width 33 height 33
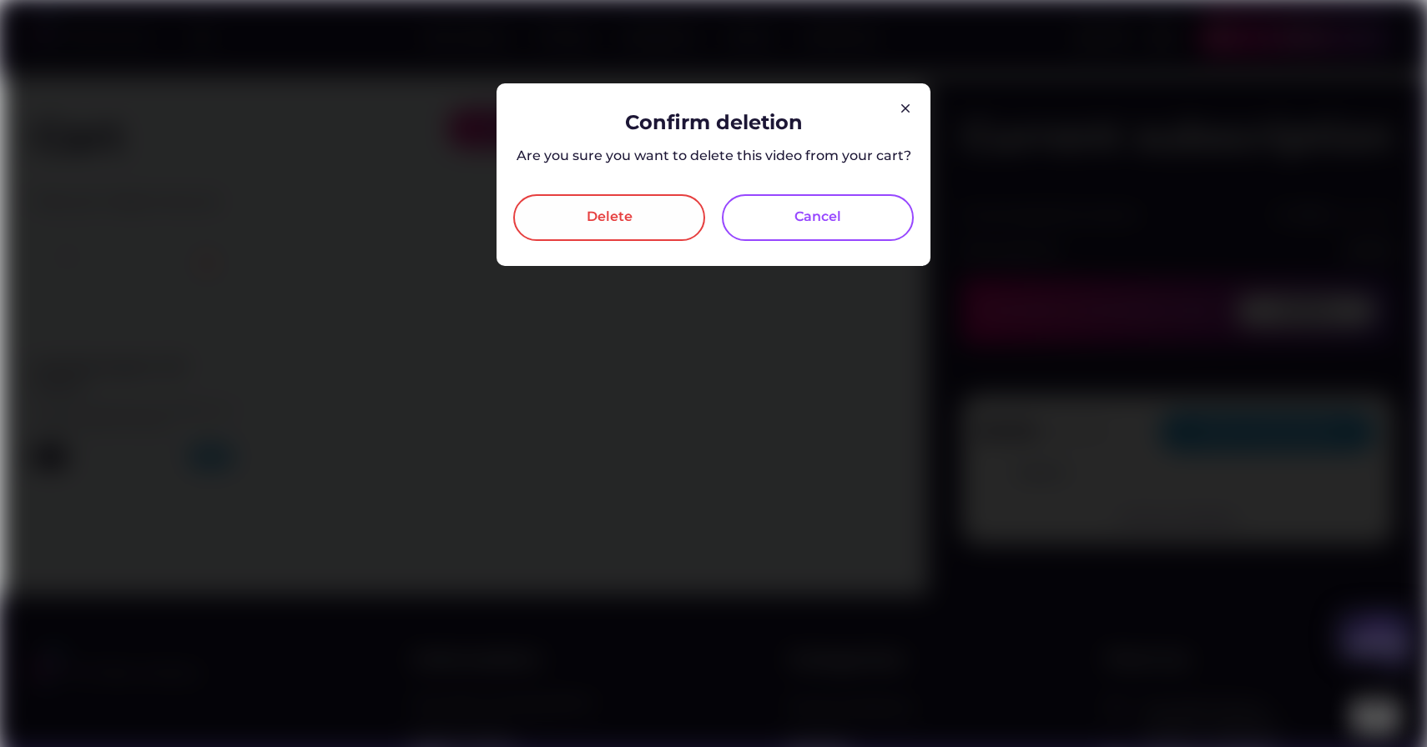
click at [615, 218] on div "Delete" at bounding box center [609, 218] width 46 height 20
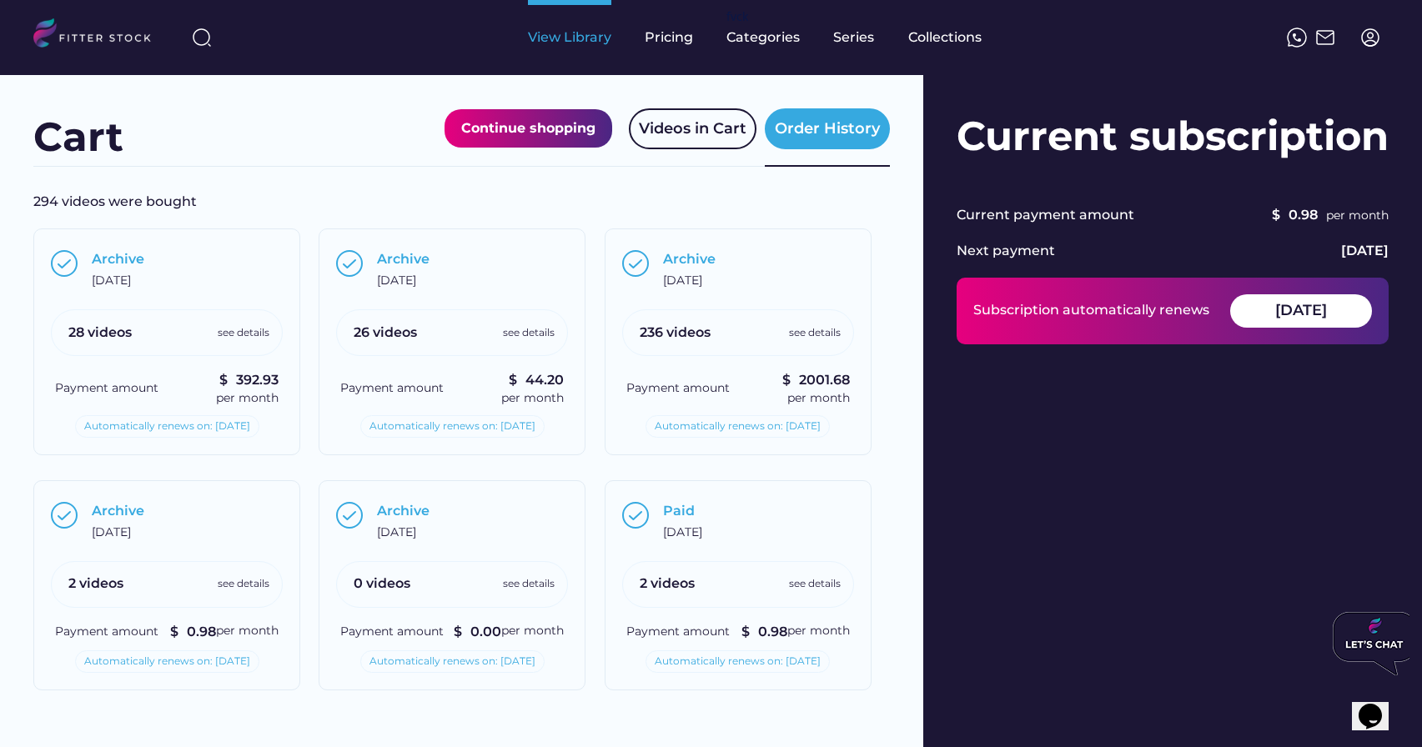
click at [575, 34] on div "View Library" at bounding box center [569, 37] width 83 height 18
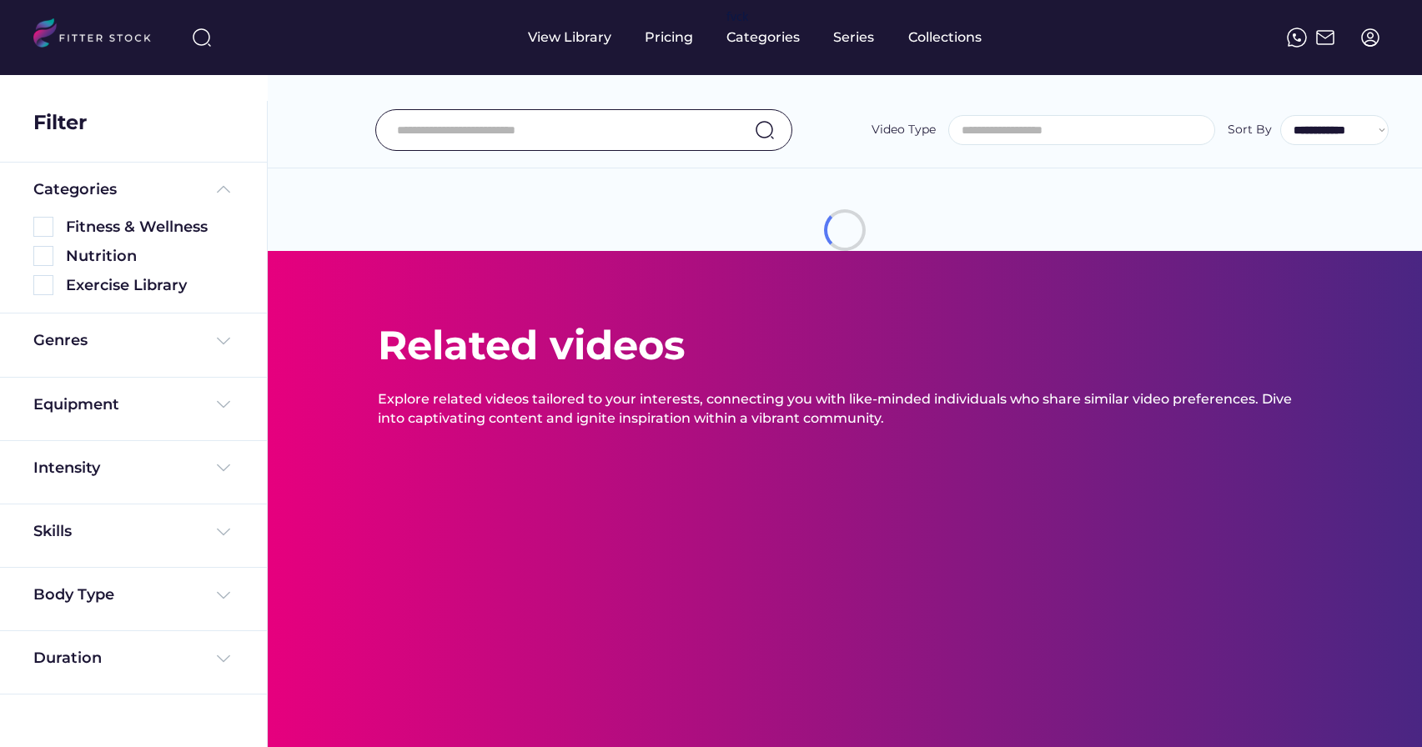
select select
select select "**********"
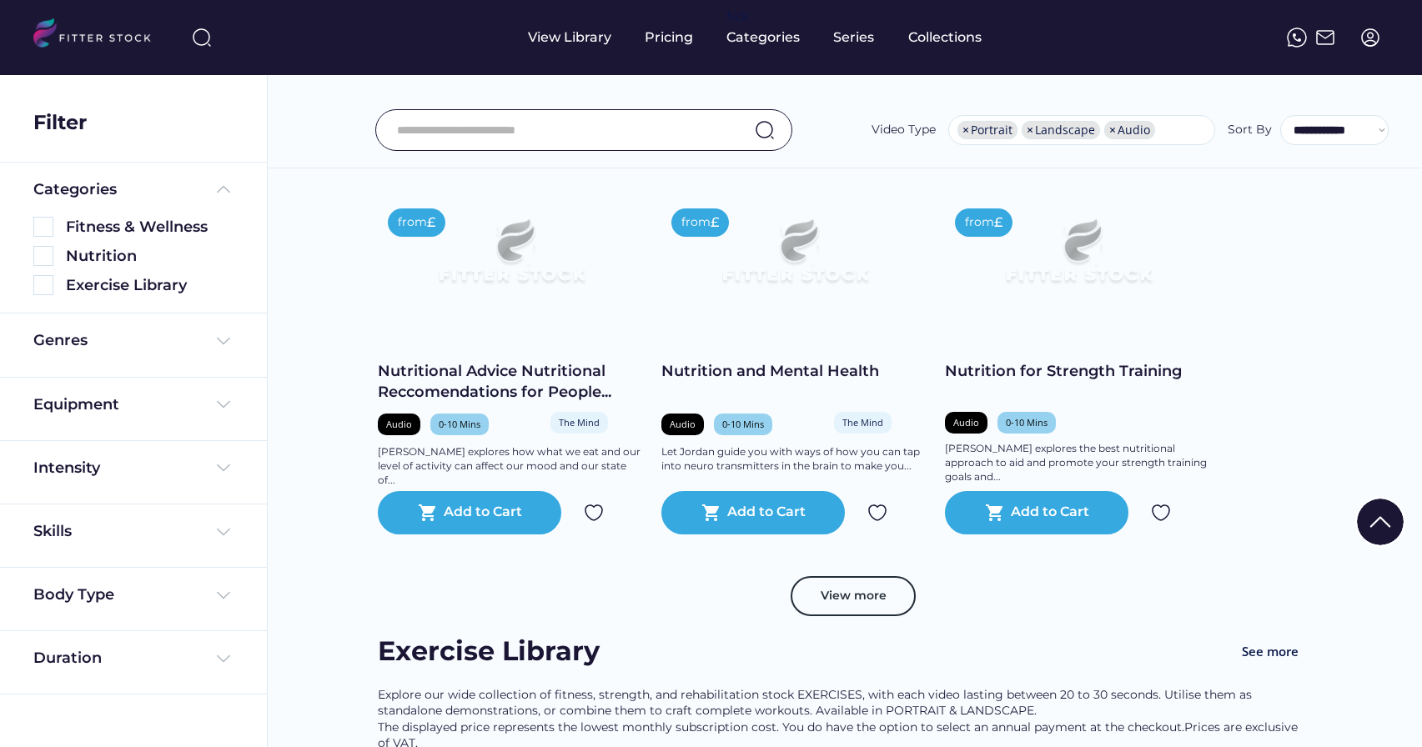
scroll to position [5572, 0]
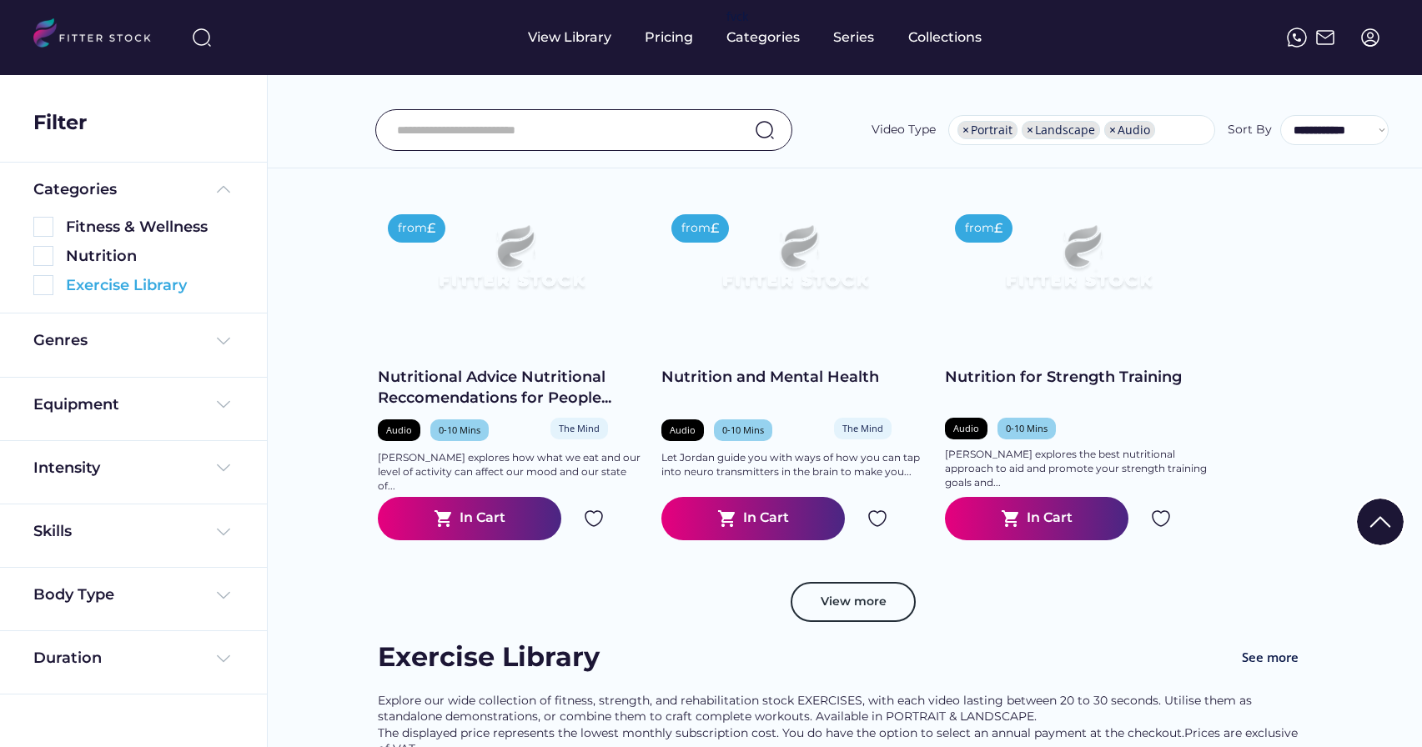
click at [41, 287] on img at bounding box center [43, 285] width 20 height 20
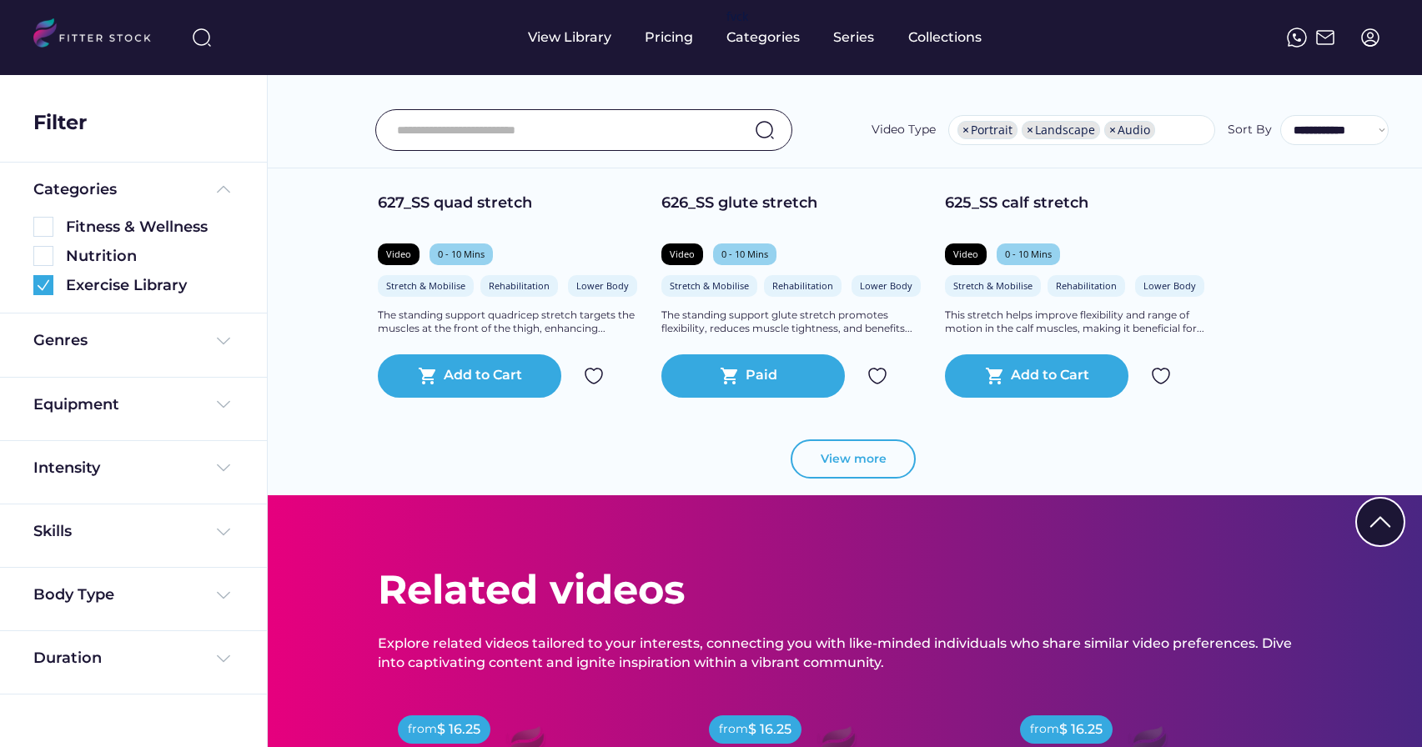
scroll to position [2806, 0]
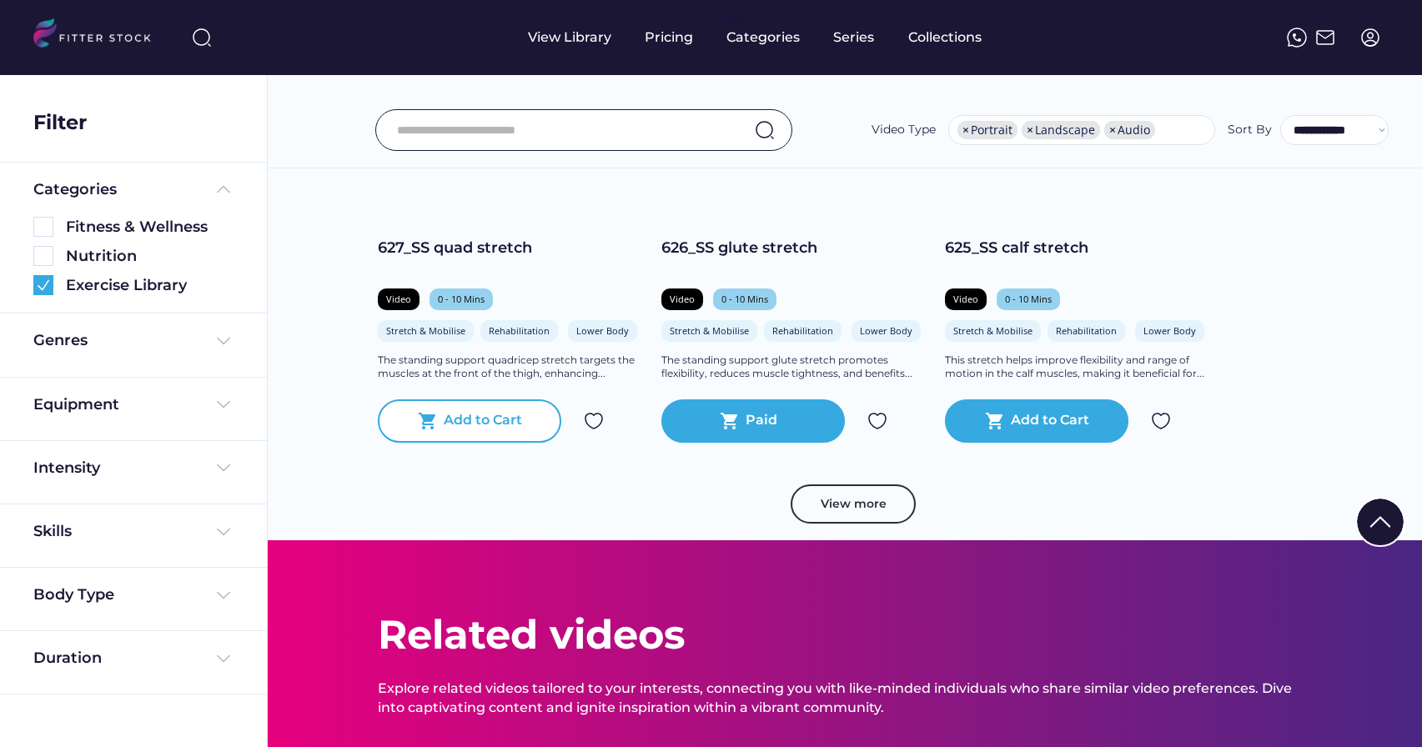
click at [518, 431] on div "Add to Cart" at bounding box center [483, 421] width 78 height 20
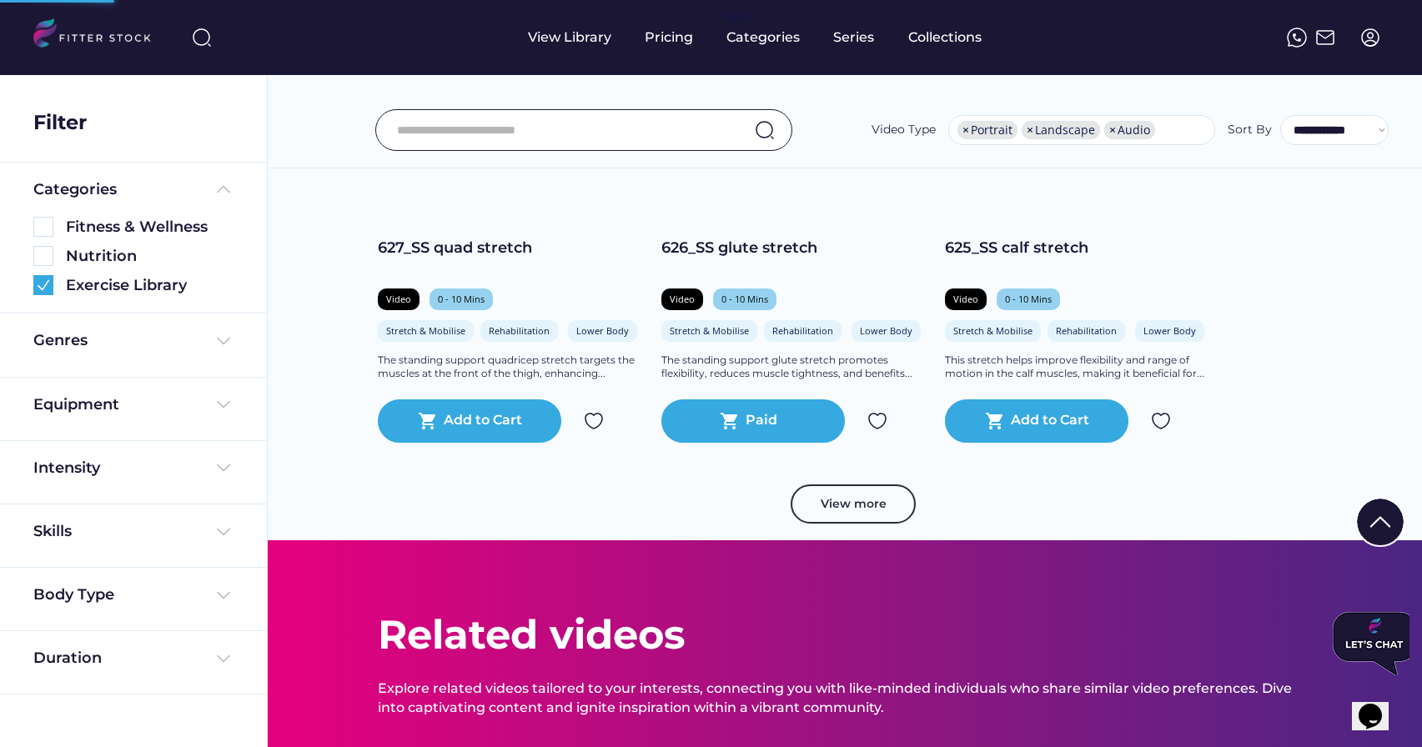
scroll to position [0, 0]
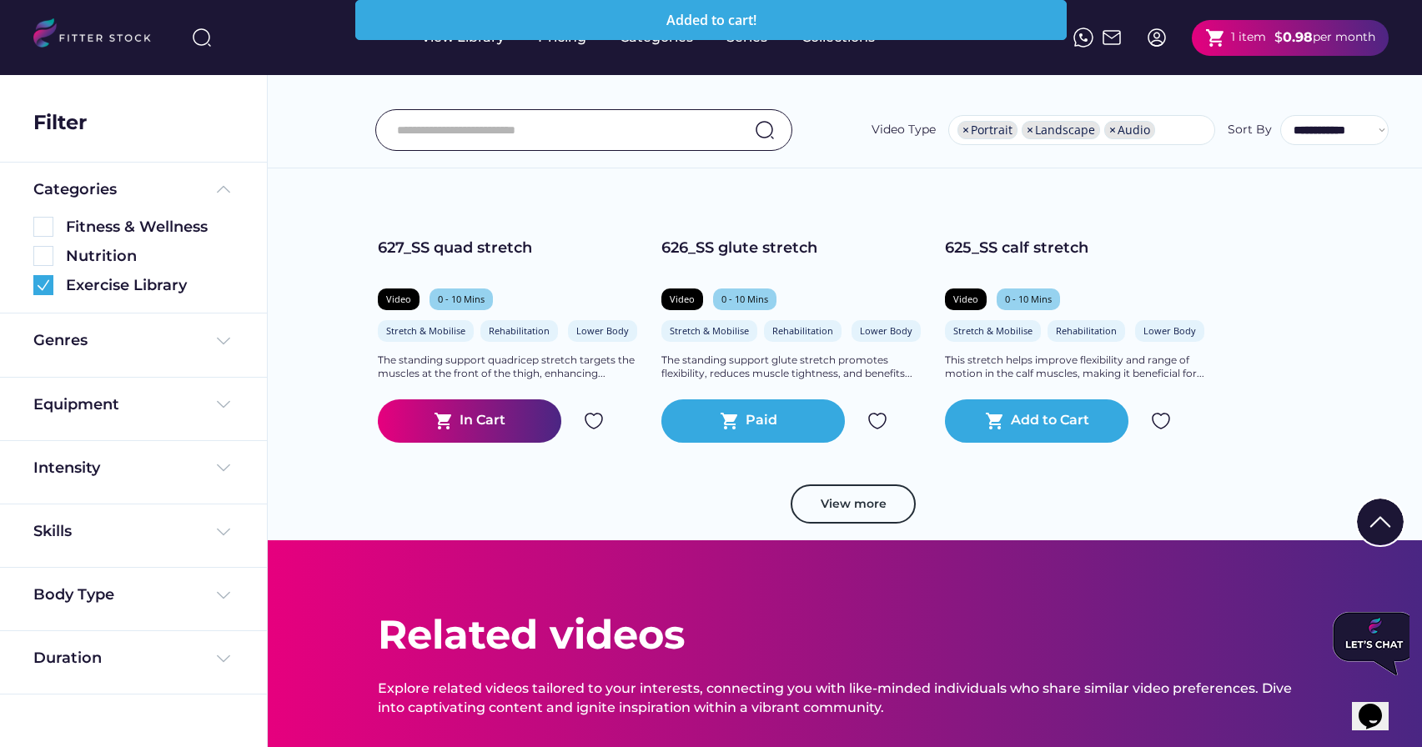
click at [1226, 34] on div "shopping_cart 1 item" at bounding box center [1236, 38] width 61 height 21
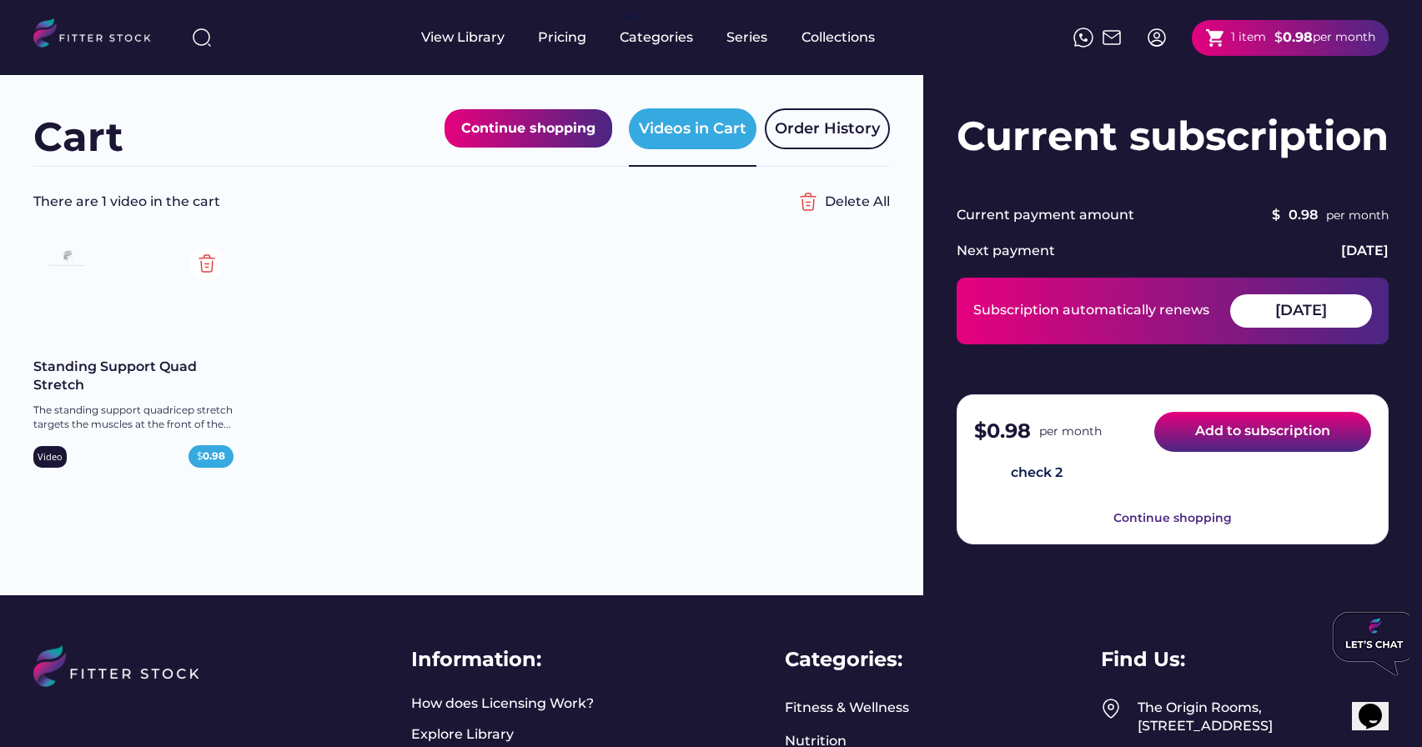
click at [1248, 440] on button "Add to subscription" at bounding box center [1263, 432] width 217 height 40
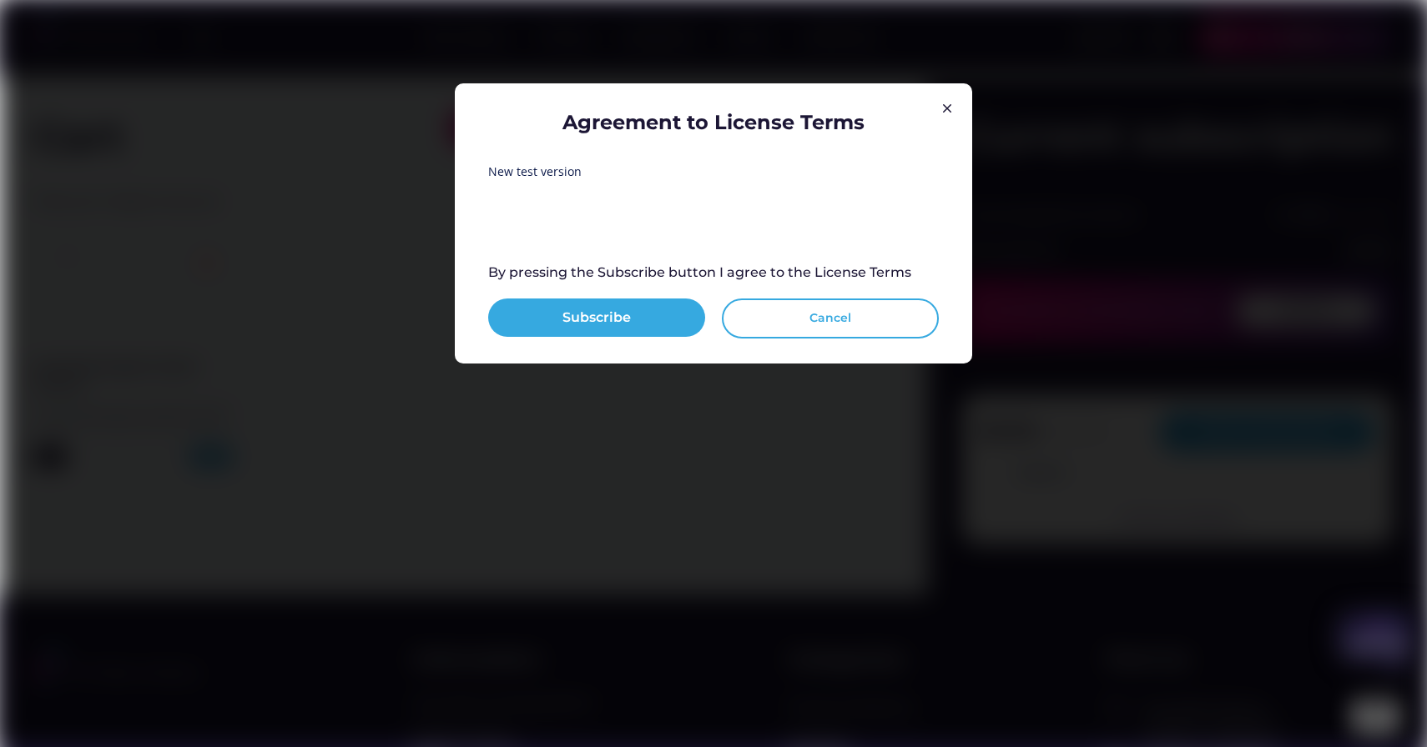
click at [817, 324] on button "Cancel" at bounding box center [830, 319] width 217 height 40
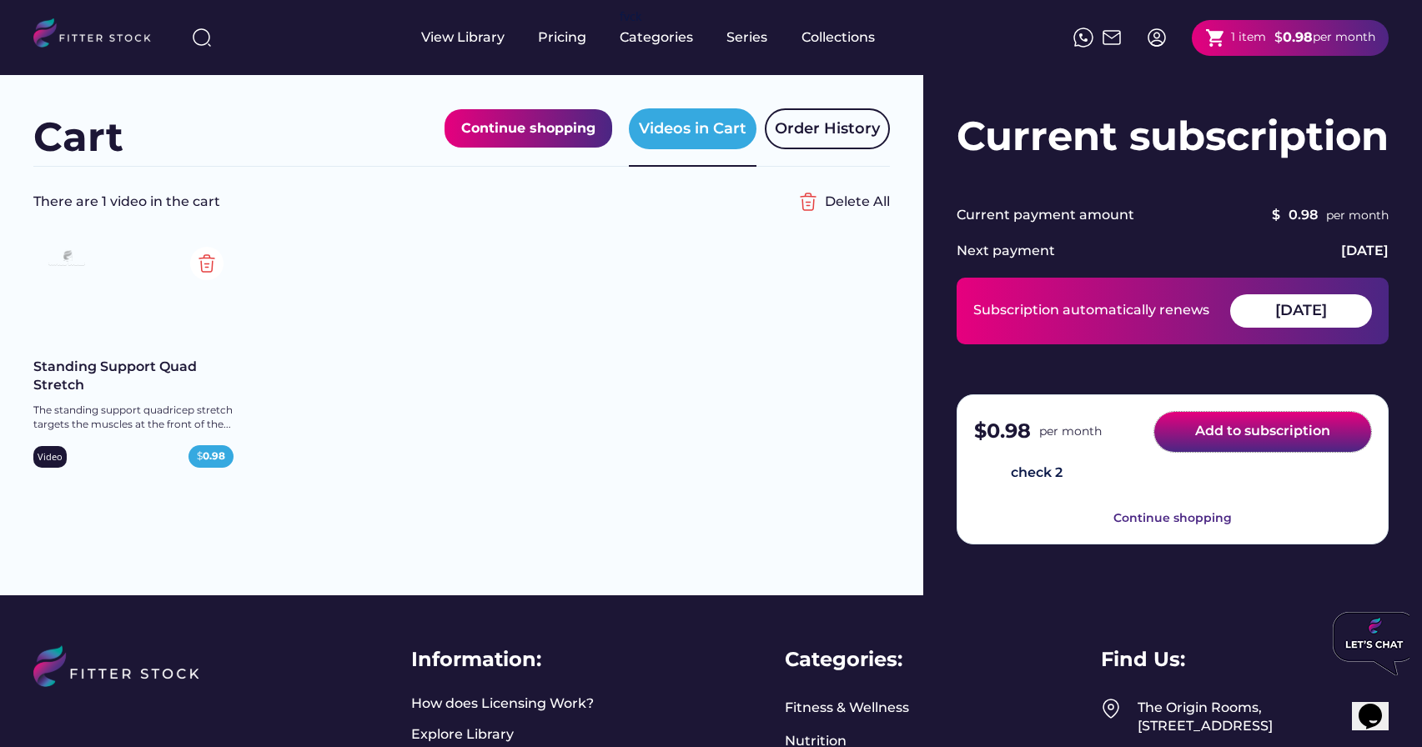
click at [1289, 444] on button "Add to subscription" at bounding box center [1263, 432] width 217 height 40
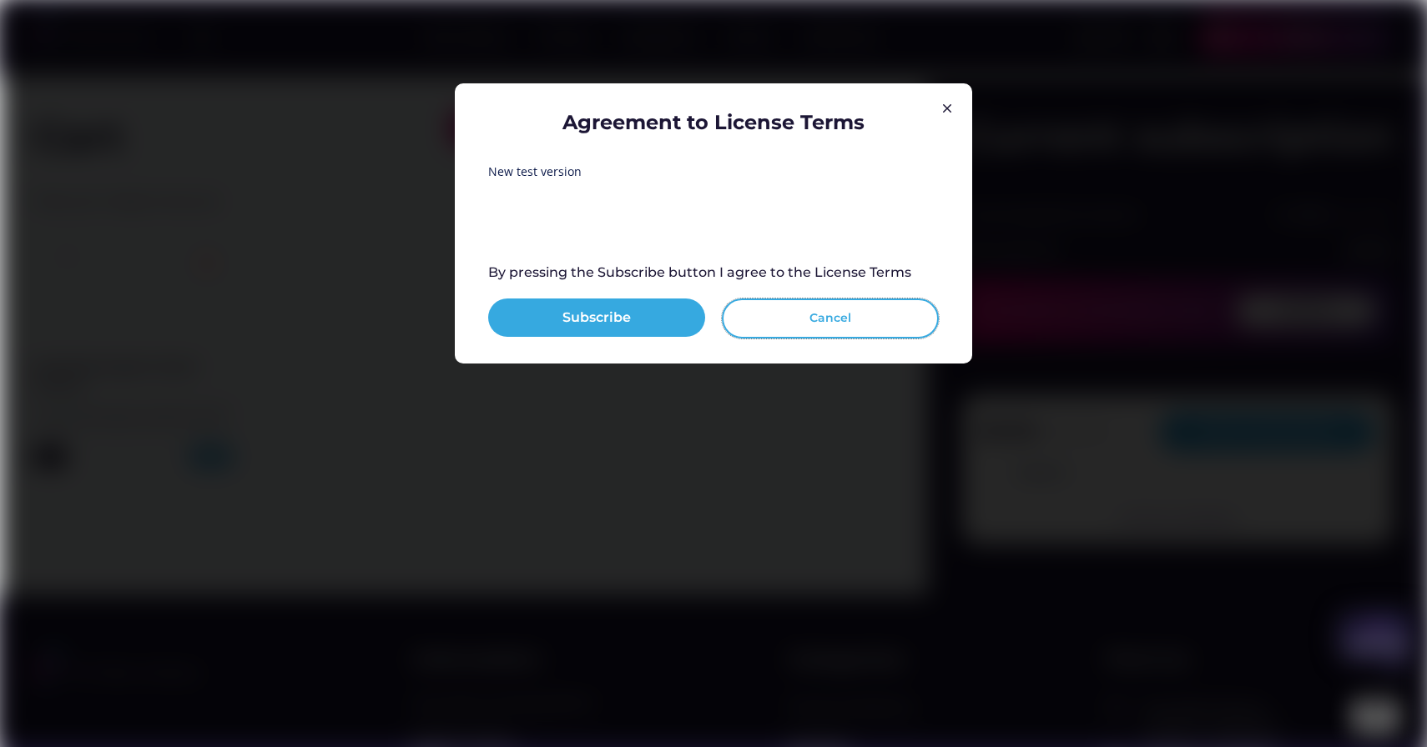
click at [800, 314] on button "Cancel" at bounding box center [830, 319] width 217 height 40
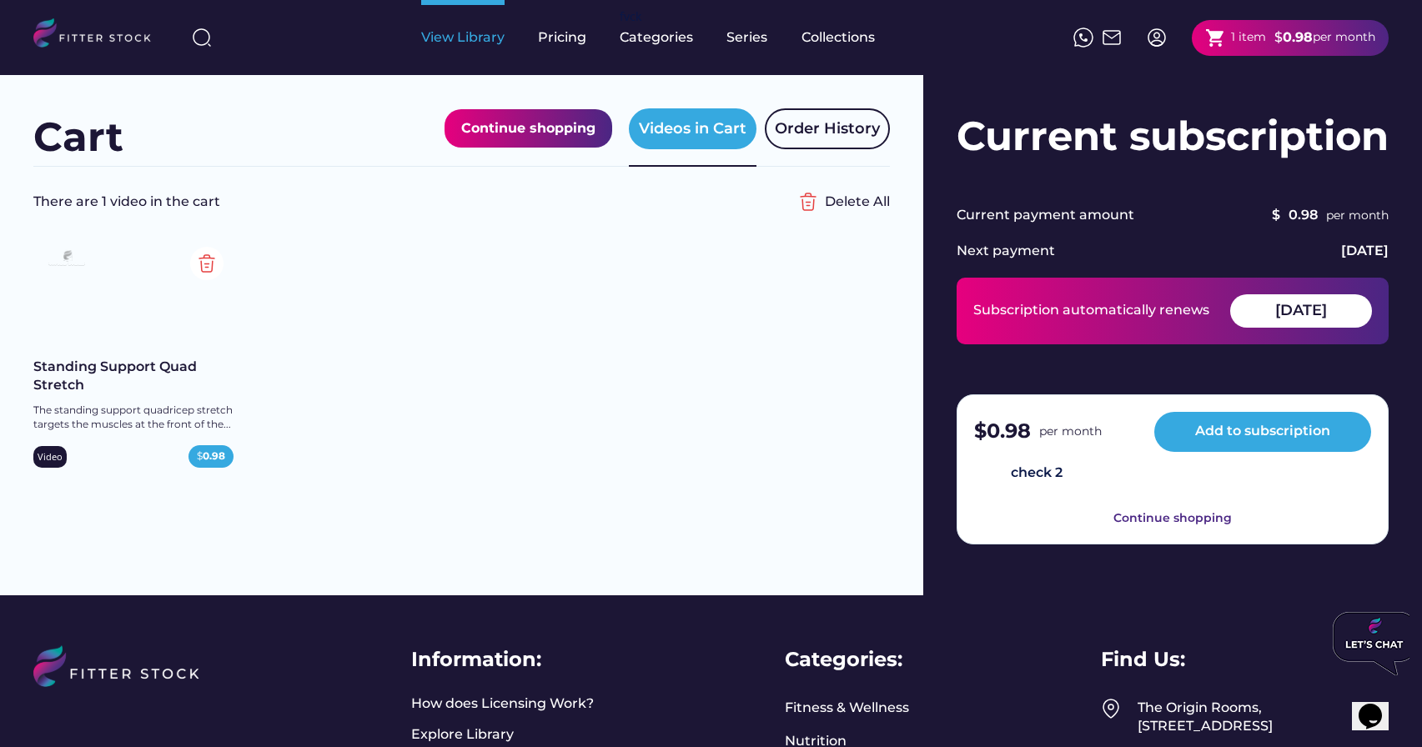
click at [449, 43] on div "View Library" at bounding box center [462, 37] width 83 height 18
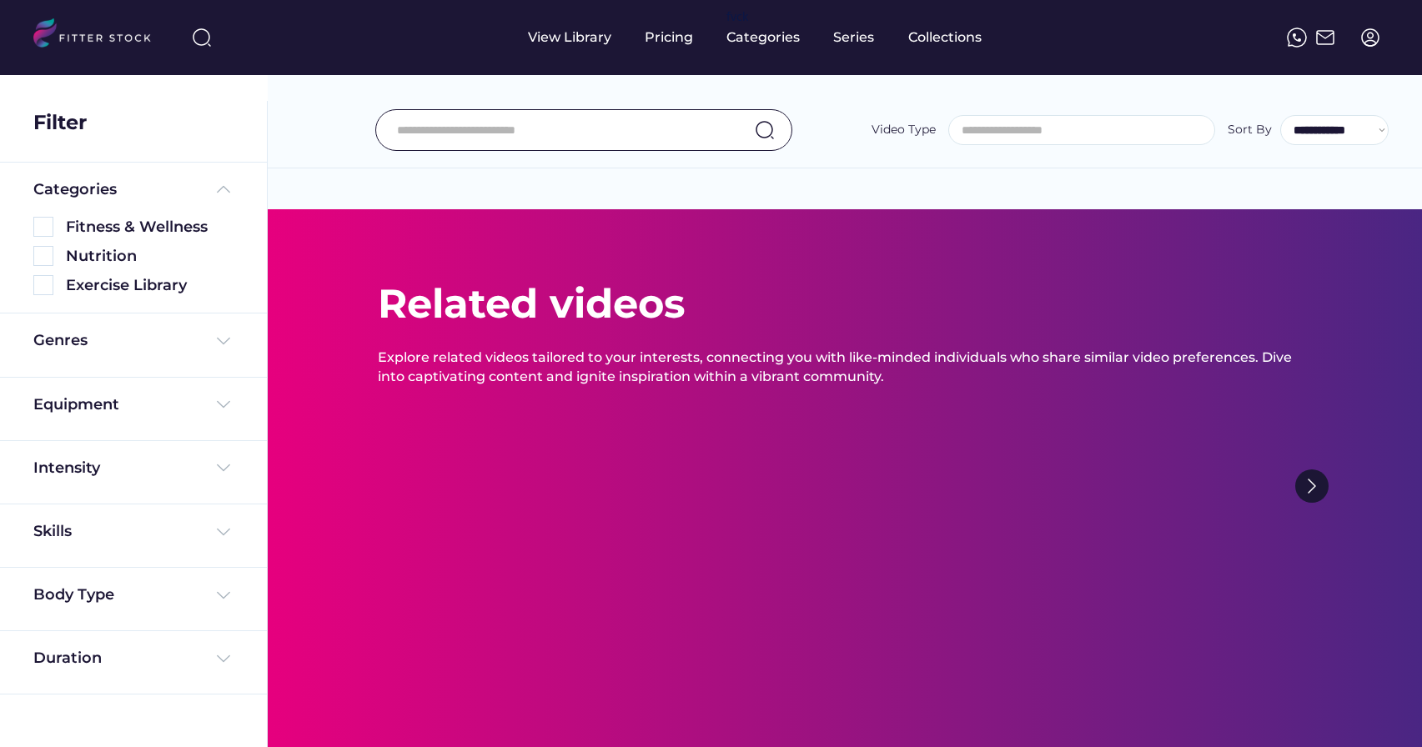
select select
select select "**********"
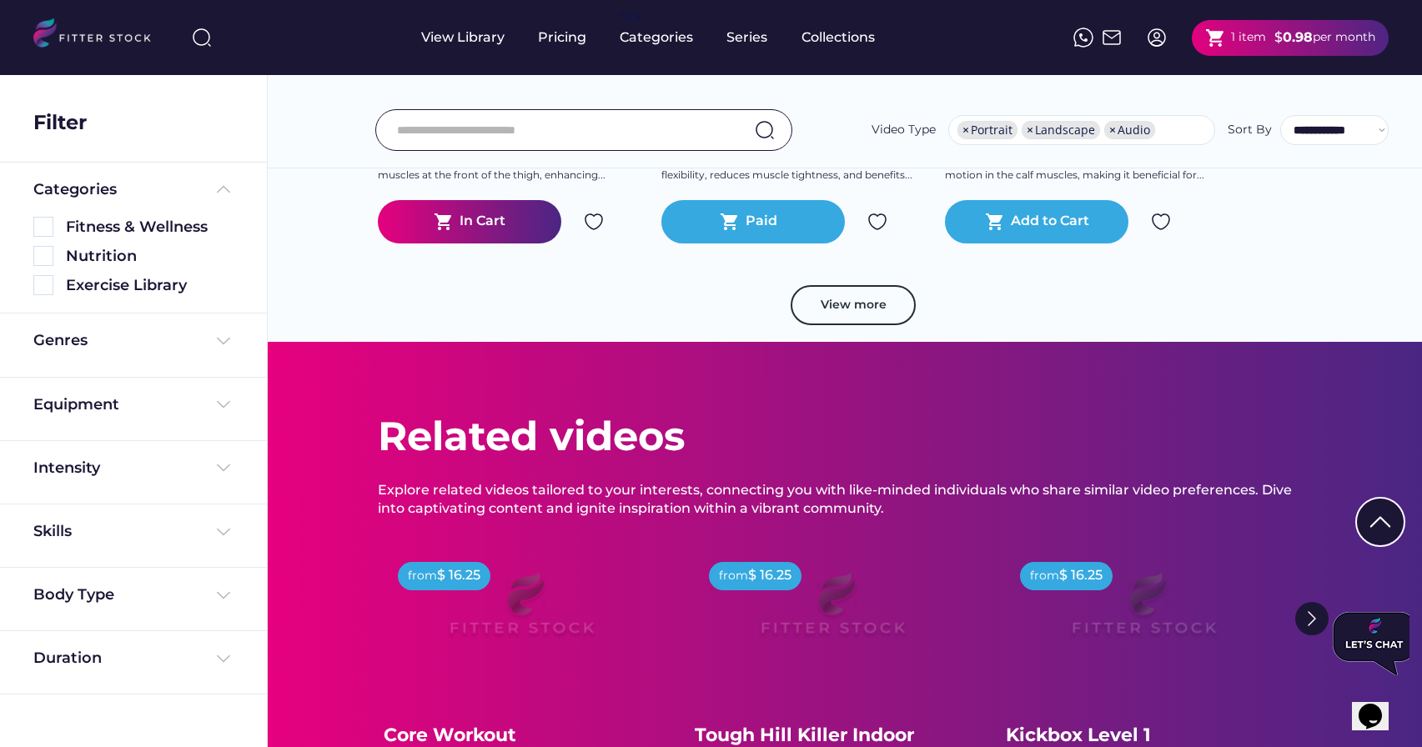
scroll to position [8975, 0]
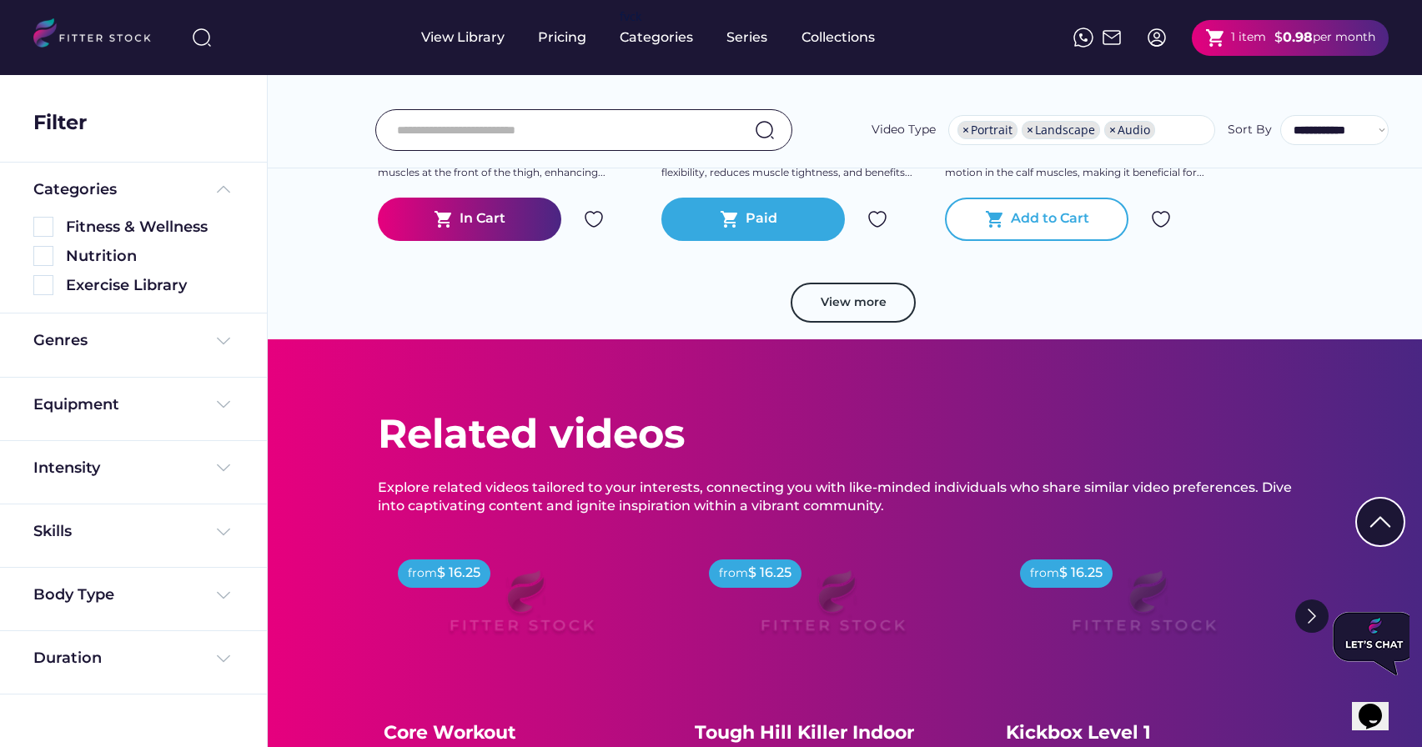
click at [1044, 229] on div "Add to Cart" at bounding box center [1050, 219] width 78 height 20
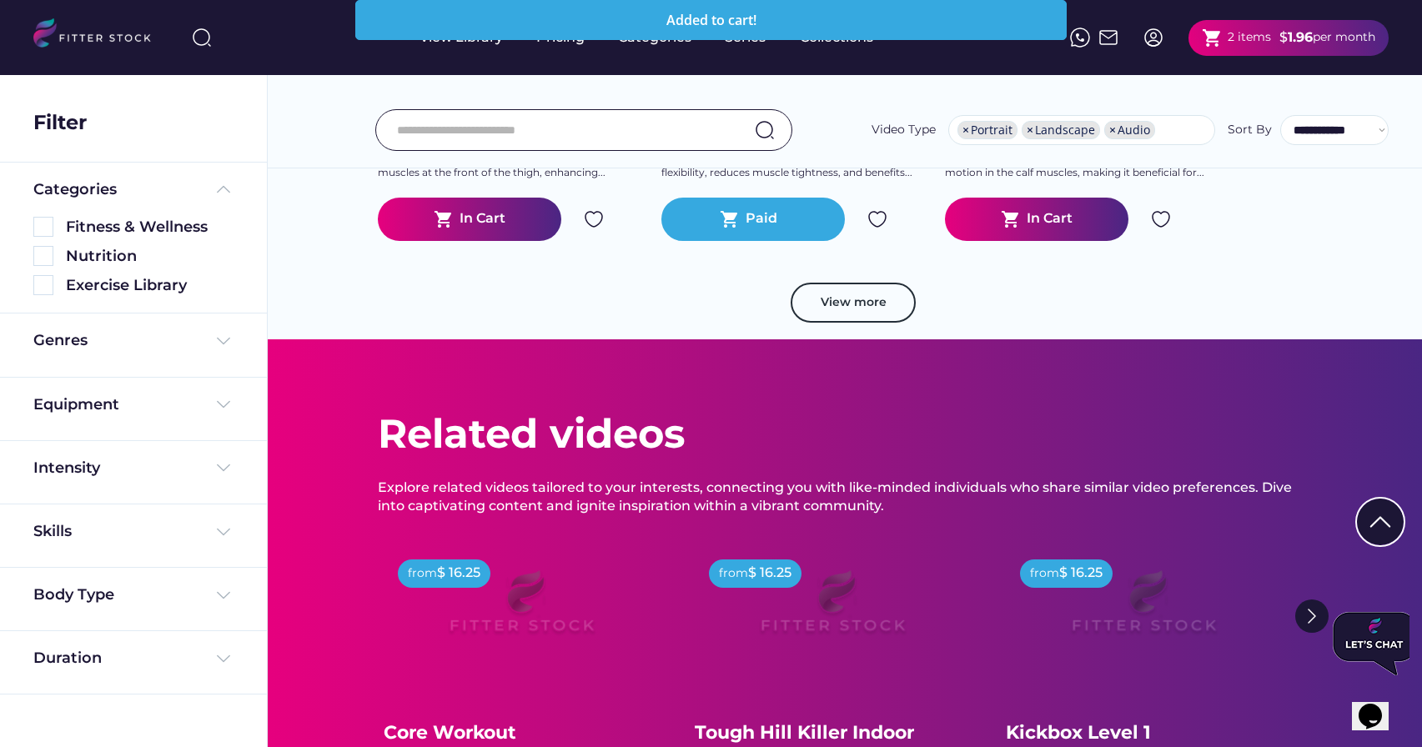
click at [1223, 38] on div "shopping_cart 2 items" at bounding box center [1236, 38] width 69 height 21
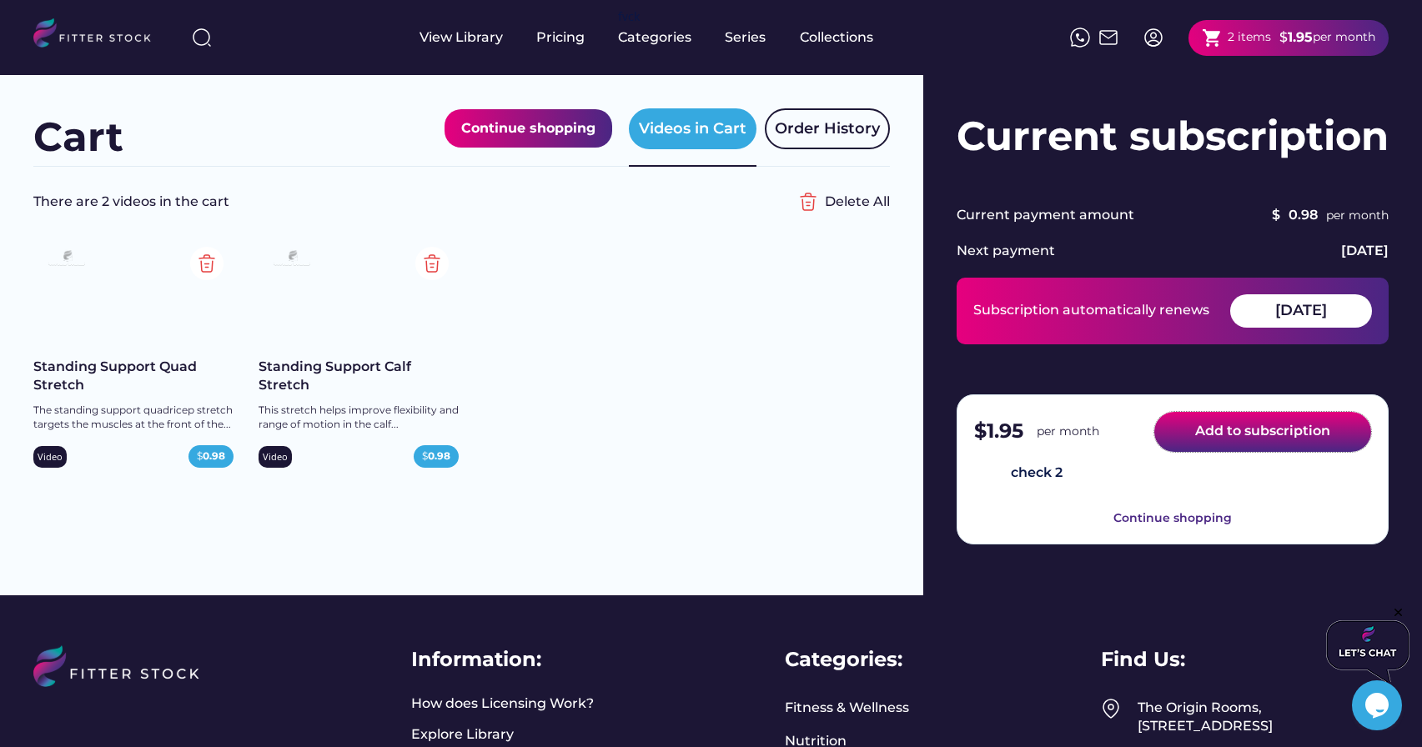
click at [1213, 433] on button "Add to subscription" at bounding box center [1263, 432] width 217 height 40
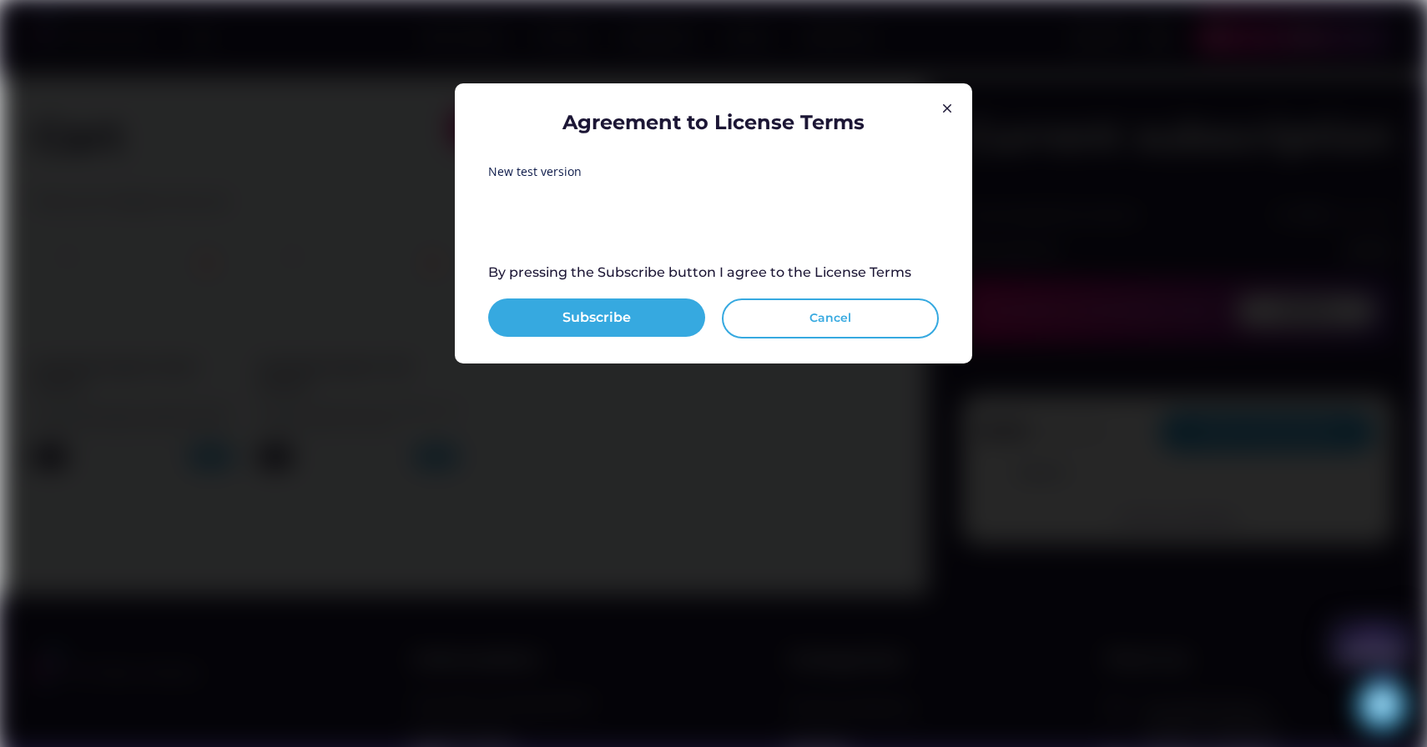
click at [878, 325] on button "Cancel" at bounding box center [830, 319] width 217 height 40
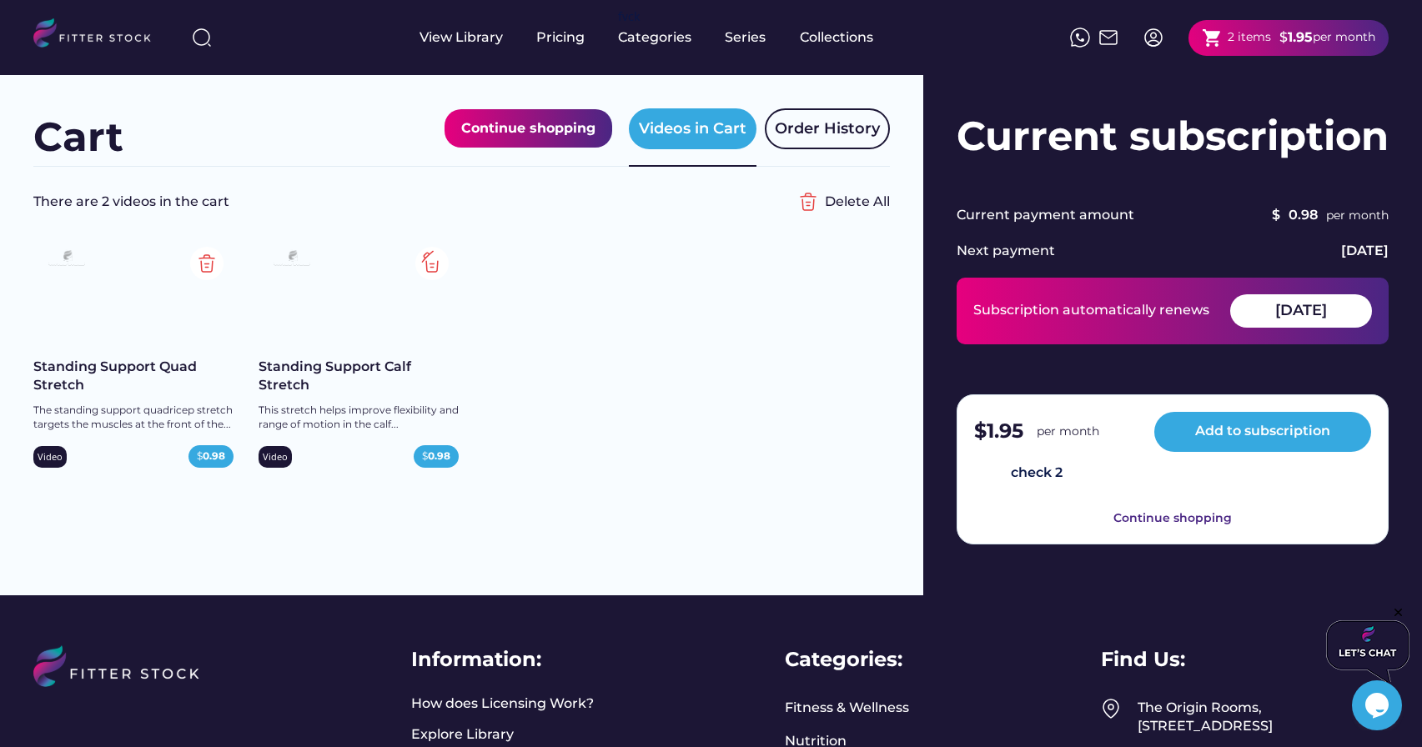
click at [420, 253] on img at bounding box center [431, 263] width 33 height 33
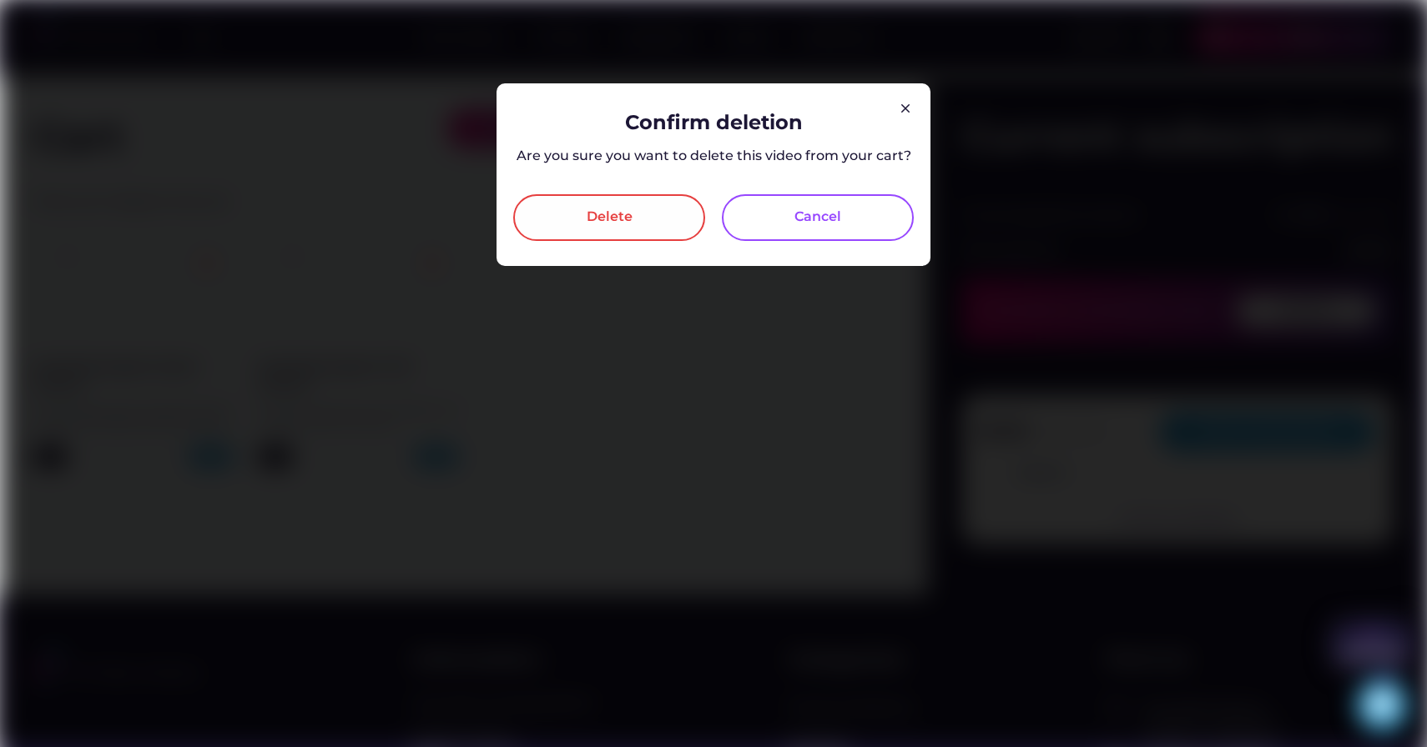
click at [648, 231] on div "Delete" at bounding box center [609, 217] width 192 height 47
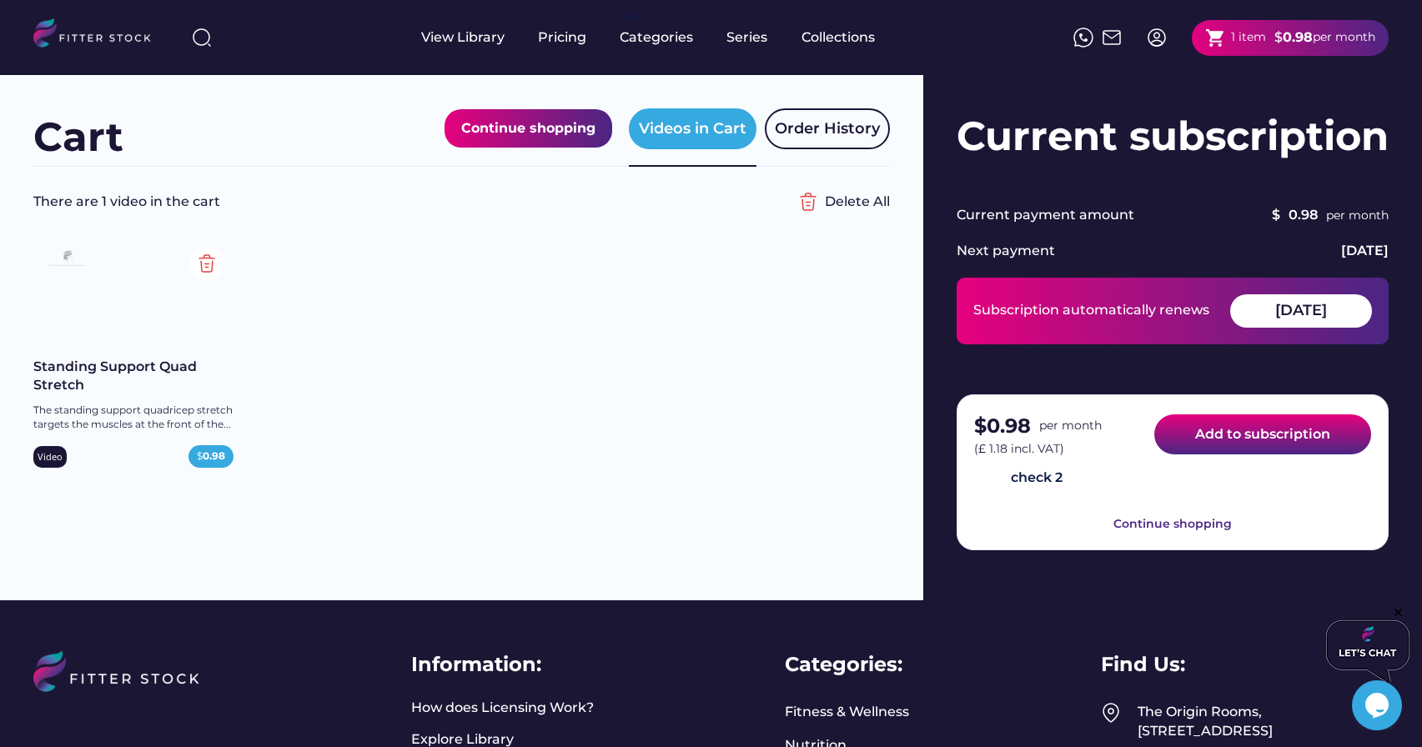
click at [1242, 435] on button "Add to subscription" at bounding box center [1263, 435] width 217 height 40
click at [1255, 437] on button "Add to subscription" at bounding box center [1263, 435] width 217 height 40
click at [1258, 435] on button "Add to subscription" at bounding box center [1263, 435] width 217 height 40
click at [1260, 440] on button "Add to subscription" at bounding box center [1263, 435] width 217 height 40
